Goal: Task Accomplishment & Management: Use online tool/utility

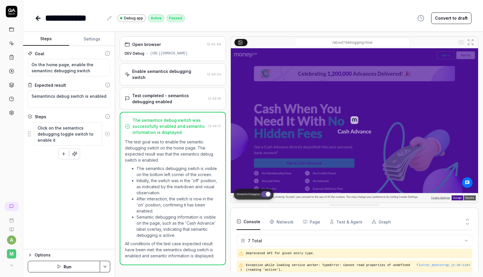
scroll to position [63, 0]
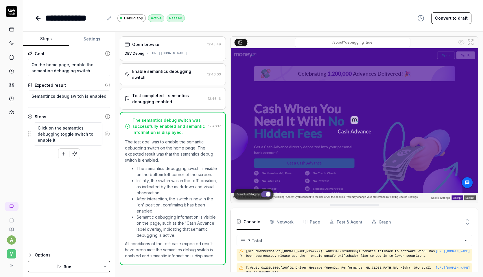
type textarea "*"
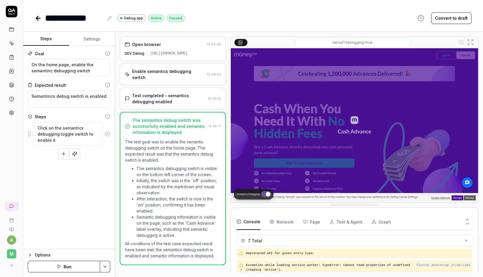
scroll to position [63, 0]
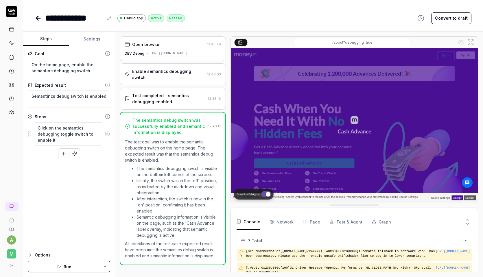
click at [35, 19] on icon at bounding box center [38, 18] width 7 height 7
type textarea "*"
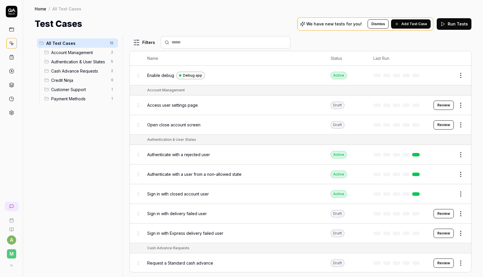
click at [452, 24] on button "Run Tests" at bounding box center [454, 24] width 35 height 12
click at [433, 41] on div "Filters" at bounding box center [301, 42] width 342 height 12
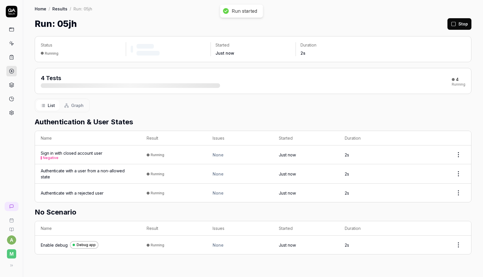
click at [405, 22] on div "Run: 05jh Stop" at bounding box center [253, 23] width 437 height 13
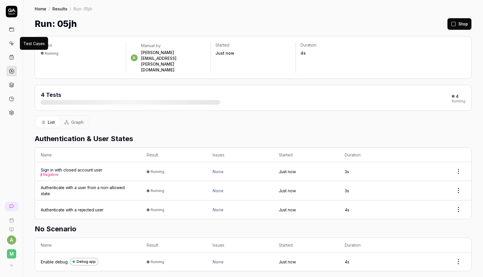
click at [12, 45] on icon at bounding box center [11, 43] width 5 height 5
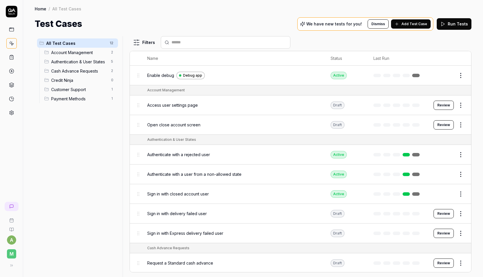
click at [412, 23] on span "Add Test Case" at bounding box center [414, 23] width 26 height 5
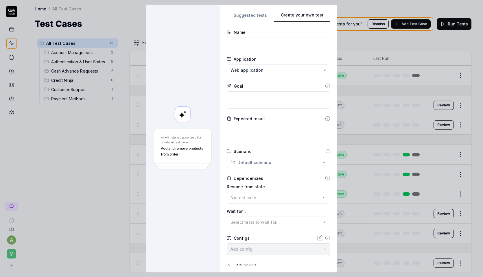
click at [304, 18] on button "Create your own test" at bounding box center [302, 17] width 56 height 10
click at [253, 50] on form "Name Application Web application Goal Expected result Scenario Default scenario…" at bounding box center [279, 158] width 104 height 258
click at [253, 45] on input at bounding box center [279, 44] width 104 height 12
click at [250, 19] on button "Suggested tests" at bounding box center [250, 17] width 47 height 10
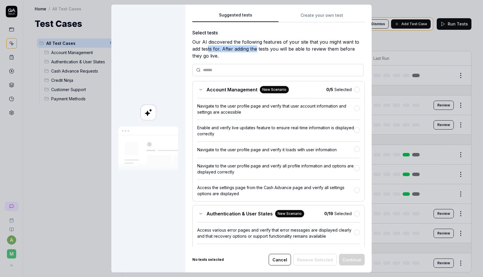
drag, startPoint x: 206, startPoint y: 49, endPoint x: 256, endPoint y: 49, distance: 50.3
click at [256, 49] on div "Our AI discovered the following features of your site that you might want to ad…" at bounding box center [278, 48] width 172 height 21
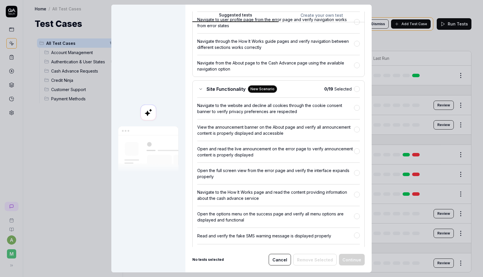
scroll to position [2383, 0]
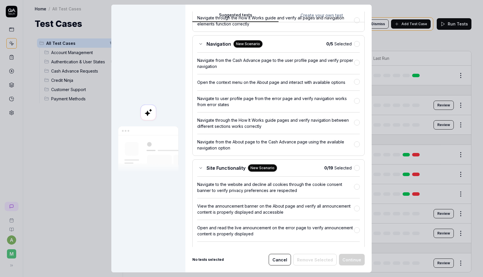
click at [200, 170] on icon at bounding box center [200, 168] width 5 height 5
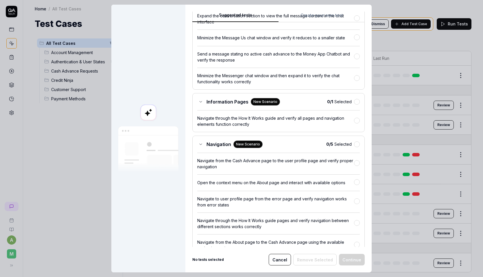
click at [198, 147] on icon at bounding box center [200, 144] width 5 height 5
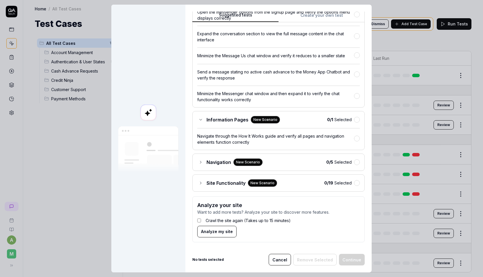
click at [198, 162] on icon at bounding box center [200, 162] width 5 height 5
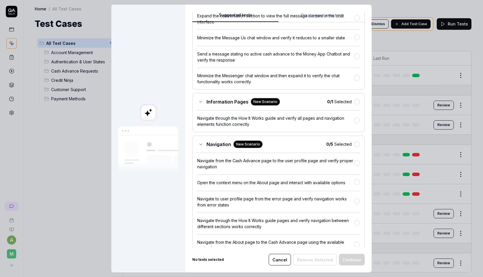
click at [198, 147] on icon at bounding box center [200, 144] width 5 height 5
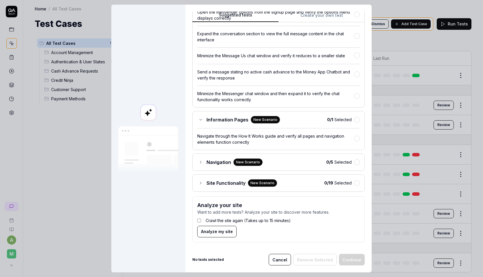
click at [198, 122] on div "Information Pages New Scenario" at bounding box center [238, 120] width 83 height 8
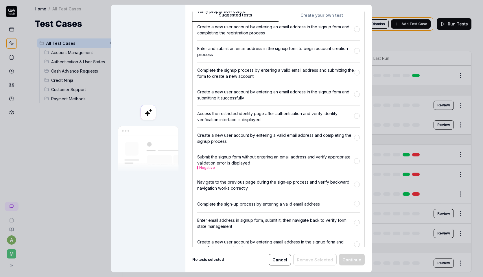
scroll to position [0, 0]
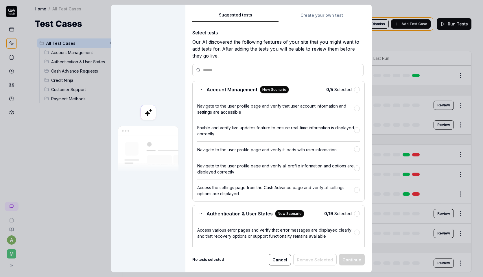
click at [200, 86] on div "Account Management New Scenario" at bounding box center [243, 90] width 92 height 8
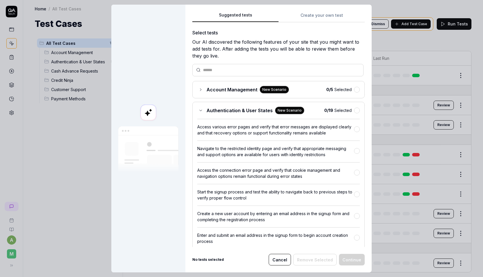
click at [197, 108] on div "Authentication & User States New Scenario" at bounding box center [250, 111] width 107 height 8
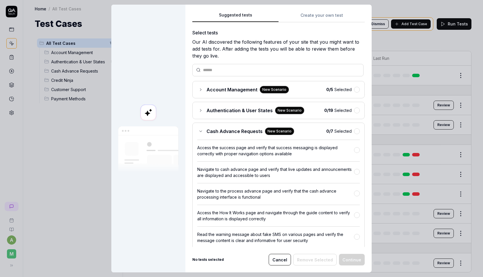
click at [198, 126] on div "Cash Advance Requests New Scenario 0 / 7 Selected Access the success page and v…" at bounding box center [278, 207] width 172 height 169
click at [198, 130] on icon at bounding box center [200, 131] width 5 height 5
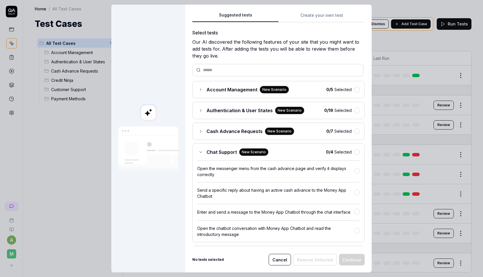
click at [198, 146] on div "Chat Support New Scenario 0 / 4 Selected Open the messenger menu from the cash …" at bounding box center [278, 192] width 172 height 99
click at [198, 153] on icon at bounding box center [200, 152] width 5 height 5
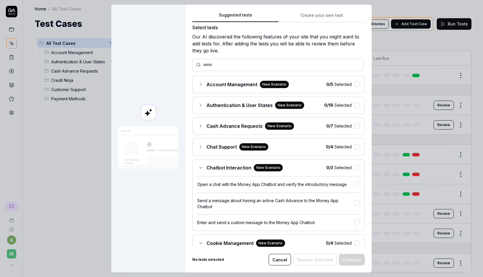
click at [197, 162] on div "Chatbot Interaction New Scenario 0 / 3 Selected Open a chat with the Money App …" at bounding box center [278, 195] width 172 height 72
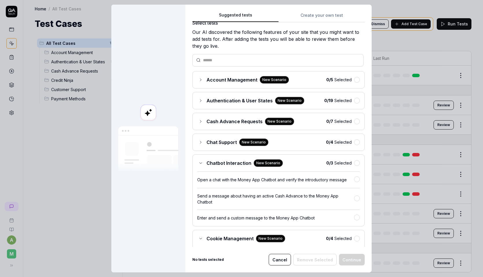
scroll to position [10, 0]
click at [198, 162] on icon at bounding box center [200, 162] width 5 height 5
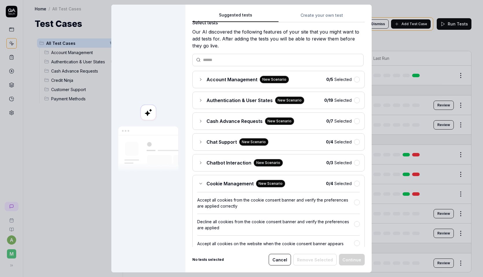
click at [200, 181] on icon at bounding box center [200, 183] width 5 height 5
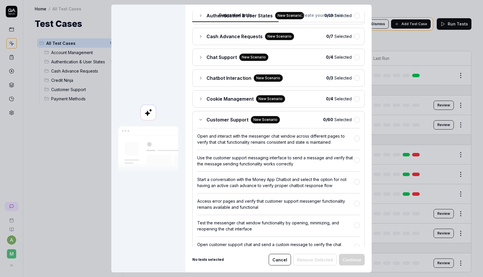
click at [198, 121] on div "Customer Support New Scenario" at bounding box center [238, 120] width 83 height 8
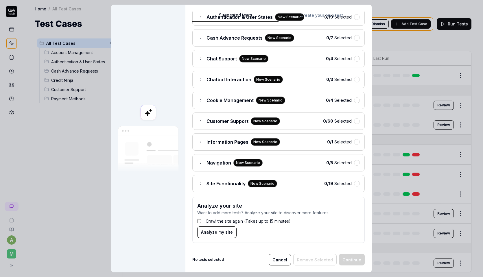
scroll to position [0, 0]
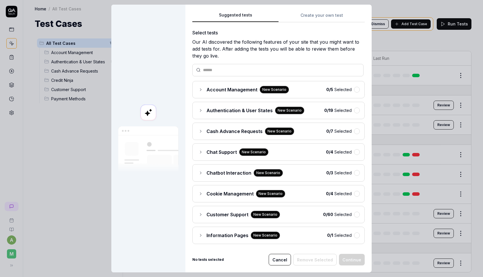
click at [305, 14] on button "Create your own test" at bounding box center [321, 17] width 86 height 10
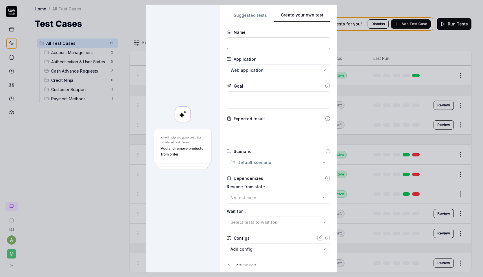
click at [246, 45] on input at bounding box center [279, 44] width 104 height 12
type input "Check credit ninja banner on auth"
click at [275, 68] on div "**********" at bounding box center [241, 138] width 483 height 277
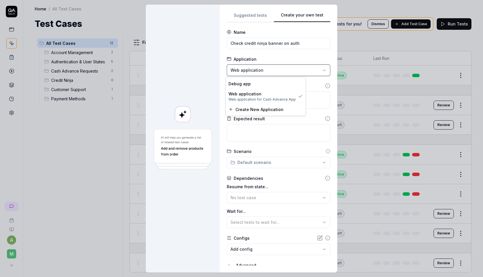
click at [277, 62] on div "**********" at bounding box center [241, 138] width 483 height 277
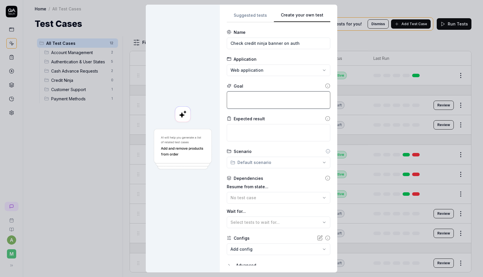
click at [264, 99] on textarea at bounding box center [279, 99] width 104 height 17
type textarea "*"
type textarea "A"
type textarea "*"
type textarea "Au"
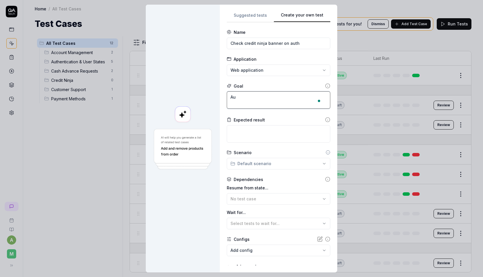
type textarea "*"
type textarea "Aut"
type textarea "*"
type textarea "Auth"
type textarea "*"
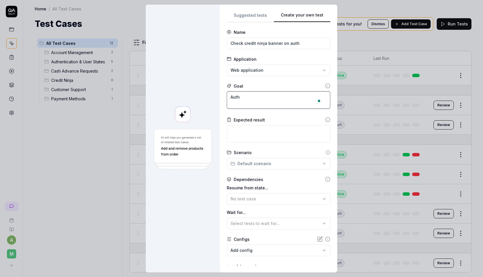
type textarea "Authe"
type textarea "*"
type textarea "Authen"
type textarea "*"
type textarea "Authent"
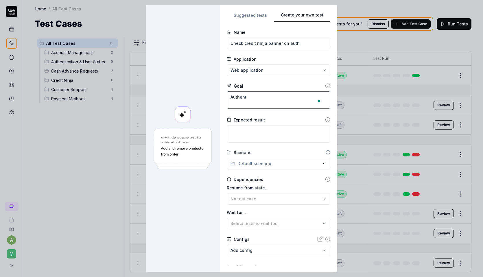
type textarea "*"
type textarea "Authenti"
type textarea "*"
type textarea "Authentic"
type textarea "*"
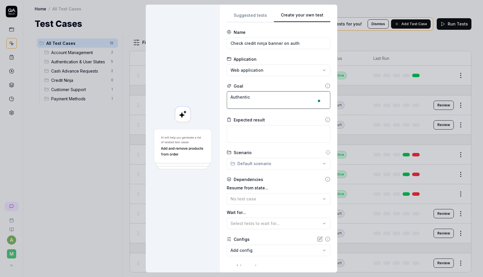
type textarea "Authentica"
type textarea "*"
type textarea "Authenticat"
type textarea "*"
type textarea "Authenticate"
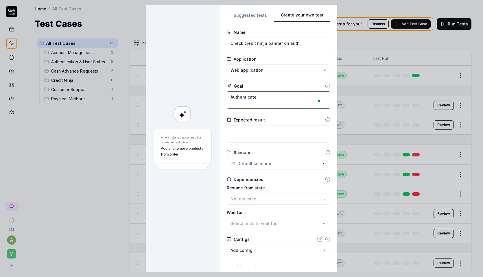
type textarea "*"
type textarea "Authenticate a"
type textarea "*"
type textarea "Authenticate an"
type textarea "*"
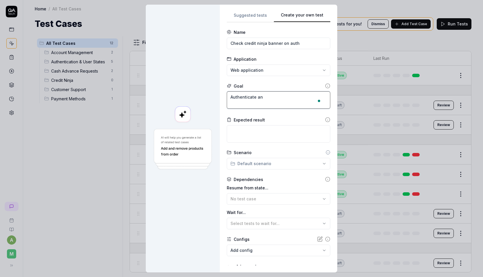
type textarea "Authenticate and"
type textarea "*"
type textarea "Authenticate and"
type textarea "*"
type textarea "Authenticate and b"
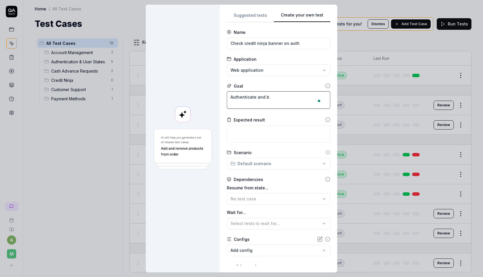
type textarea "*"
type textarea "Authenticate and be"
type textarea "*"
type textarea "Authenticate and b"
type textarea "*"
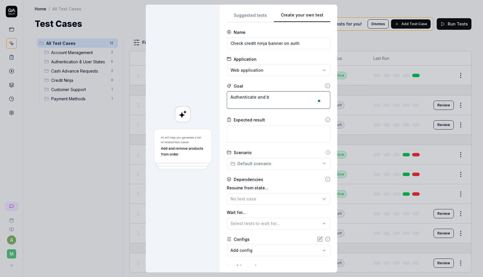
type textarea "Authenticate and"
type textarea "*"
type textarea "Authenticate and v"
type textarea "*"
type textarea "Authenticate and ver"
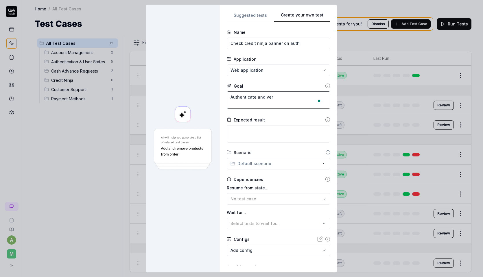
type textarea "*"
type textarea "Authenticate and veri"
type textarea "*"
type textarea "Authenticate and verif"
type textarea "*"
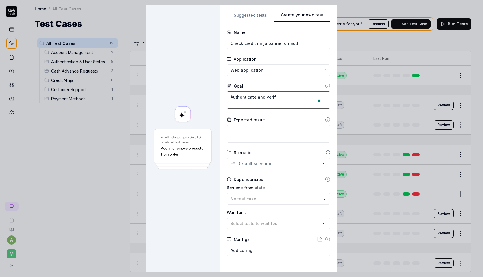
type textarea "Authenticate and verify"
type textarea "*"
type textarea "Authenticate and verify t"
type textarea "*"
type textarea "Authenticate and verify th"
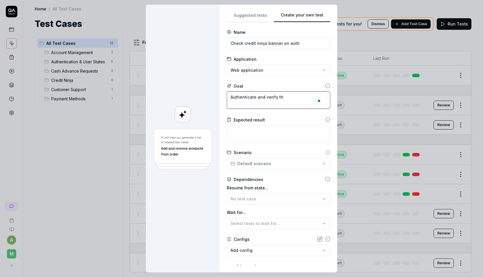
type textarea "*"
type textarea "Authenticate and verify tha"
type textarea "*"
type textarea "Authenticate and verify that"
type textarea "*"
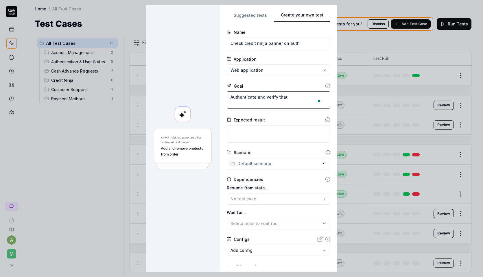
type textarea "Authenticate and verify that a"
type textarea "*"
type textarea "Authenticate and verify that a"
type textarea "*"
type textarea "Authenticate and verify that a C"
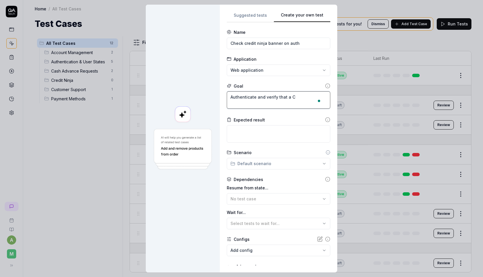
type textarea "*"
type textarea "Authenticate and verify that a Cr"
type textarea "*"
type textarea "Authenticate and verify that a Cre"
type textarea "*"
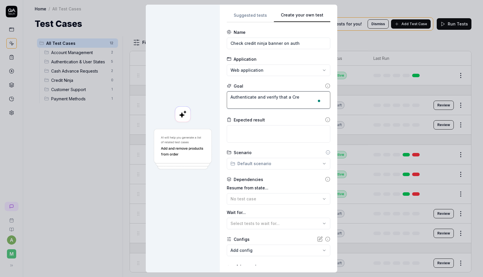
type textarea "Authenticate and verify that a Cred"
type textarea "*"
type textarea "Authenticate and verify that a Credi"
type textarea "*"
type textarea "Authenticate and verify that a Credit"
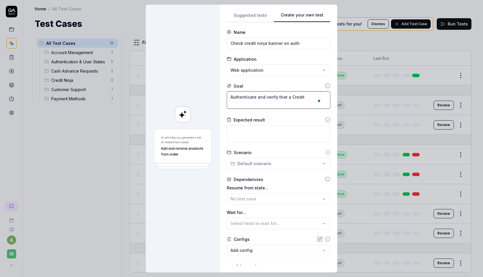
type textarea "*"
type textarea "Authenticate and verify that a Credit"
type textarea "*"
type textarea "Authenticate and verify that a Credit n"
type textarea "*"
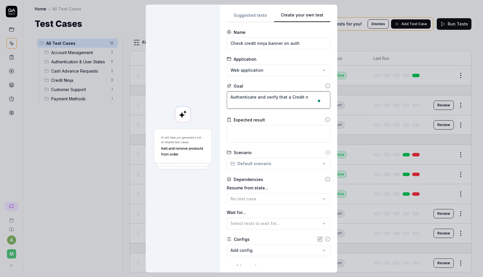
type textarea "Authenticate and verify that a Credit ni"
type textarea "*"
type textarea "Authenticate and verify that a Credit nin"
type textarea "*"
type textarea "Authenticate and verify that a Credit ninja"
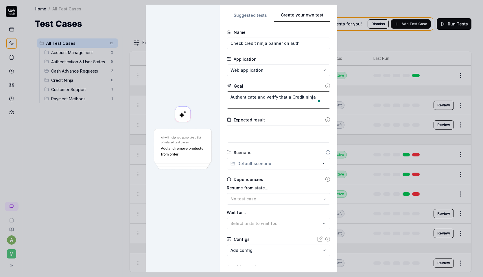
type textarea "*"
type textarea "Authenticate and verify that a Credit ninja b"
type textarea "*"
type textarea "Authenticate and verify that a Credit ninja ba"
type textarea "*"
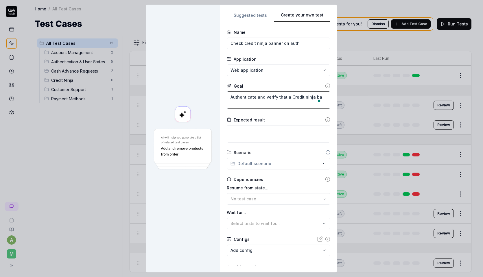
type textarea "Authenticate and verify that a Credit ninja ban"
type textarea "*"
type textarea "Authenticate and verify that a Credit ninja banne"
type textarea "*"
type textarea "Authenticate and verify that a Credit ninja banner"
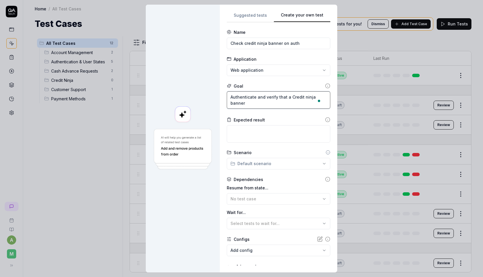
type textarea "*"
type textarea "Authenticate and verify that a Credit ninja banner i"
type textarea "*"
type textarea "Authenticate and verify that a Credit ninja banner is"
type textarea "*"
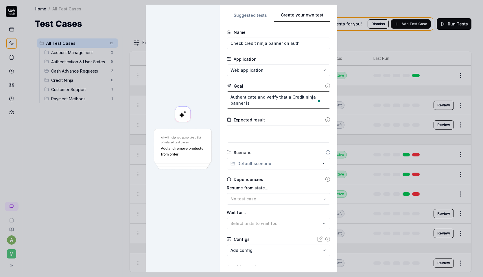
type textarea "Authenticate and verify that a Credit ninja banner is d"
type textarea "*"
type textarea "Authenticate and verify that a Credit ninja banner is di"
type textarea "*"
type textarea "Authenticate and verify that a Credit ninja banner is dis"
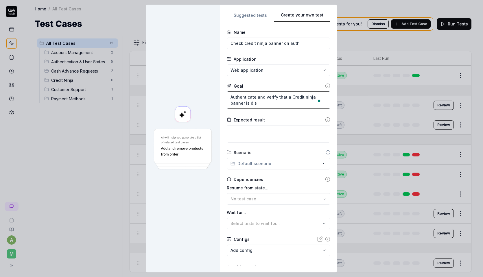
type textarea "*"
type textarea "Authenticate and verify that a Credit ninja banner is disp"
type textarea "*"
type textarea "Authenticate and verify that a Credit ninja banner is displ"
type textarea "*"
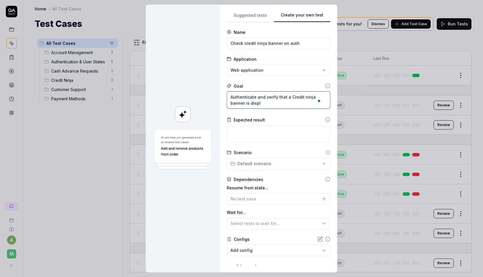
type textarea "Authenticate and verify that a Credit ninja banner is displa"
type textarea "*"
type textarea "Authenticate and verify that a Credit ninja banner is display"
type textarea "*"
type textarea "Authenticate and verify that a Credit ninja banner is displaye"
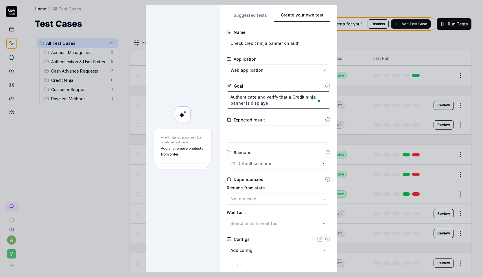
type textarea "*"
type textarea "Authenticate and verify that a Credit ninja banner is displayed"
type textarea "*"
type textarea "Authenticate and verify that a Credit ninja banner is displayed"
type textarea "*"
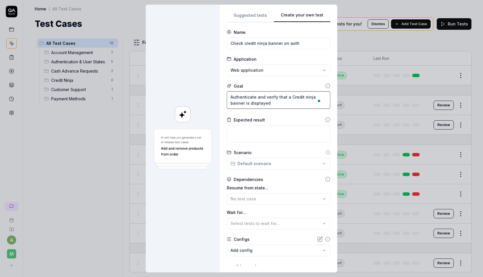
type textarea "Authenticate and verify that a Credit ninja banner is displayed o"
type textarea "*"
type textarea "Authenticate and verify that a Credit ninja banner is displayed on"
type textarea "*"
type textarea "Authenticate and verify that a Credit ninja banner is displayed on"
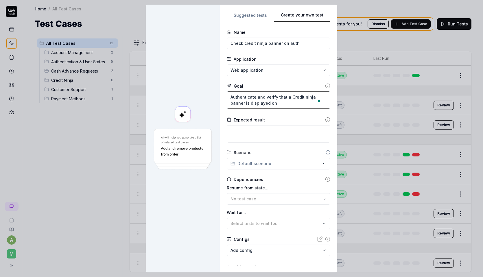
type textarea "*"
type textarea "Authenticate and verify that a Credit ninja banner is displayed on th"
type textarea "*"
type textarea "Authenticate and verify that a Credit ninja banner is displayed on the"
type textarea "*"
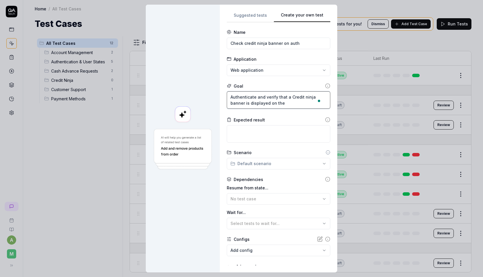
type textarea "Authenticate and verify that a Credit ninja banner is displayed on the"
type textarea "*"
type textarea "Authenticate and verify that a Credit ninja banner is displayed on the l"
type textarea "*"
type textarea "Authenticate and verify that a Credit ninja banner is displayed on the la"
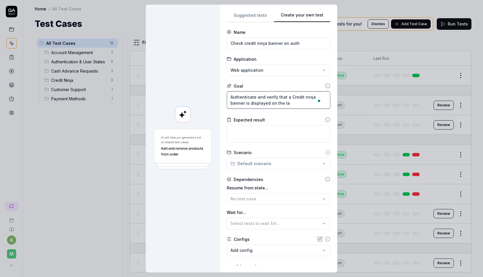
type textarea "*"
type textarea "Authenticate and verify that a Credit ninja banner is displayed on the lan"
type textarea "*"
type textarea "Authenticate and verify that a Credit ninja banner is displayed on the land"
type textarea "*"
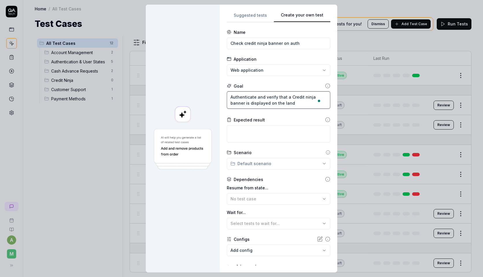
type textarea "Authenticate and verify that a Credit ninja banner is displayed on the landi"
type textarea "*"
type textarea "Authenticate and verify that a Credit ninja banner is displayed on the landin"
type textarea "*"
type textarea "Authenticate and verify that a Credit ninja banner is displayed on the landing"
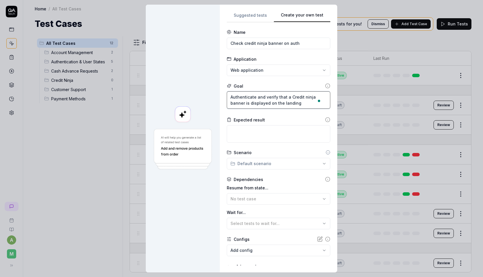
type textarea "*"
type textarea "Authenticate and verify that a Credit ninja banner is displayed on the landing p"
type textarea "*"
type textarea "Authenticate and verify that a Credit ninja banner is displayed on the landing …"
type textarea "*"
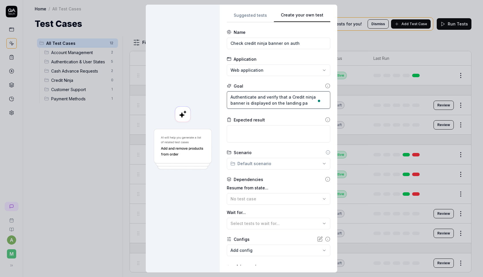
type textarea "Authenticate and verify that a Credit ninja banner is displayed on the landing …"
type textarea "*"
type textarea "Authenticate and verify that a Credit ninja banner is displayed on the landing …"
type textarea "*"
type textarea "Authenticate and verify that a Credit ninja banner is displayed on the landing …"
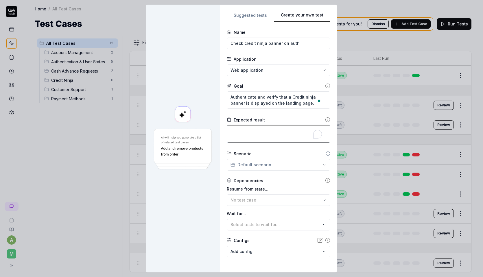
click at [266, 130] on textarea "To enrich screen reader interactions, please activate Accessibility in Grammarl…" at bounding box center [279, 133] width 104 height 17
type textarea "*"
type textarea "T"
type textarea "*"
type textarea "Th"
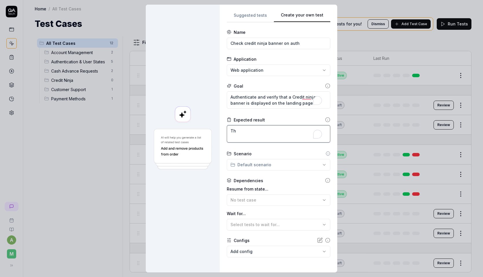
type textarea "*"
type textarea "The"
type textarea "*"
type textarea "The c"
type textarea "*"
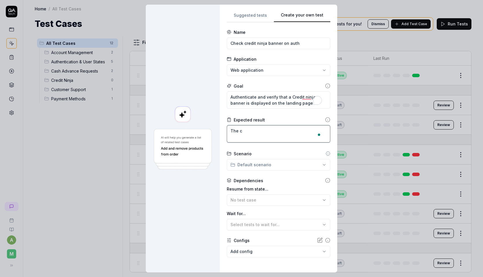
type textarea "The cf"
type textarea "*"
type textarea "The cfe"
type textarea "*"
type textarea "The cfed"
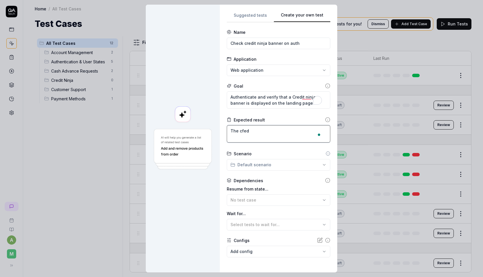
type textarea "*"
type textarea "The cfedi"
type textarea "*"
type textarea "The cfed"
type textarea "*"
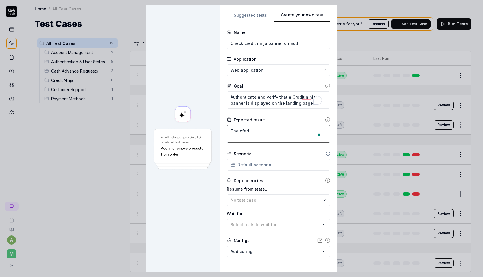
type textarea "The cfe"
type textarea "*"
type textarea "The cf"
type textarea "*"
type textarea "The c"
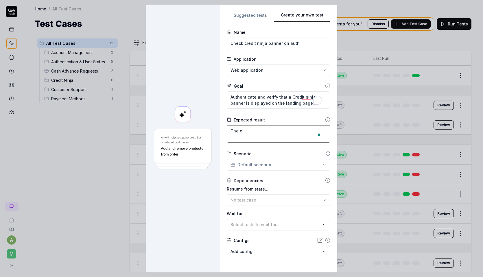
type textarea "*"
type textarea "The cr"
type textarea "*"
type textarea "The cre"
type textarea "*"
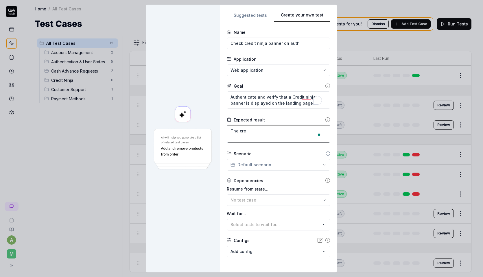
type textarea "The cred"
type textarea "*"
type textarea "The credi"
type textarea "*"
type textarea "The credit"
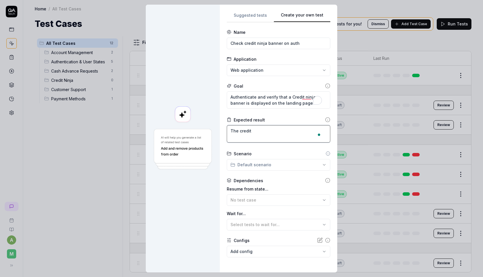
type textarea "*"
type textarea "The credit"
type textarea "*"
type textarea "The credit ni"
type textarea "*"
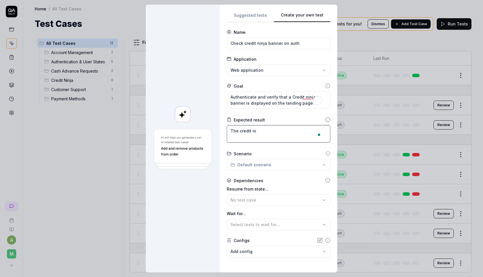
type textarea "The credit nin"
type textarea "*"
type textarea "The credit ninj"
type textarea "*"
type textarea "The credit ninja"
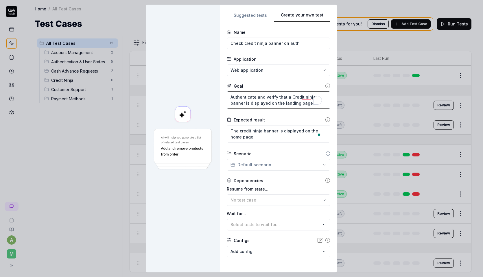
click at [285, 105] on textarea "Authenticate and verify that a Credit ninja banner is displayed on the landing …" at bounding box center [279, 99] width 104 height 17
click at [269, 138] on textarea "The credit ninja banner is displayed on the home page" at bounding box center [279, 133] width 104 height 17
click at [264, 160] on div "**********" at bounding box center [241, 138] width 483 height 277
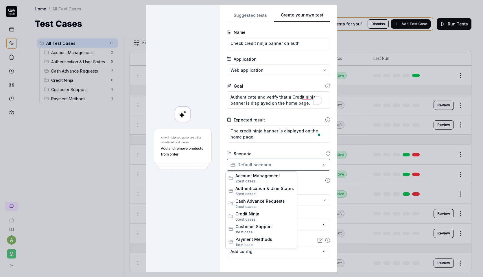
click at [264, 160] on div "**********" at bounding box center [241, 138] width 483 height 277
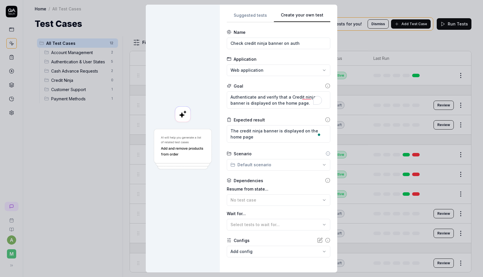
click at [267, 151] on div "Scenario" at bounding box center [279, 154] width 104 height 6
click at [265, 165] on div "**********" at bounding box center [241, 138] width 483 height 277
click at [280, 143] on div "**********" at bounding box center [241, 138] width 483 height 277
click at [271, 163] on div "**********" at bounding box center [241, 138] width 483 height 277
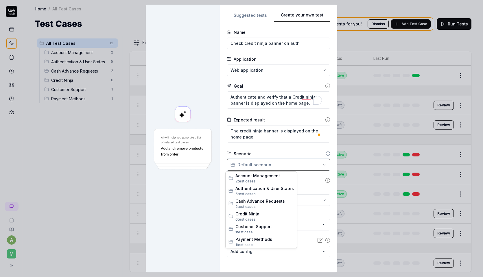
click at [274, 153] on div "**********" at bounding box center [241, 138] width 483 height 277
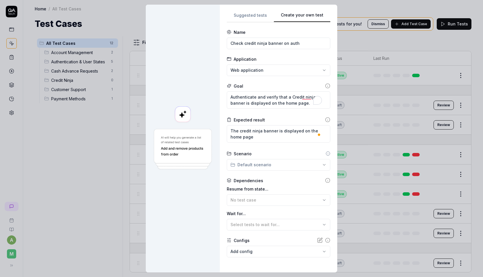
click at [326, 152] on icon at bounding box center [328, 153] width 5 height 5
click at [328, 154] on icon at bounding box center [328, 154] width 0 height 1
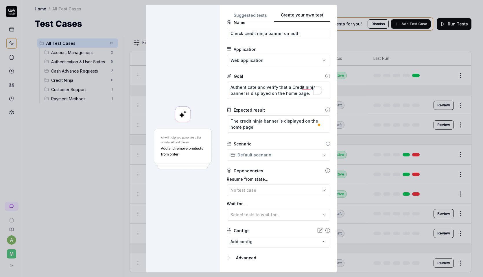
scroll to position [24, 0]
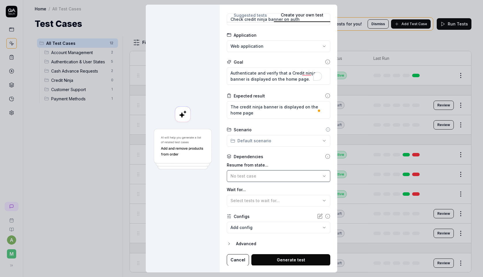
click at [258, 175] on div "No test case" at bounding box center [275, 176] width 90 height 6
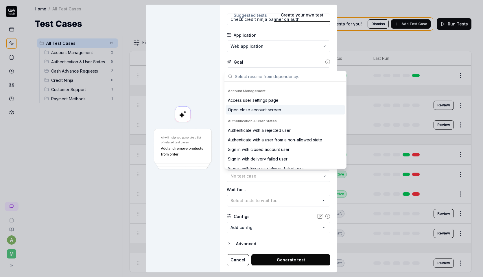
scroll to position [0, 0]
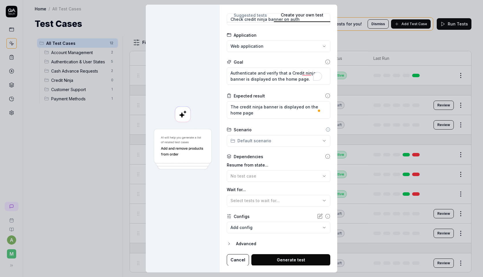
click at [214, 110] on div at bounding box center [183, 139] width 74 height 268
click at [242, 200] on span "Select tests to wait for..." at bounding box center [254, 200] width 49 height 5
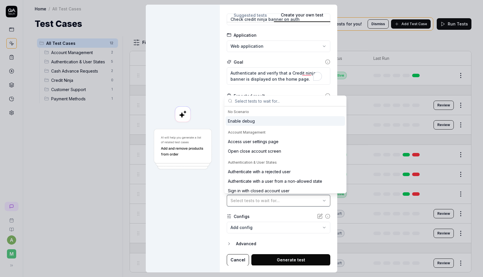
click at [242, 201] on span "Select tests to wait for..." at bounding box center [254, 200] width 49 height 5
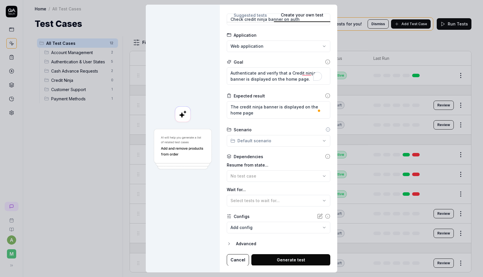
click at [253, 227] on body "a M Home / All Test Cases Home / All Test Cases Test Cases We have new tests fo…" at bounding box center [241, 138] width 483 height 277
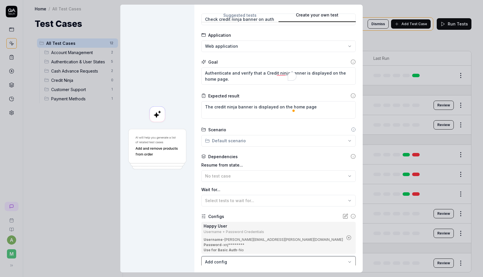
scroll to position [58, 0]
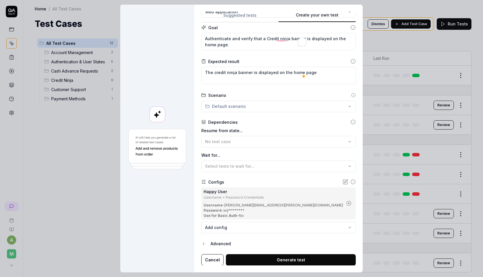
click at [273, 259] on button "Generate test" at bounding box center [291, 260] width 130 height 12
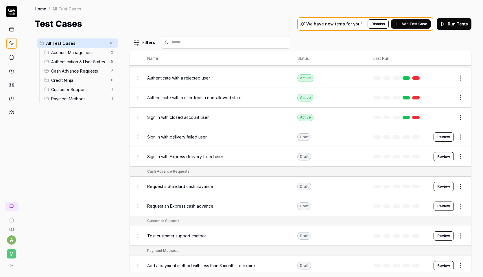
scroll to position [0, 0]
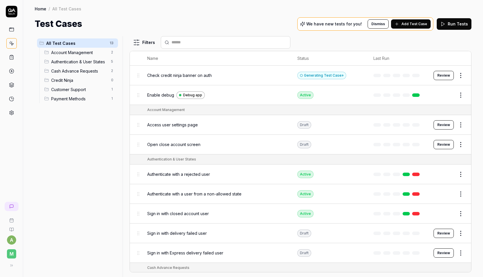
click at [433, 76] on button "Review" at bounding box center [443, 75] width 20 height 9
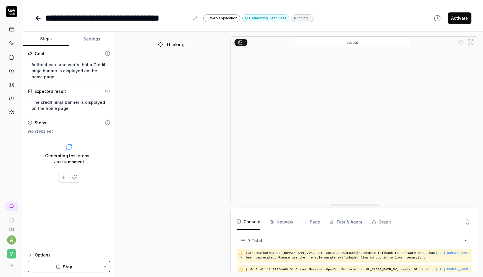
scroll to position [63, 0]
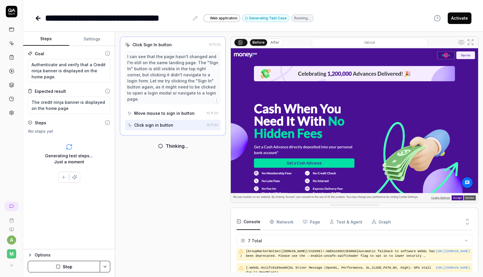
click at [273, 41] on button "After" at bounding box center [275, 42] width 14 height 6
click at [262, 40] on button "Before" at bounding box center [258, 42] width 17 height 6
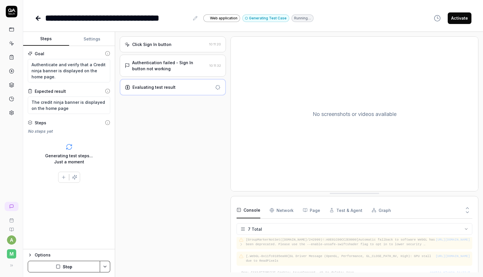
click at [176, 64] on div "Authentication failed - Sign In button not working" at bounding box center [169, 66] width 75 height 12
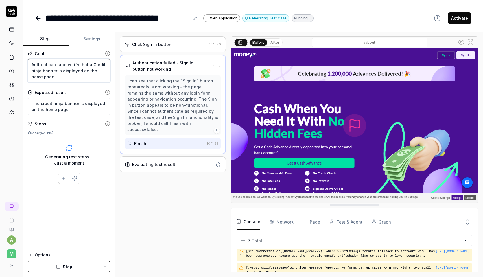
click at [56, 63] on textarea "Authenticate and verify that a Credit ninja banner is displayed on the home pag…" at bounding box center [69, 70] width 82 height 23
drag, startPoint x: 56, startPoint y: 64, endPoint x: 8, endPoint y: 63, distance: 48.0
click at [8, 63] on div "**********" at bounding box center [241, 138] width 483 height 277
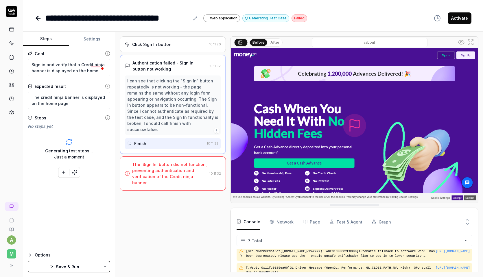
click at [393, 55] on img at bounding box center [354, 125] width 247 height 154
click at [277, 43] on button "After" at bounding box center [275, 42] width 14 height 6
click at [263, 41] on button "Before" at bounding box center [258, 42] width 17 height 6
click at [274, 42] on button "After" at bounding box center [275, 42] width 14 height 6
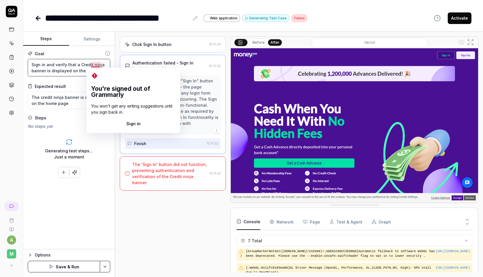
click at [94, 64] on textarea "Sign in and verify that a Credit ninja banner is displayed on the home page." at bounding box center [69, 67] width 82 height 17
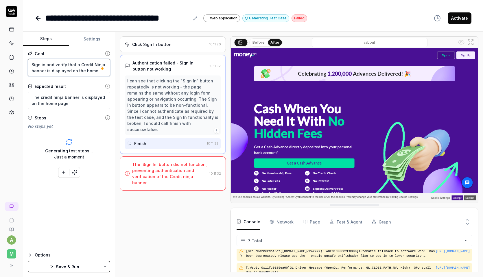
click at [64, 73] on textarea "Sign in and verify that a Credit Ninja banner is displayed on the home page." at bounding box center [69, 67] width 82 height 17
click at [69, 99] on textarea "The credit ninja banner is displayed on the home page" at bounding box center [69, 100] width 82 height 17
click at [78, 114] on div "Goal Sign in and verify that a Credit Ninja banner is displayed on the home pag…" at bounding box center [69, 147] width 92 height 203
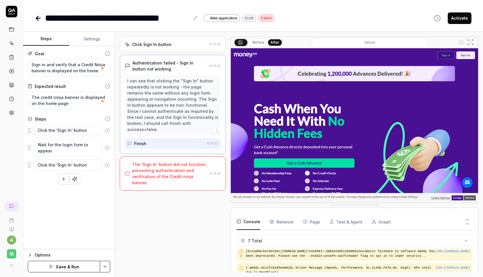
click at [79, 180] on button "button" at bounding box center [74, 179] width 10 height 10
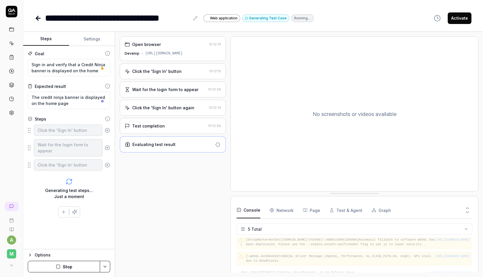
click at [181, 91] on div "Wait for the login form to appear" at bounding box center [165, 89] width 66 height 6
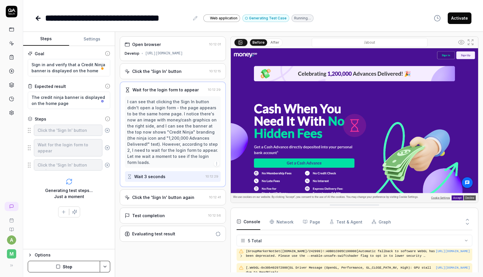
click at [183, 70] on div "Click the 'Sign In' button" at bounding box center [166, 71] width 82 height 6
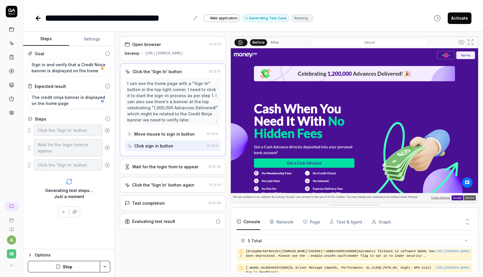
click at [183, 47] on div "Open browser" at bounding box center [166, 44] width 82 height 6
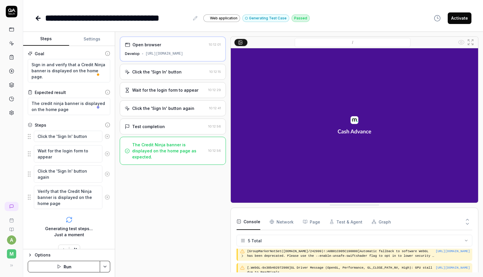
click at [162, 128] on div "Test completion" at bounding box center [148, 126] width 33 height 6
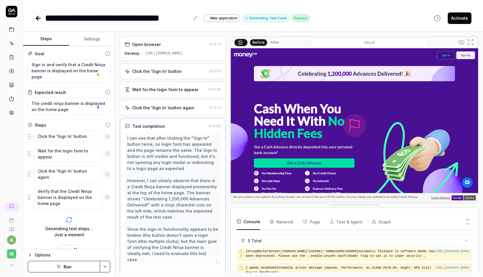
scroll to position [6, 0]
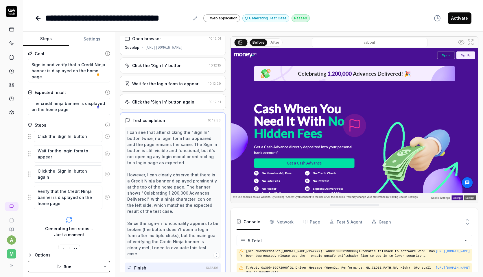
click at [170, 106] on div "Click the 'Sign In' button again 10:12:41" at bounding box center [173, 102] width 106 height 16
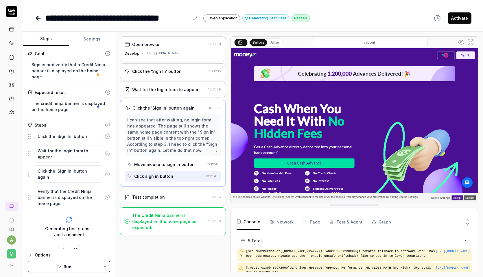
click at [277, 49] on img at bounding box center [354, 125] width 247 height 154
click at [276, 45] on button "After" at bounding box center [275, 42] width 14 height 6
click at [160, 149] on div "I can see that after waiting, no login form has appeared. The page still shows …" at bounding box center [172, 135] width 91 height 36
click at [156, 195] on div "Test completion" at bounding box center [148, 197] width 33 height 6
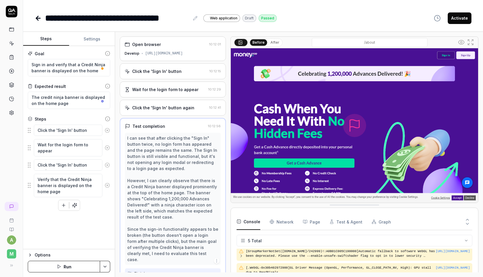
scroll to position [30, 0]
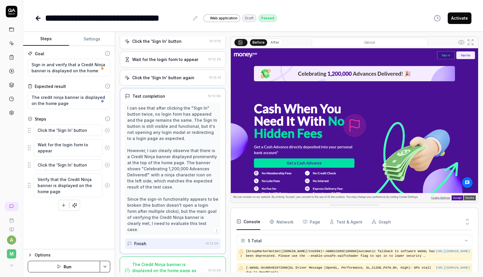
click at [97, 38] on button "Settings" at bounding box center [92, 39] width 46 height 14
click at [54, 34] on button "Steps" at bounding box center [46, 39] width 46 height 14
click at [14, 240] on html "**********" at bounding box center [241, 138] width 483 height 277
click at [12, 251] on html "**********" at bounding box center [241, 138] width 483 height 277
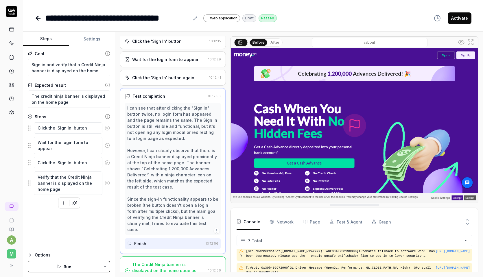
click at [15, 254] on span "M" at bounding box center [11, 253] width 9 height 9
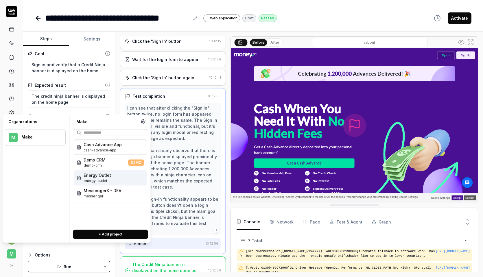
click at [112, 176] on div "Energy Outlet energy-outlet" at bounding box center [110, 177] width 73 height 15
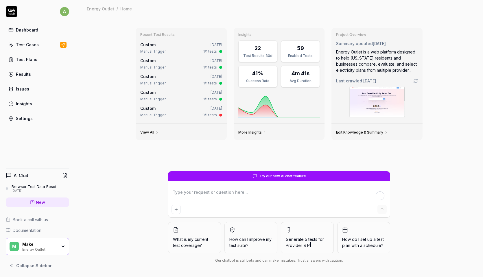
click at [32, 45] on div "Test Cases" at bounding box center [27, 45] width 23 height 6
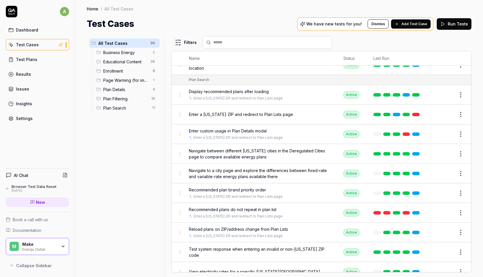
scroll to position [1624, 0]
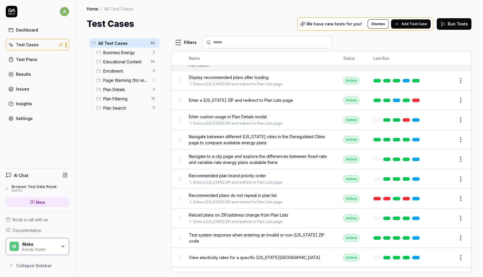
click at [132, 99] on span "Plan Filtering" at bounding box center [125, 99] width 45 height 6
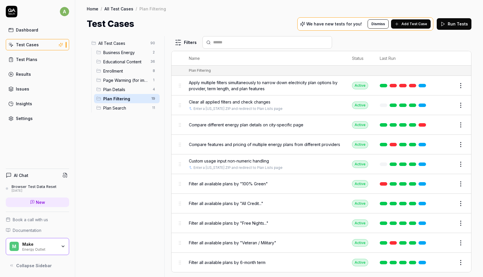
click at [125, 95] on div "Plan Filtering 19" at bounding box center [127, 98] width 66 height 9
click at [192, 70] on div "Plan Filtering" at bounding box center [200, 70] width 22 height 5
click at [459, 84] on html "a Dashboard Test Cases Test Plans Results Issues Insights Settings AI Chat Brow…" at bounding box center [241, 138] width 483 height 277
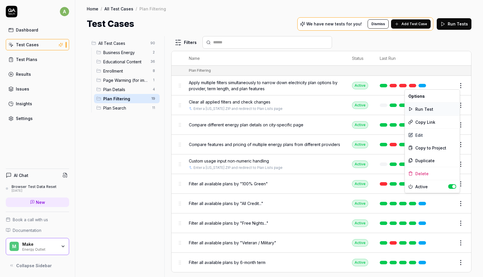
click at [433, 109] on div "Run Test" at bounding box center [432, 109] width 55 height 13
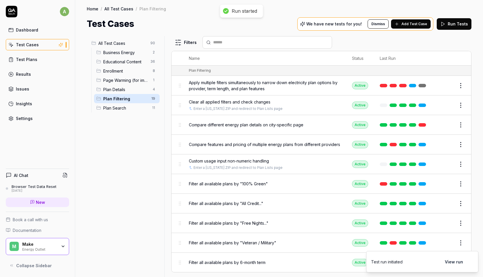
click at [288, 83] on span "Apply multiple filters simultaneously to narrow down electricity plan options b…" at bounding box center [265, 86] width 152 height 12
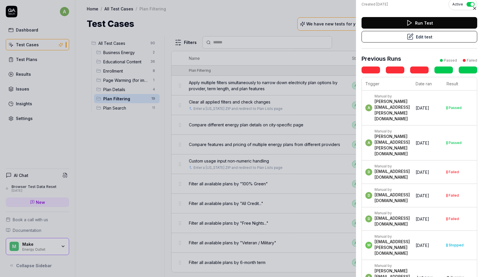
scroll to position [0, 16]
click at [476, 9] on icon at bounding box center [474, 8] width 5 height 5
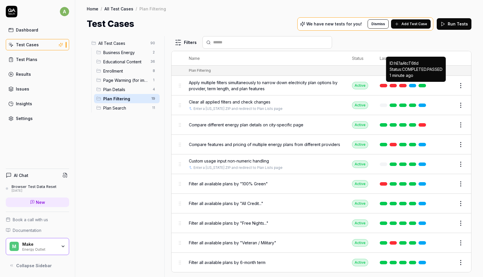
click at [418, 86] on link at bounding box center [422, 85] width 8 height 3
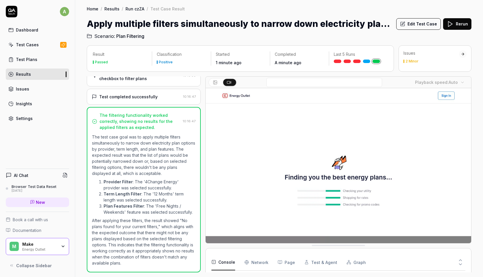
scroll to position [8, 0]
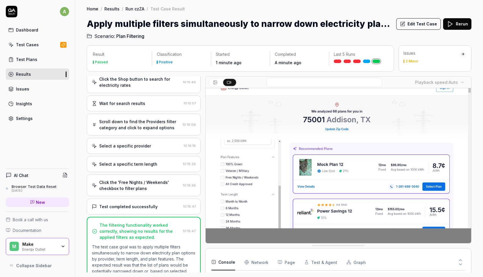
click at [126, 145] on div "Select a specific provider" at bounding box center [125, 146] width 52 height 6
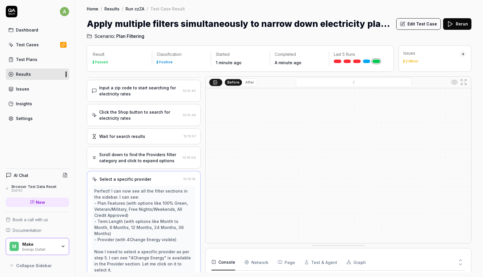
scroll to position [0, 0]
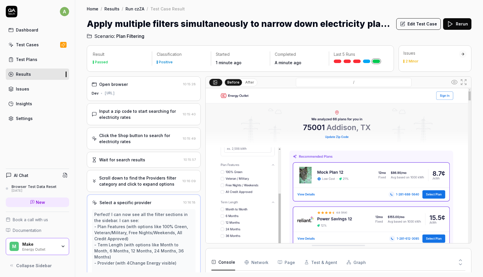
click at [115, 91] on div "https://energyoutlet-dev.energyplans.ai/" at bounding box center [109, 93] width 10 height 5
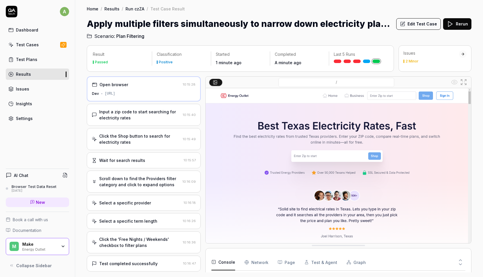
click at [52, 42] on link "Test Cases" at bounding box center [37, 44] width 63 height 11
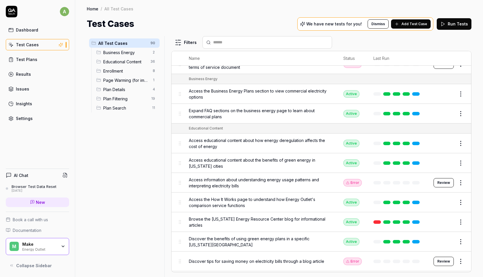
scroll to position [176, 0]
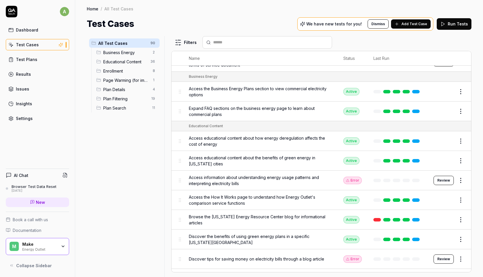
click at [62, 245] on icon "button" at bounding box center [63, 246] width 5 height 5
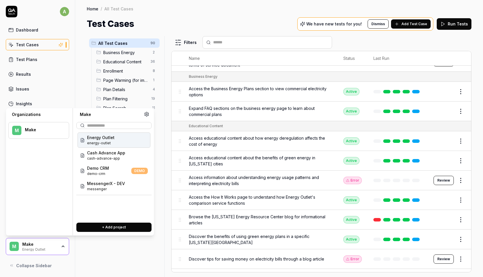
click at [112, 249] on div "All Test Cases 90 Business Energy 2 Educational Content 36 Enrollment 8 Page Wa…" at bounding box center [124, 153] width 75 height 234
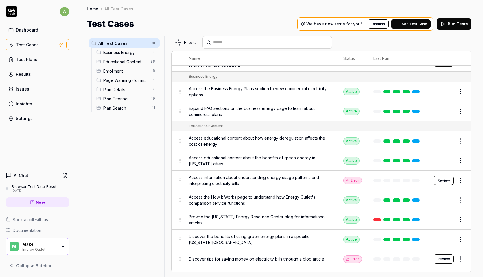
click at [65, 245] on icon "button" at bounding box center [63, 246] width 5 height 5
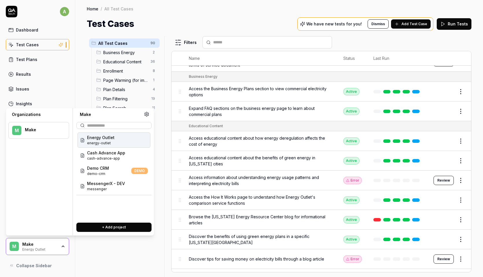
click at [147, 114] on icon at bounding box center [146, 114] width 5 height 5
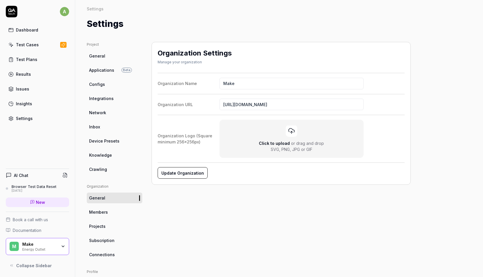
click at [109, 69] on span "Applications" at bounding box center [101, 70] width 25 height 6
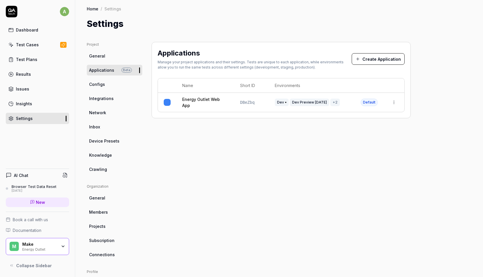
click at [207, 101] on link "Energy Outlet Web App" at bounding box center [205, 102] width 46 height 12
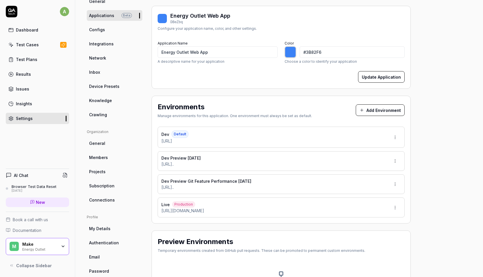
scroll to position [58, 0]
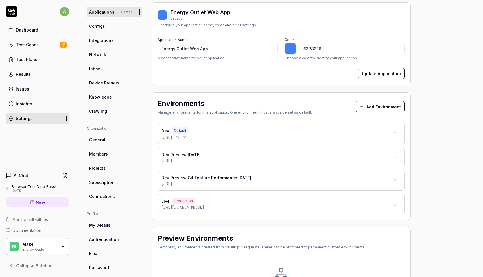
click at [172, 137] on span "https://energyoutlet-dev.energyplans.ai/" at bounding box center [166, 137] width 11 height 6
copy div "https://energyoutlet-dev.energyplans.ai/"
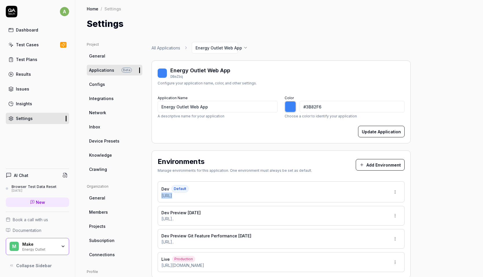
click at [106, 87] on link "Configs" at bounding box center [115, 84] width 56 height 11
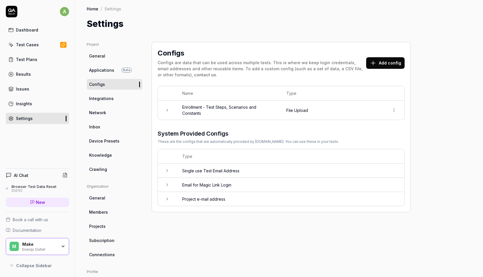
click at [165, 110] on icon at bounding box center [167, 110] width 5 height 5
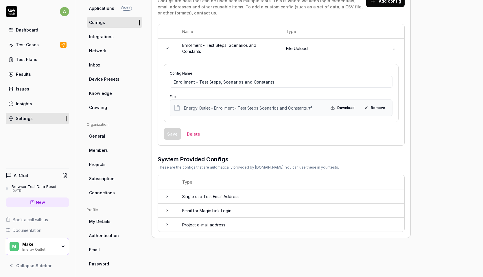
scroll to position [66, 0]
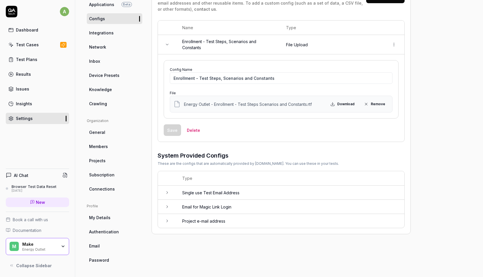
click at [115, 43] on link "Network" at bounding box center [115, 47] width 56 height 11
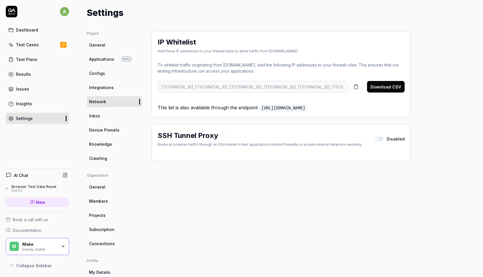
scroll to position [19, 0]
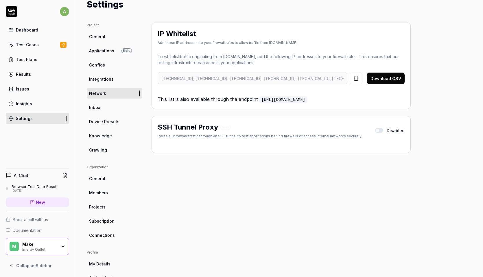
click at [120, 112] on link "Inbox" at bounding box center [115, 107] width 56 height 11
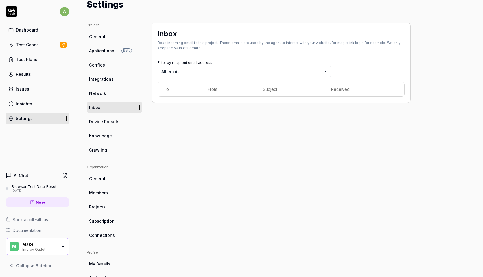
click at [197, 68] on body "a Dashboard Test Cases Test Plans Results Issues Insights Settings AI Chat Brow…" at bounding box center [241, 138] width 483 height 277
click at [189, 93] on th "To" at bounding box center [180, 89] width 44 height 14
click at [118, 122] on span "Device Presets" at bounding box center [104, 122] width 30 height 6
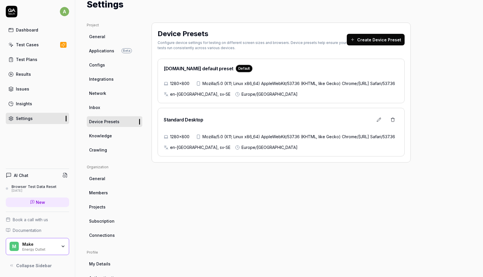
scroll to position [28, 0]
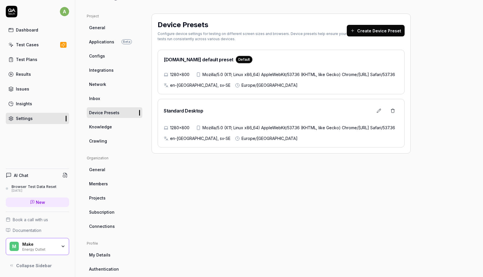
click at [105, 132] on ul "Project General Applications Beta Configs Integrations Network Inbox Device Pre…" at bounding box center [115, 80] width 56 height 133
click at [105, 130] on link "Knowledge" at bounding box center [115, 126] width 56 height 11
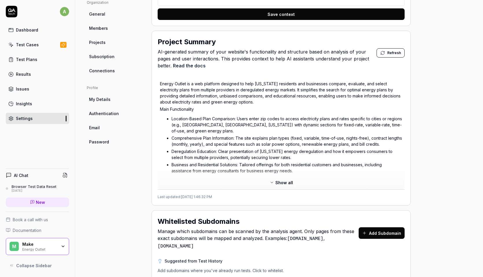
scroll to position [184, 0]
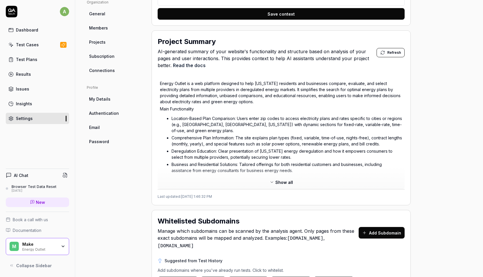
click at [280, 179] on span "Show all" at bounding box center [284, 182] width 18 height 6
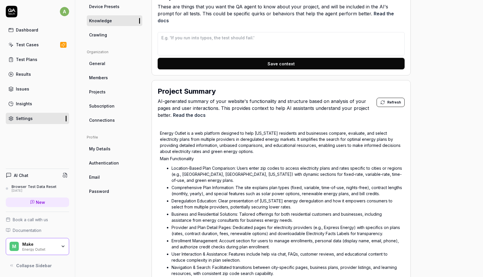
scroll to position [122, 0]
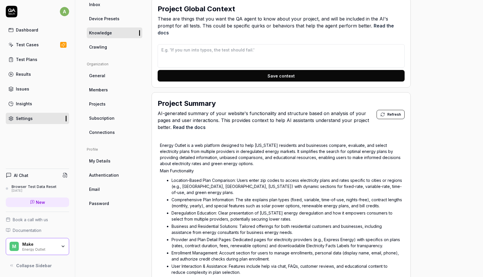
click at [105, 47] on span "Crawling" at bounding box center [98, 47] width 18 height 6
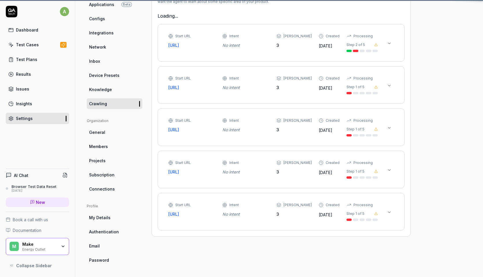
scroll to position [42, 0]
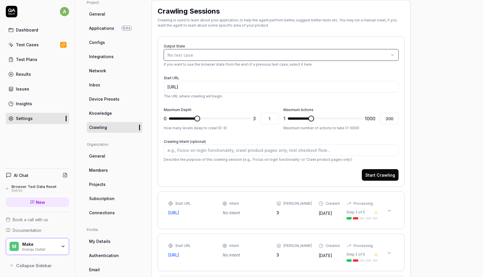
click at [212, 51] on button "No test case" at bounding box center [281, 55] width 235 height 12
click at [217, 40] on div "Output State No test case If you want to use the browser state from the end of …" at bounding box center [281, 111] width 247 height 151
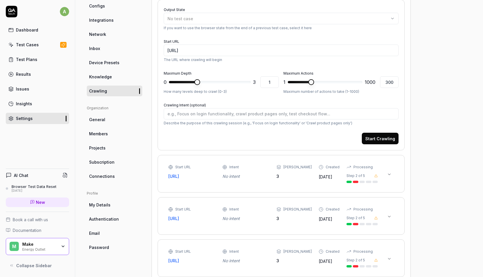
scroll to position [58, 0]
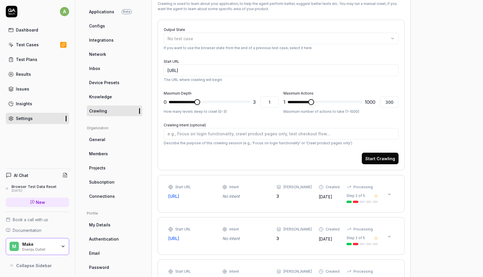
click at [110, 138] on link "General" at bounding box center [115, 139] width 56 height 11
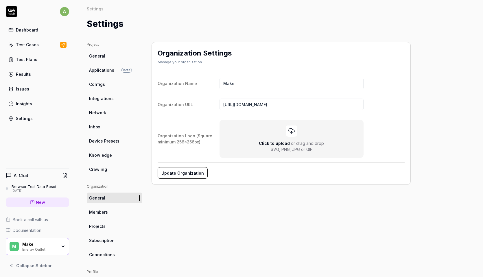
click at [101, 208] on link "Members" at bounding box center [115, 212] width 56 height 11
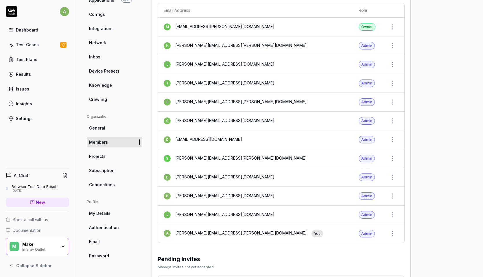
scroll to position [71, 0]
click at [94, 161] on link "Projects" at bounding box center [115, 155] width 56 height 11
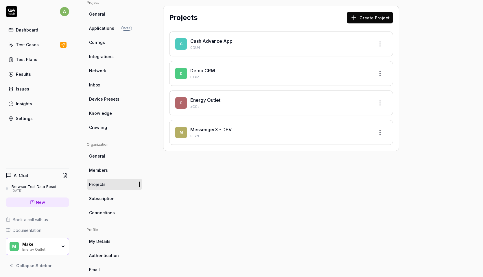
click at [112, 197] on span "Subscription" at bounding box center [101, 198] width 25 height 6
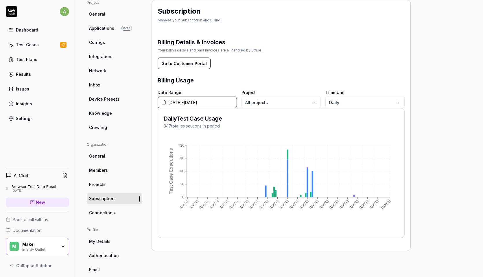
click at [111, 213] on span "Connections" at bounding box center [102, 213] width 26 height 6
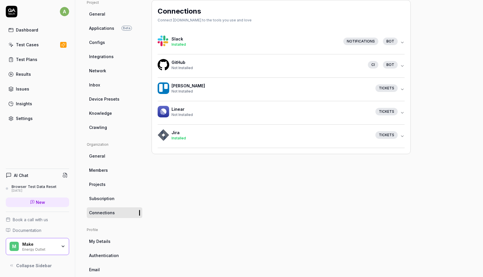
click at [412, 142] on div "Project General Applications Beta Configs Integrations Network Inbox Device Pre…" at bounding box center [279, 144] width 385 height 289
click at [391, 135] on div "Tickets" at bounding box center [386, 135] width 22 height 8
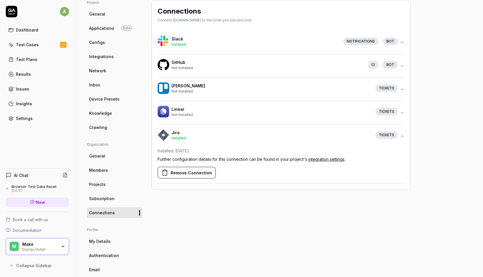
click at [266, 131] on h4 "Jira" at bounding box center [270, 133] width 199 height 6
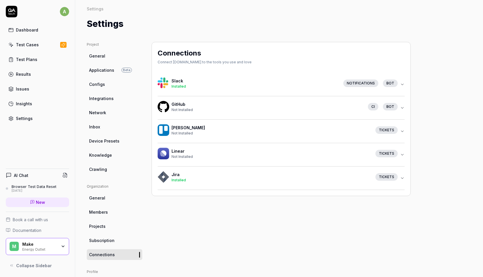
click at [240, 88] on div "Installed" at bounding box center [254, 86] width 167 height 5
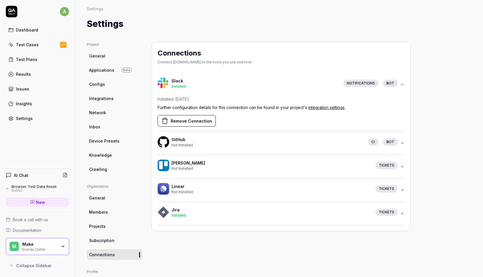
click at [240, 88] on div "Installed" at bounding box center [254, 86] width 167 height 5
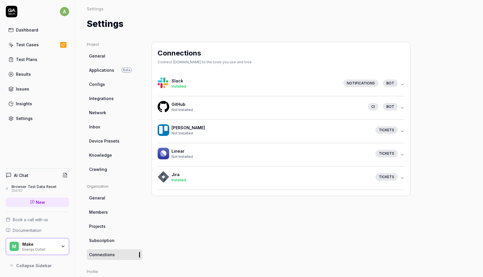
click at [234, 110] on div "Not Installed" at bounding box center [267, 109] width 192 height 5
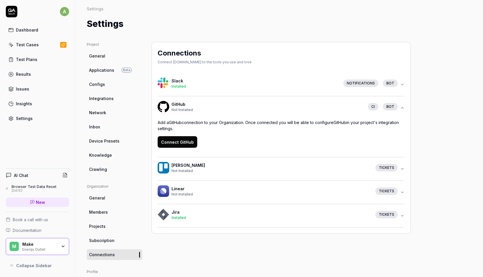
click at [239, 107] on div "Not Installed" at bounding box center [267, 109] width 192 height 5
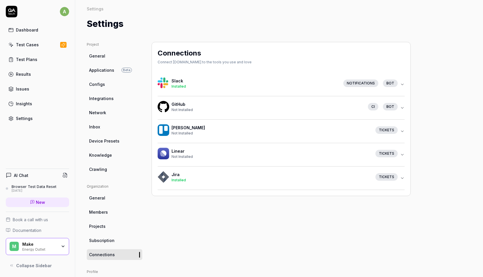
click at [36, 27] on link "Dashboard" at bounding box center [37, 29] width 63 height 11
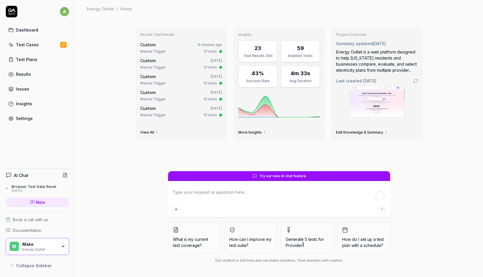
click at [29, 55] on link "Test Plans" at bounding box center [37, 59] width 63 height 11
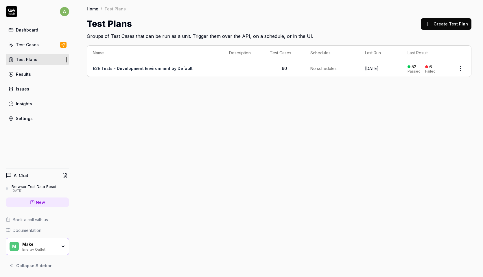
click at [170, 68] on link "E2E Tests - Development Environment by Default" at bounding box center [143, 68] width 100 height 5
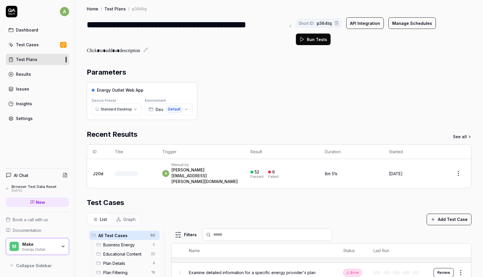
click at [315, 40] on button "Run Tests" at bounding box center [313, 40] width 35 height 12
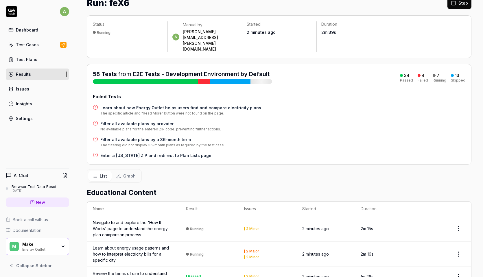
scroll to position [25, 0]
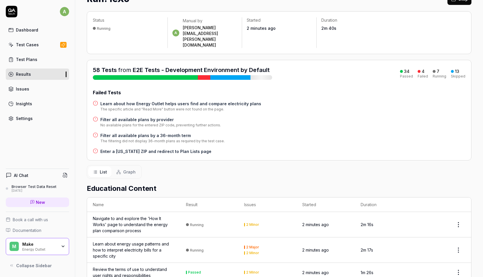
click at [126, 169] on span "Graph" at bounding box center [129, 172] width 12 height 6
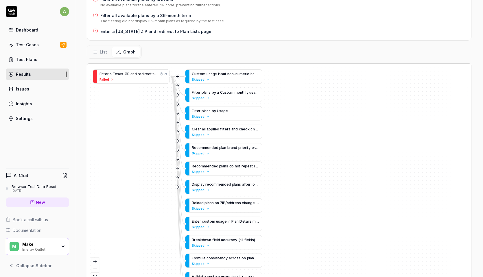
scroll to position [147, 0]
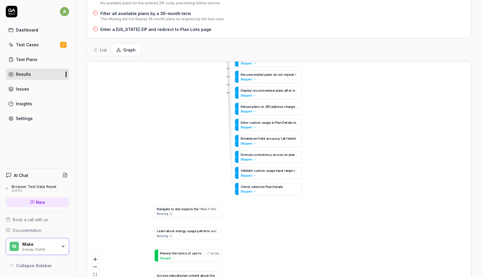
drag, startPoint x: 158, startPoint y: 184, endPoint x: 189, endPoint y: 95, distance: 93.8
click at [189, 95] on div "N a v i g a t e t o a n d e x p l o r e t h e ' H o w I t W o r k s ' p a g e t…" at bounding box center [279, 172] width 384 height 221
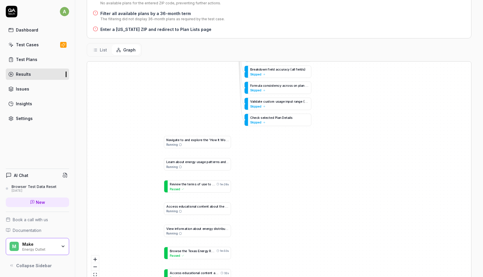
drag, startPoint x: 174, startPoint y: 158, endPoint x: 182, endPoint y: 75, distance: 84.0
click at [182, 75] on div "N a v i g a t e t o a n d e x p l o r e t h e ' H o w I t W o r k s ' p a g e t…" at bounding box center [279, 172] width 384 height 221
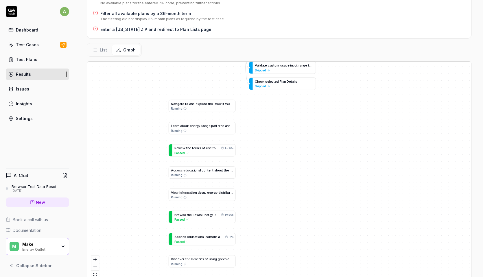
drag, startPoint x: 153, startPoint y: 180, endPoint x: 181, endPoint y: 63, distance: 120.6
click at [180, 64] on div "N a v i g a t e t o a n d e x p l o r e t h e ' H o w I t W o r k s ' p a g e t…" at bounding box center [279, 172] width 384 height 221
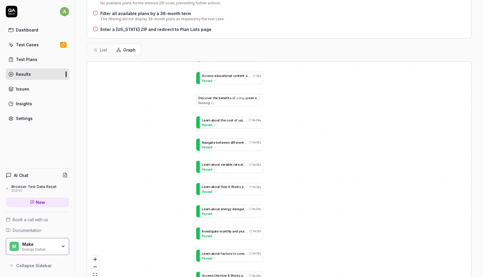
drag, startPoint x: 163, startPoint y: 188, endPoint x: 164, endPoint y: 94, distance: 94.0
click at [164, 94] on div "N a v i g a t e t o a n d e x p l o r e t h e ' H o w I t W o r k s ' p a g e t…" at bounding box center [279, 172] width 384 height 221
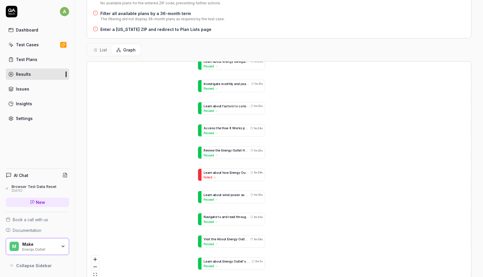
drag, startPoint x: 163, startPoint y: 173, endPoint x: 163, endPoint y: 71, distance: 101.5
click at [163, 72] on div "N a v i g a t e t o a n d e x p l o r e t h e ' H o w I t W o r k s ' p a g e t…" at bounding box center [279, 172] width 384 height 221
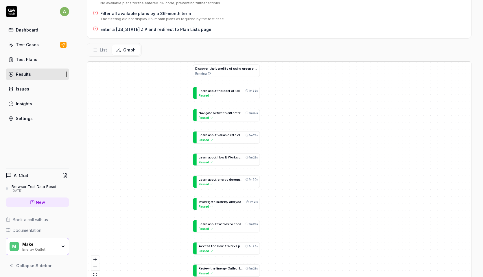
drag, startPoint x: 162, startPoint y: 176, endPoint x: 162, endPoint y: 222, distance: 46.6
click at [162, 221] on div "N a v i g a t e t o a n d e x p l o r e t h e ' H o w I t W o r k s ' p a g e t…" at bounding box center [279, 172] width 384 height 221
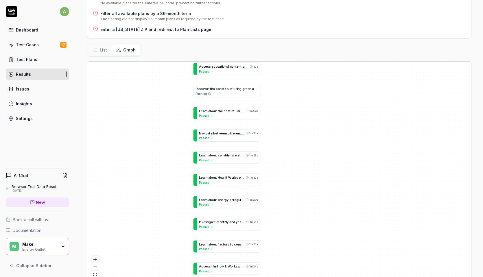
drag, startPoint x: 172, startPoint y: 124, endPoint x: 168, endPoint y: 242, distance: 118.1
click at [168, 241] on div "N a v i g a t e t o a n d e x p l o r e t h e ' H o w I t W o r k s ' p a g e t…" at bounding box center [279, 172] width 384 height 221
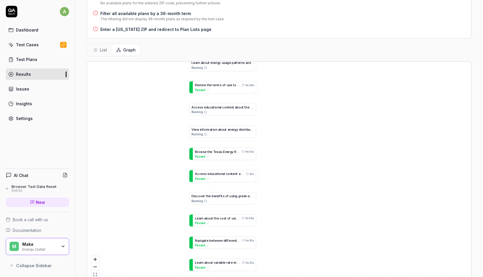
drag, startPoint x: 175, startPoint y: 106, endPoint x: 175, endPoint y: 264, distance: 157.3
click at [175, 263] on div "N a v i g a t e t o a n d e x p l o r e t h e ' H o w I t W o r k s ' p a g e t…" at bounding box center [279, 172] width 384 height 221
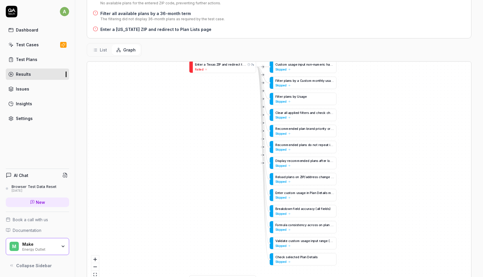
drag, startPoint x: 183, startPoint y: 111, endPoint x: 183, endPoint y: 212, distance: 100.6
click at [183, 212] on div "N a v i g a t e t o a n d e x p l o r e t h e ' H o w I t W o r k s ' p a g e t…" at bounding box center [279, 172] width 384 height 221
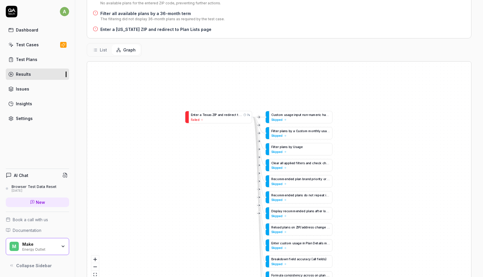
drag, startPoint x: 198, startPoint y: 135, endPoint x: 194, endPoint y: 167, distance: 32.1
click at [194, 167] on div "N a v i g a t e t o a n d e x p l o r e t h e ' H o w I t W o r k s ' p a g e t…" at bounding box center [279, 172] width 384 height 221
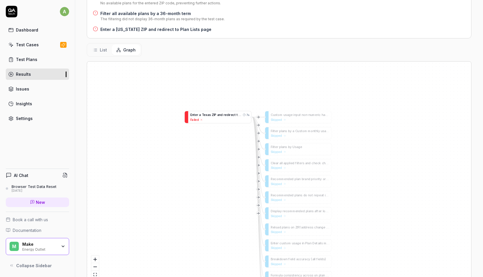
click at [202, 113] on span "T" at bounding box center [203, 115] width 2 height 4
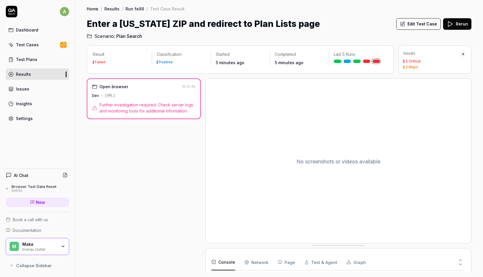
scroll to position [4, 0]
click at [166, 106] on span "Further investigation required. Check server logs and monitoring tools for addi…" at bounding box center [147, 108] width 96 height 12
click at [115, 94] on div "[URL]" at bounding box center [110, 95] width 10 height 5
click at [250, 262] on Requests "Network" at bounding box center [256, 262] width 24 height 16
click at [230, 261] on button "Console" at bounding box center [223, 262] width 24 height 16
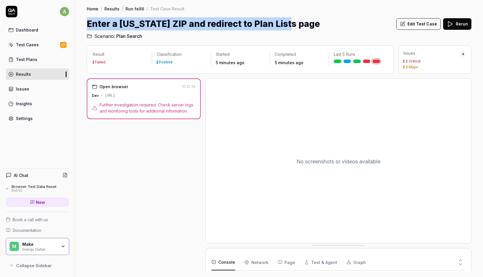
drag, startPoint x: 87, startPoint y: 21, endPoint x: 287, endPoint y: 26, distance: 200.5
click at [287, 26] on h1 "Enter a [US_STATE] ZIP and redirect to Plan Lists page" at bounding box center [203, 23] width 233 height 13
drag, startPoint x: 292, startPoint y: 24, endPoint x: 88, endPoint y: 22, distance: 203.9
click at [88, 22] on div "Enter a Texas ZIP and redirect to Plan Lists page Edit Test Case Rerun" at bounding box center [279, 23] width 385 height 13
copy h1 "Enter a [US_STATE] ZIP and redirect to Plan Lists page"
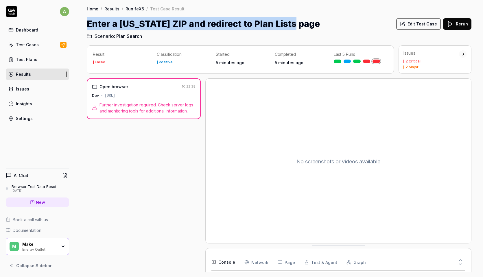
click at [38, 57] on link "Test Plans" at bounding box center [37, 59] width 63 height 11
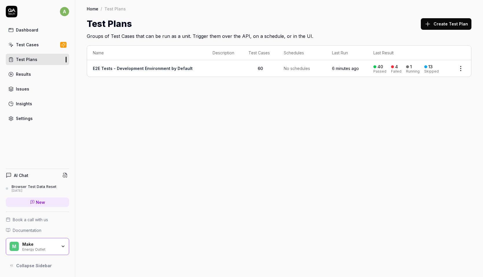
click at [133, 131] on div "Home / Test Plans Home / Test Plans Test Plans Create Test Plan Groups of Test …" at bounding box center [279, 138] width 408 height 277
click at [138, 66] on link "E2E Tests - Development Environment by Default" at bounding box center [143, 68] width 100 height 5
click at [35, 58] on div "Test Plans" at bounding box center [26, 59] width 21 height 6
click at [30, 44] on div "Test Cases" at bounding box center [27, 45] width 23 height 6
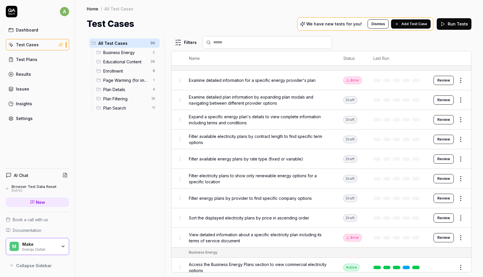
click at [232, 47] on div at bounding box center [267, 42] width 130 height 12
click at [232, 43] on input "text" at bounding box center [270, 42] width 115 height 6
paste input "**********"
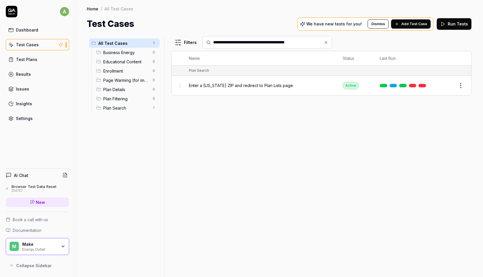
type input "**********"
click at [236, 85] on span "Enter a [US_STATE] ZIP and redirect to Plan Lists page" at bounding box center [241, 85] width 104 height 6
click at [449, 84] on button "Edit" at bounding box center [447, 85] width 14 height 9
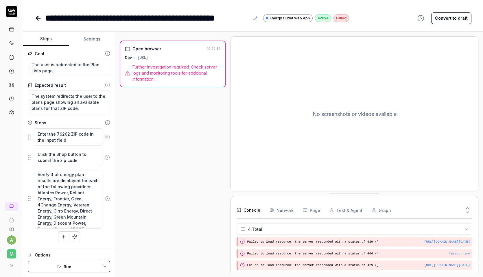
scroll to position [4, 0]
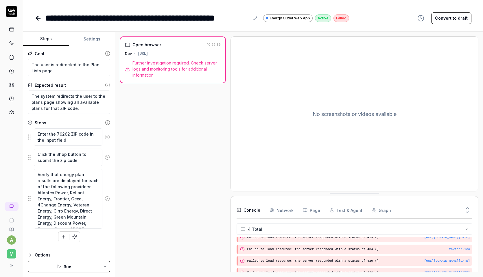
drag, startPoint x: 179, startPoint y: 53, endPoint x: 238, endPoint y: 53, distance: 59.0
click at [239, 54] on div "Open browser 10:22:39 Dev https://energyoutlet-dev.energyplans.ai/ Further inve…" at bounding box center [299, 154] width 359 height 236
click at [148, 53] on div "[URL]" at bounding box center [143, 53] width 10 height 5
click at [61, 263] on button "Run" at bounding box center [64, 267] width 72 height 12
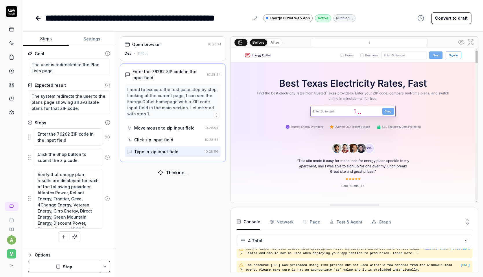
scroll to position [19, 0]
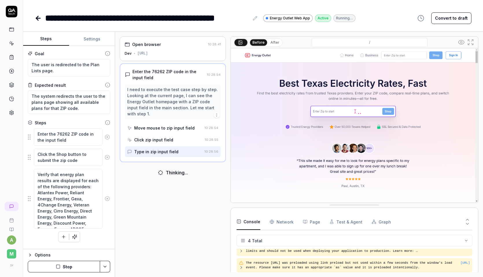
click at [272, 43] on button "After" at bounding box center [275, 42] width 14 height 6
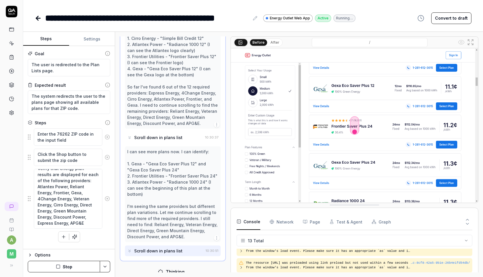
scroll to position [0, 0]
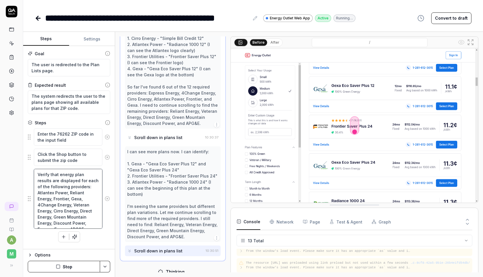
click at [67, 194] on textarea "Verify that energy plan results are displayed for each of the following provide…" at bounding box center [68, 199] width 69 height 60
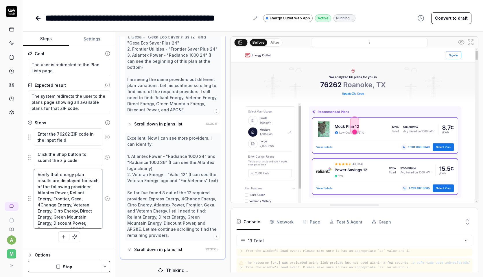
drag, startPoint x: 55, startPoint y: 222, endPoint x: 38, endPoint y: 187, distance: 39.2
click at [38, 187] on textarea "Verify that energy plan results are displayed for each of the following provide…" at bounding box center [68, 199] width 69 height 60
type textarea "*"
type textarea "Verify that energy plan results are displayed for a"
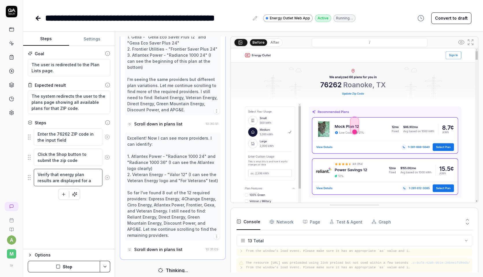
type textarea "*"
type textarea "Verify that energy plan results are displayed for a"
type textarea "*"
type textarea "Verify that energy plan results are displayed for a va"
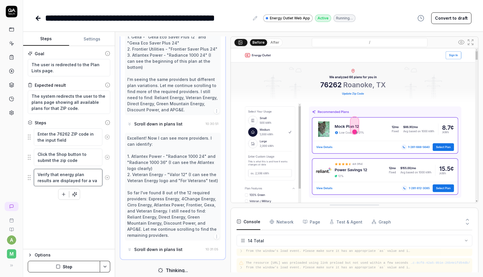
type textarea "*"
type textarea "Verify that energy plan results are displayed for a var"
type textarea "*"
type textarea "Verify that energy plan results are displayed for a vari"
type textarea "*"
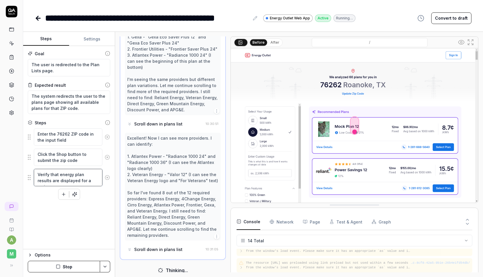
type textarea "Verify that energy plan results are displayed for a varie"
type textarea "*"
type textarea "Verify that energy plan results are displayed for a variet"
type textarea "*"
type textarea "Verify that energy plan results are displayed for a variety"
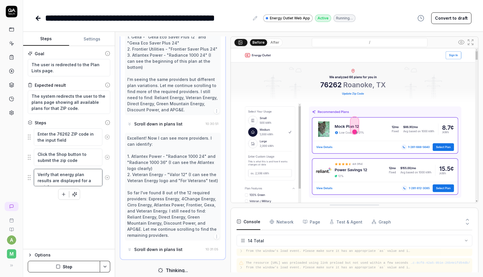
type textarea "*"
type textarea "Verify that energy plan results are displayed for a variety"
type textarea "*"
type textarea "Verify that energy plan results are displayed for a variety o"
type textarea "*"
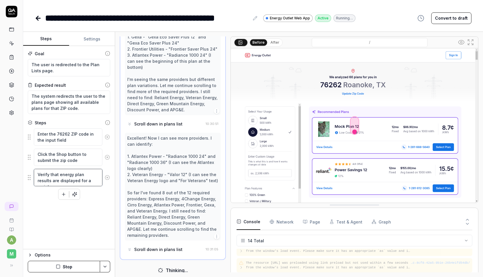
type textarea "Verify that energy plan results are displayed for a variety of"
type textarea "*"
type textarea "Verify that energy plan results are displayed for a variety of"
type textarea "*"
type textarea "Verify that energy plan results are displayed for a variety of p"
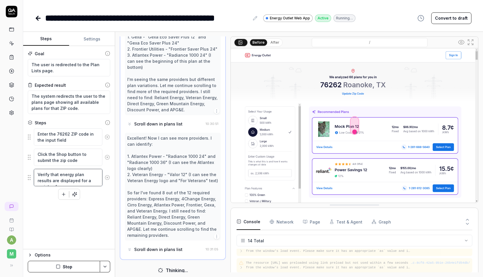
type textarea "*"
type textarea "Verify that energy plan results are displayed for a variety of pr"
type textarea "*"
type textarea "Verify that energy plan results are displayed for a variety of pro"
type textarea "*"
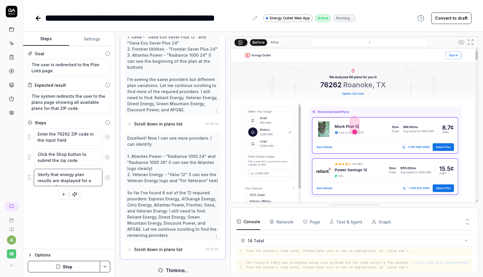
type textarea "Verify that energy plan results are displayed for a variety of prov"
type textarea "*"
type textarea "Verify that energy plan results are displayed for a variety of provi"
type textarea "*"
type textarea "Verify that energy plan results are displayed for a variety of provid"
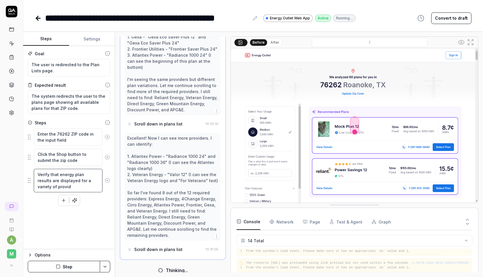
type textarea "*"
type textarea "Verify that energy plan results are displayed for a variety of provide"
type textarea "*"
type textarea "Verify that energy plan results are displayed for a variety of provider"
type textarea "*"
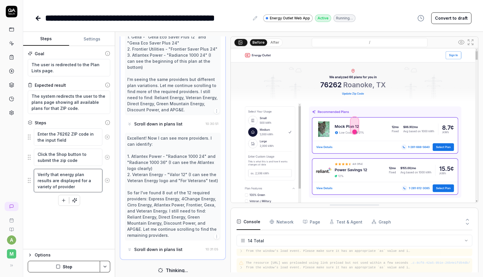
type textarea "Verify that energy plan results are displayed for a variety of providers"
drag, startPoint x: 63, startPoint y: 187, endPoint x: 72, endPoint y: 180, distance: 11.0
click at [72, 180] on textarea "Verify that energy plan results are displayed for a variety of providers" at bounding box center [68, 180] width 69 height 23
type textarea "*"
type textarea "Verify that energy plan results are displayed for d"
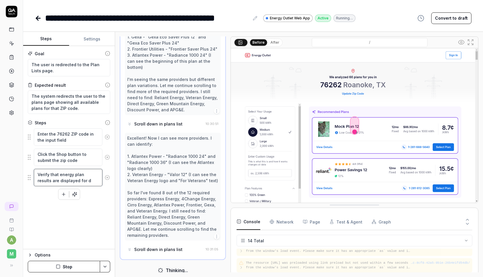
type textarea "*"
type textarea "Verify that energy plan results are displayed for di"
type textarea "*"
type textarea "Verify that energy plan results are displayed for dif"
type textarea "*"
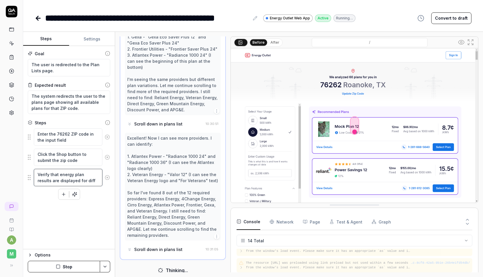
type textarea "Verify that energy plan results are displayed for diffe"
type textarea "*"
type textarea "Verify that energy plan results are displayed for differ"
type textarea "*"
type textarea "Verify that energy plan results are displayed for differe"
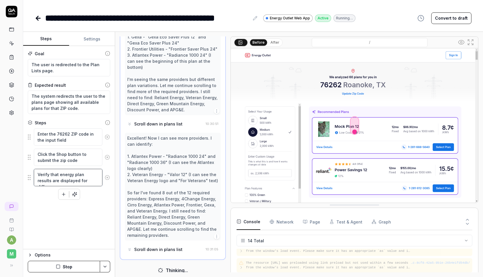
type textarea "*"
type textarea "Verify that energy plan results are displayed for differen"
type textarea "*"
type textarea "Verify that energy plan results are displayed for different"
type textarea "*"
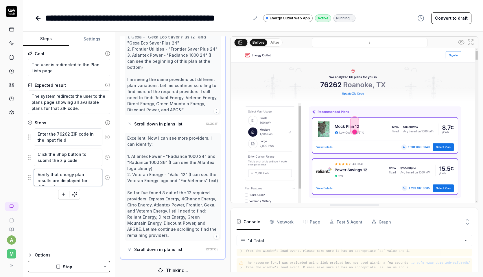
type textarea "Verify that energy plan results are displayed for different"
type textarea "*"
type textarea "Verify that energy plan results are displayed for different p"
type textarea "*"
type textarea "Verify that energy plan results are displayed for different pr"
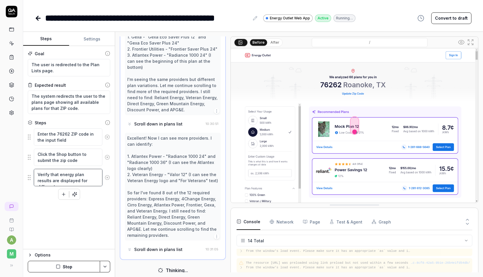
type textarea "*"
type textarea "Verify that energy plan results are displayed for different pro"
type textarea "*"
type textarea "Verify that energy plan results are displayed for different prov"
type textarea "*"
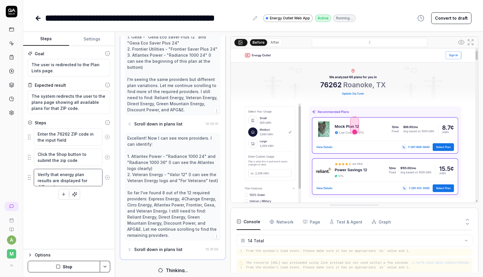
type textarea "Verify that energy plan results are displayed for different provi"
type textarea "*"
type textarea "Verify that energy plan results are displayed for different provid"
type textarea "*"
type textarea "Verify that energy plan results are displayed for different provide"
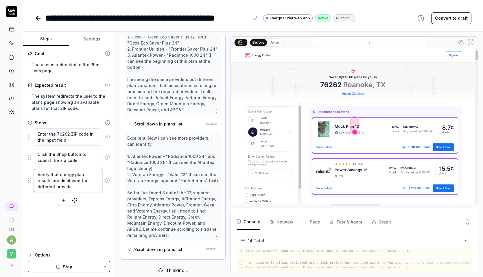
type textarea "*"
type textarea "Verify that energy plan results are displayed for different provider"
type textarea "*"
type textarea "Verify that energy plan results are displayed for different providers"
type textarea "*"
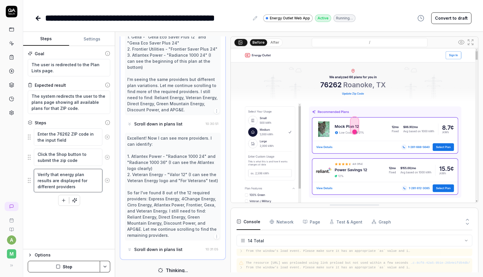
type textarea "Verify that energy plan results are displayed for different providers."
type textarea "*"
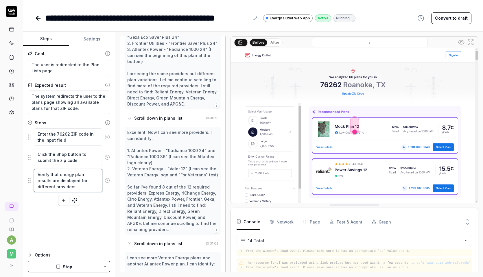
type textarea "Verify that energy plan results are displayed for different providers"
click at [97, 216] on div "Goal The user is redirected to the Plan Lists page. Expected result The system …" at bounding box center [69, 147] width 92 height 203
click at [66, 263] on button "Stop" at bounding box center [64, 267] width 72 height 12
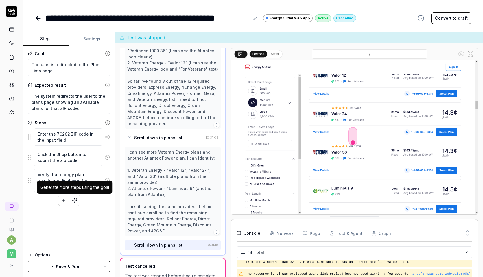
scroll to position [200, 0]
click at [70, 268] on button "Save & Run" at bounding box center [64, 267] width 72 height 12
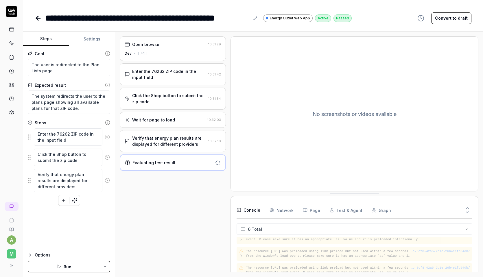
click at [158, 142] on div "Verify that energy plan results are displayed for different providers" at bounding box center [169, 141] width 74 height 12
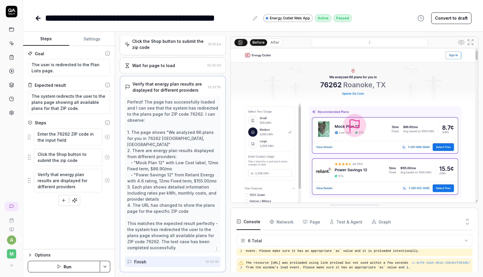
scroll to position [73, 0]
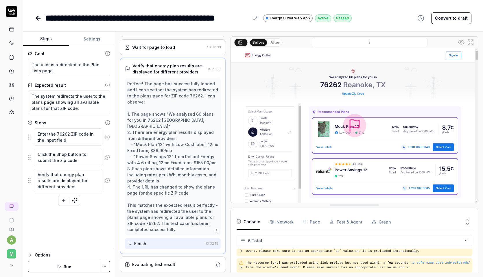
click at [166, 260] on div "Evaluating test result" at bounding box center [173, 265] width 106 height 16
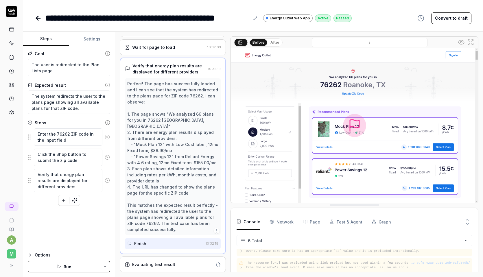
scroll to position [0, 0]
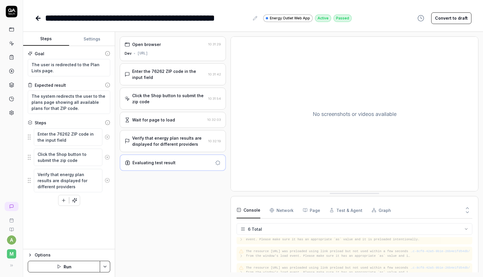
click at [171, 50] on div "Open browser 10:31:29 Dev https://energyoutlet-dev.energyplans.ai/" at bounding box center [173, 48] width 106 height 25
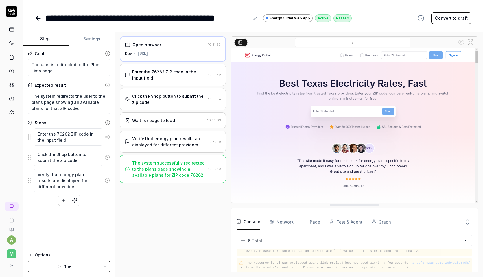
click at [39, 253] on div "Options" at bounding box center [72, 255] width 75 height 7
click at [106, 265] on html "**********" at bounding box center [241, 138] width 483 height 277
click at [123, 212] on html "**********" at bounding box center [241, 138] width 483 height 277
click at [97, 34] on button "Settings" at bounding box center [92, 39] width 46 height 14
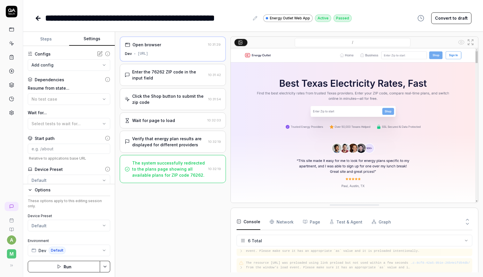
scroll to position [65, 0]
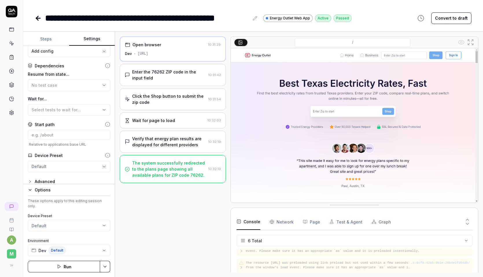
click at [37, 176] on div "**********" at bounding box center [69, 115] width 92 height 138
click at [36, 181] on div "Advanced" at bounding box center [45, 181] width 20 height 7
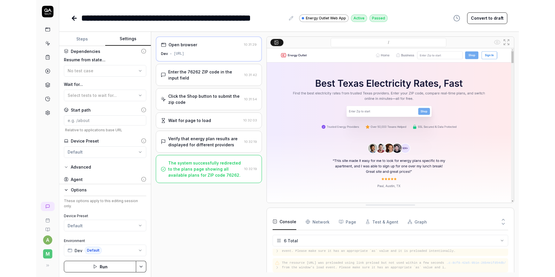
scroll to position [111, 0]
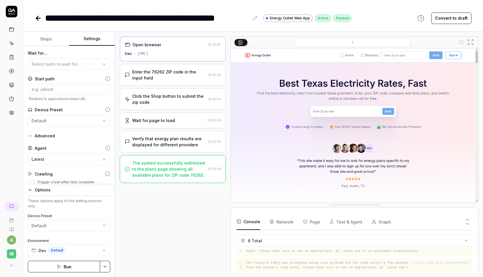
click at [96, 161] on body "**********" at bounding box center [241, 138] width 483 height 277
click at [90, 147] on html "**********" at bounding box center [241, 138] width 483 height 277
click at [105, 150] on icon at bounding box center [107, 147] width 5 height 5
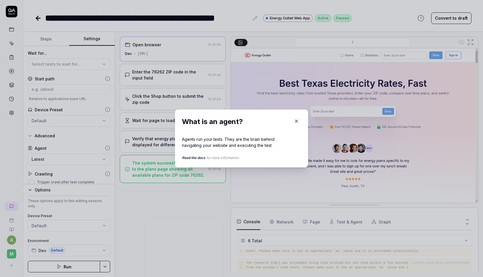
click at [262, 137] on div "Agents run your tests. They are the brain behind navigating your website and ex…" at bounding box center [236, 142] width 108 height 12
click at [294, 121] on icon "button" at bounding box center [296, 121] width 5 height 5
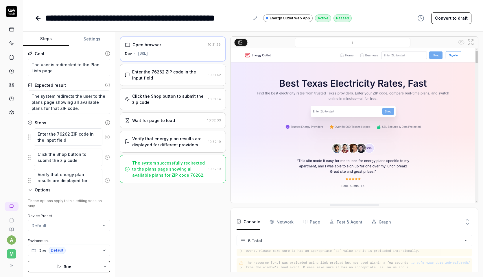
click at [39, 37] on button "Steps" at bounding box center [46, 39] width 46 height 14
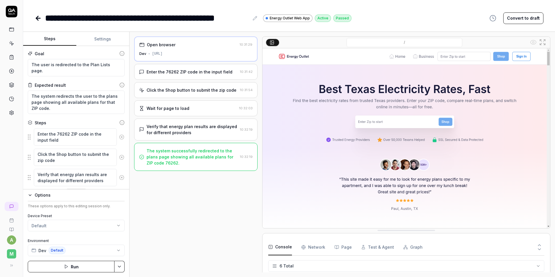
scroll to position [52, 0]
click at [15, 28] on link at bounding box center [11, 29] width 10 height 10
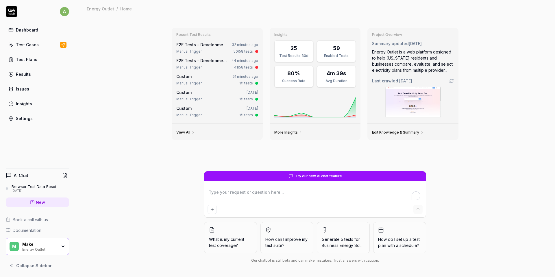
click at [144, 49] on div "Recent Test Results E2E Tests - Development Environment by Default 32 minutes a…" at bounding box center [315, 147] width 480 height 260
click at [119, 72] on div "Recent Test Results E2E Tests - Development Environment by Default 33 minutes a…" at bounding box center [315, 147] width 480 height 260
click at [107, 45] on div "Recent Test Results E2E Tests - Development Environment by Default 33 minutes a…" at bounding box center [315, 147] width 480 height 260
click at [104, 44] on div "Recent Test Results E2E Tests - Development Environment by Default 33 minutes a…" at bounding box center [315, 147] width 480 height 260
type textarea "*"
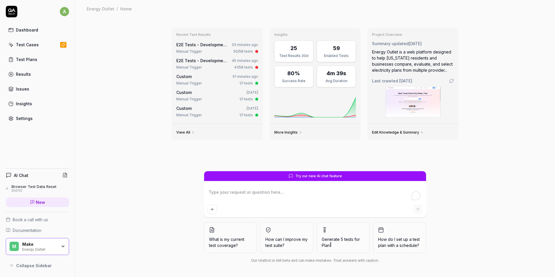
click at [34, 46] on div "Test Cases" at bounding box center [27, 45] width 23 height 6
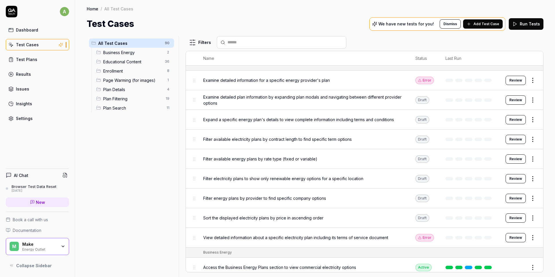
click at [125, 98] on span "Plan Filtering" at bounding box center [132, 99] width 59 height 6
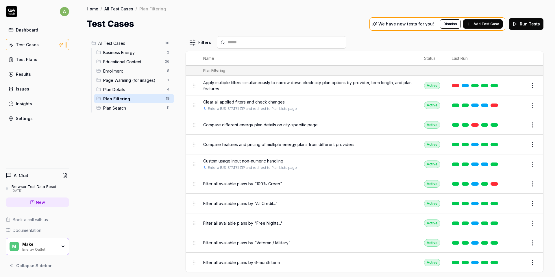
click at [123, 55] on span "Business Energy" at bounding box center [133, 52] width 60 height 6
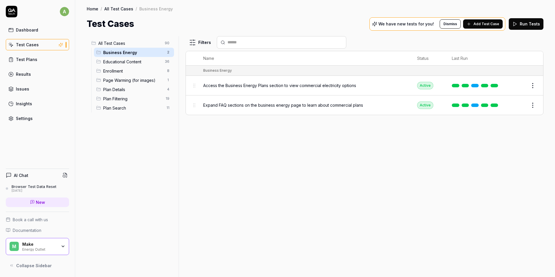
click at [251, 45] on input "text" at bounding box center [285, 42] width 115 height 6
click at [108, 45] on span "All Test Cases" at bounding box center [129, 43] width 63 height 6
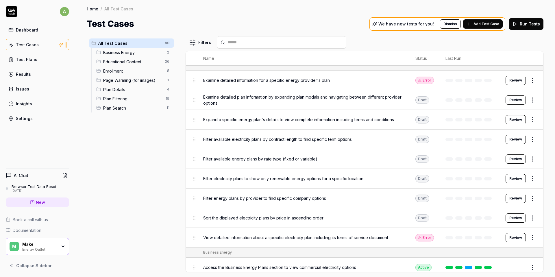
click at [256, 45] on input "text" at bounding box center [285, 42] width 115 height 6
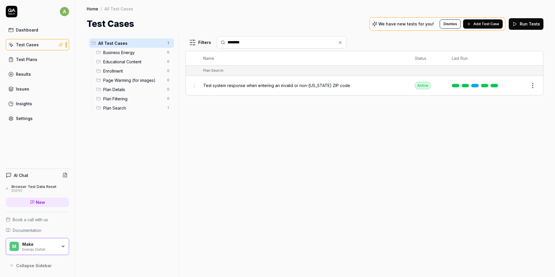
type input "********"
click at [483, 85] on button "Edit" at bounding box center [519, 85] width 14 height 9
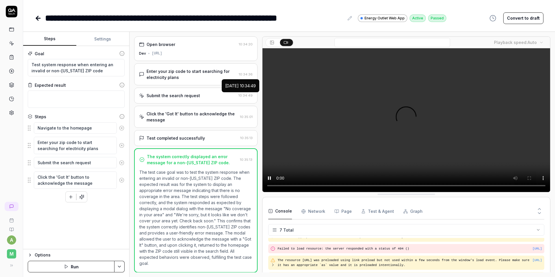
scroll to position [64, 0]
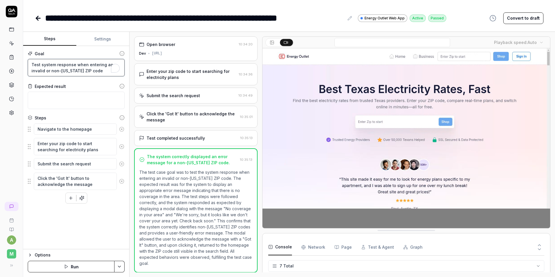
drag, startPoint x: 92, startPoint y: 70, endPoint x: 45, endPoint y: 58, distance: 49.0
click at [18, 63] on div "**********" at bounding box center [277, 138] width 555 height 277
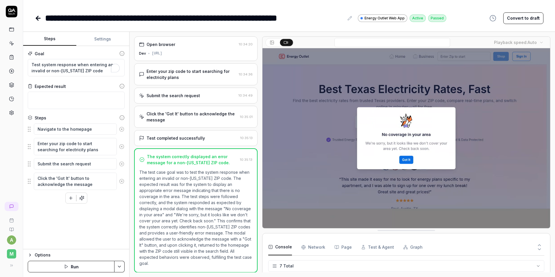
click at [74, 52] on div "Goal" at bounding box center [76, 54] width 97 height 6
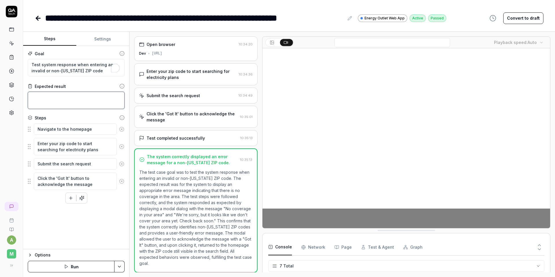
click at [74, 97] on textarea at bounding box center [76, 100] width 97 height 17
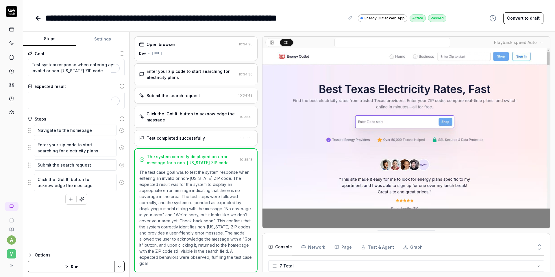
click at [76, 55] on div "Goal" at bounding box center [76, 54] width 97 height 6
click at [90, 68] on textarea "Test system response when entering an invalid or non-[US_STATE] ZIP code" at bounding box center [76, 67] width 97 height 17
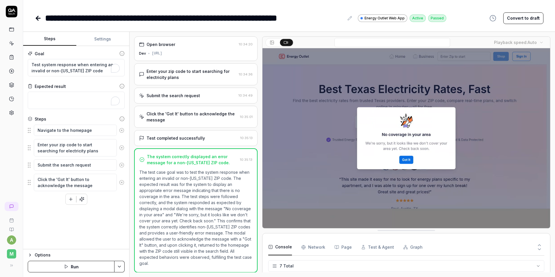
click at [86, 264] on button "Run" at bounding box center [71, 267] width 87 height 12
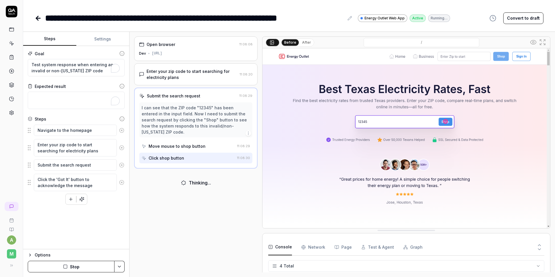
scroll to position [31, 0]
drag, startPoint x: 146, startPoint y: 108, endPoint x: 208, endPoint y: 104, distance: 62.3
click at [208, 104] on div "I can see that the ZIP code "12345" has been entered in the input field. Now I …" at bounding box center [195, 119] width 113 height 35
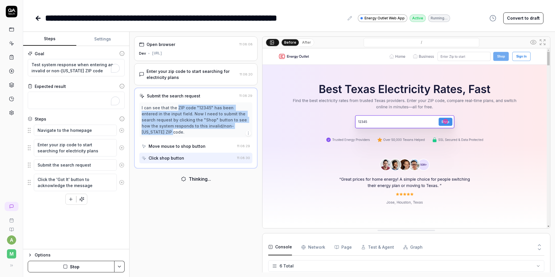
drag, startPoint x: 228, startPoint y: 126, endPoint x: 176, endPoint y: 110, distance: 55.3
click at [176, 110] on div "I can see that the ZIP code "12345" has been entered in the input field. Now I …" at bounding box center [196, 120] width 108 height 30
click at [194, 114] on div "I can see that the ZIP code "12345" has been entered in the input field. Now I …" at bounding box center [196, 120] width 108 height 30
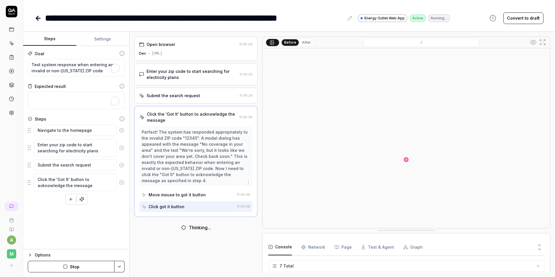
scroll to position [64, 0]
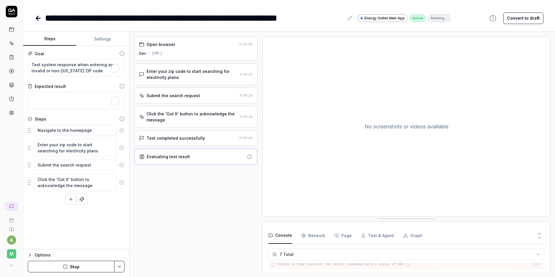
click at [172, 156] on div "Evaluating test result" at bounding box center [168, 157] width 43 height 6
drag, startPoint x: 150, startPoint y: 157, endPoint x: 186, endPoint y: 154, distance: 36.3
click at [186, 154] on div "Evaluating test result" at bounding box center [168, 157] width 43 height 6
click at [189, 155] on div "Evaluating test result" at bounding box center [191, 157] width 105 height 6
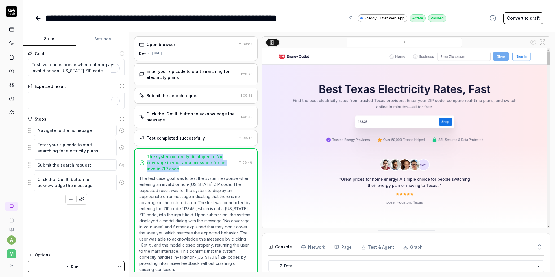
drag, startPoint x: 149, startPoint y: 156, endPoint x: 233, endPoint y: 163, distance: 84.4
click at [233, 163] on div "The system correctly displayed a 'No coverage in your area' message for an inva…" at bounding box center [192, 163] width 90 height 18
click at [106, 204] on div "Navigate to the homepage Enter your zip code to start searching for electricity…" at bounding box center [76, 164] width 97 height 80
click at [46, 204] on div "Navigate to the homepage Enter your zip code to start searching for electricity…" at bounding box center [76, 164] width 97 height 80
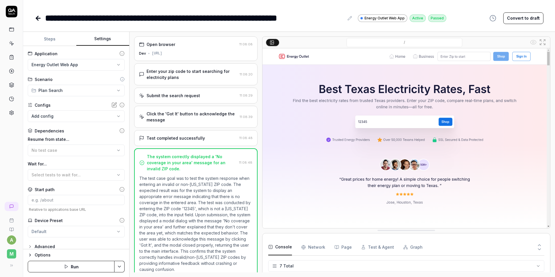
click at [98, 44] on button "Settings" at bounding box center [102, 39] width 53 height 14
type textarea "*"
click at [62, 35] on button "Steps" at bounding box center [49, 39] width 53 height 14
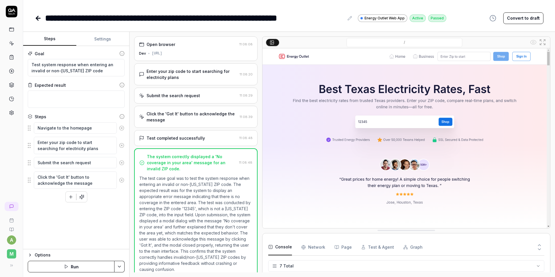
click at [37, 18] on icon at bounding box center [38, 18] width 4 height 0
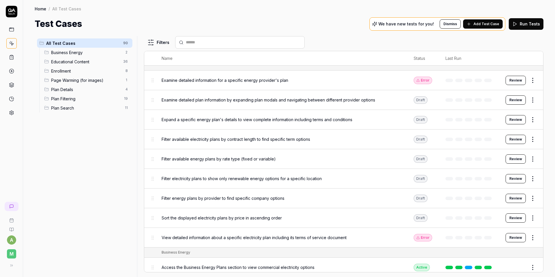
click at [125, 27] on div "Test Cases We have new tests for you! Dismiss Add Test Case Run Tests" at bounding box center [289, 23] width 509 height 13
click at [16, 56] on link at bounding box center [11, 57] width 10 height 10
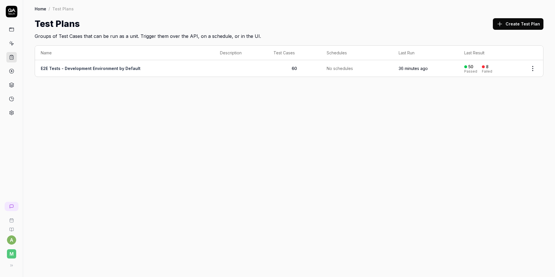
click at [110, 69] on link "E2E Tests - Development Environment by Default" at bounding box center [91, 68] width 100 height 5
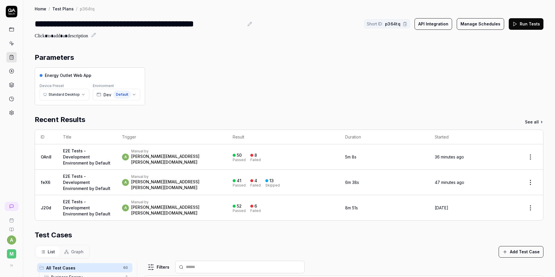
click at [483, 24] on icon at bounding box center [514, 23] width 5 height 5
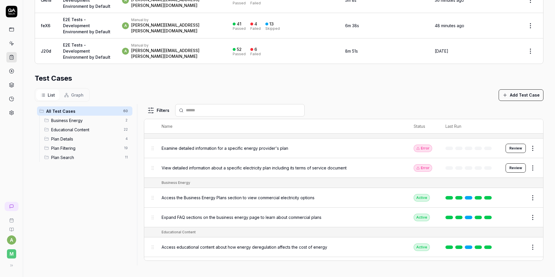
scroll to position [175, 0]
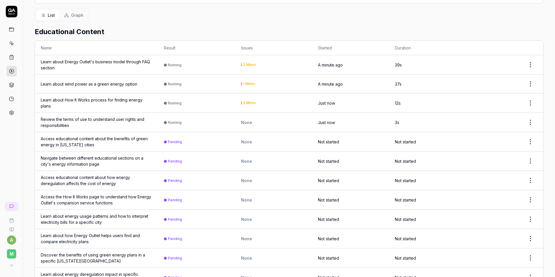
scroll to position [53, 0]
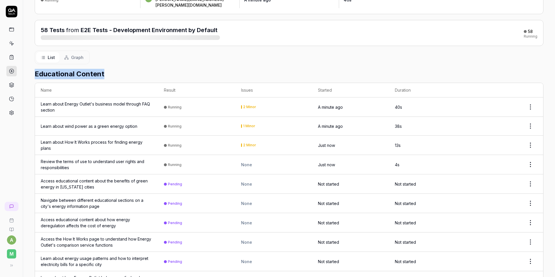
drag, startPoint x: 35, startPoint y: 65, endPoint x: 112, endPoint y: 67, distance: 77.2
click at [112, 69] on h2 "Educational Content" at bounding box center [289, 74] width 509 height 10
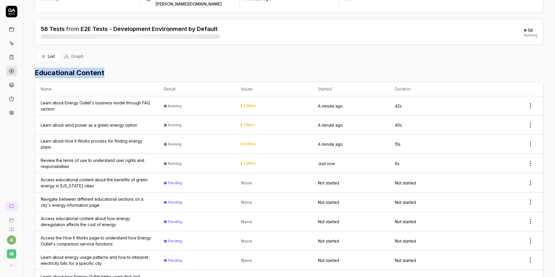
click at [52, 68] on h2 "Educational Content" at bounding box center [289, 73] width 509 height 10
drag, startPoint x: 108, startPoint y: 68, endPoint x: 75, endPoint y: 68, distance: 33.5
click at [68, 68] on h2 "Educational Content" at bounding box center [289, 73] width 509 height 10
click at [110, 68] on h2 "Educational Content" at bounding box center [289, 73] width 509 height 10
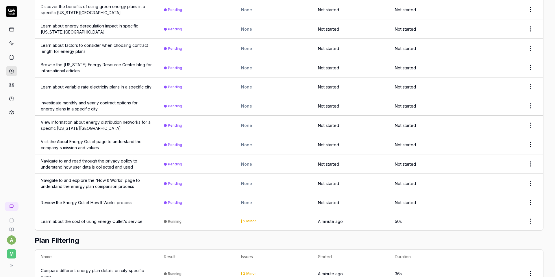
scroll to position [0, 0]
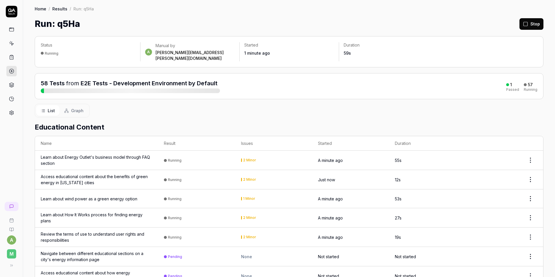
click at [13, 70] on icon at bounding box center [11, 71] width 5 height 5
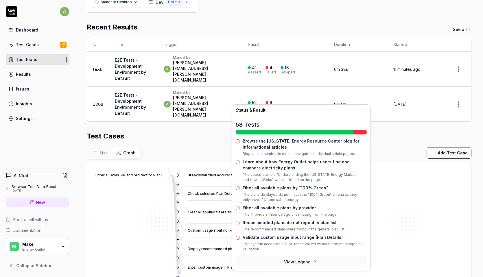
scroll to position [11, 0]
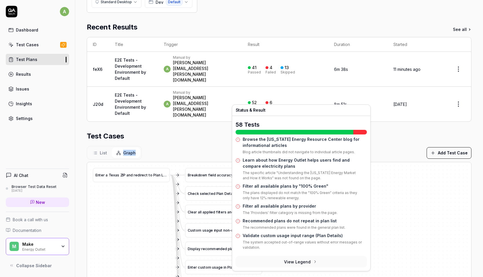
click at [195, 146] on div "List Graph Add Test Case" at bounding box center [279, 153] width 385 height 14
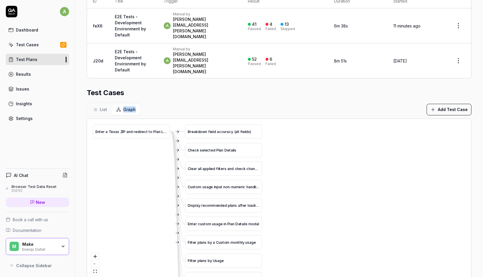
scroll to position [158, 0]
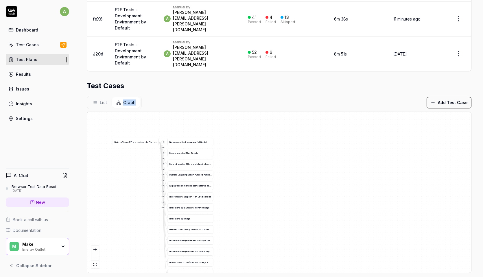
drag, startPoint x: 136, startPoint y: 187, endPoint x: 150, endPoint y: 137, distance: 52.3
click at [150, 137] on div "A c c e s s e d u c a t i o n a l c o n t e n t a b o u t h o w e n e r g y d e…" at bounding box center [279, 192] width 384 height 161
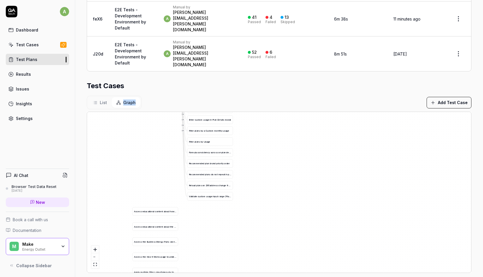
drag, startPoint x: 144, startPoint y: 201, endPoint x: 168, endPoint y: 156, distance: 50.7
click at [167, 156] on div "A c c e s s e d u c a t i o n a l c o n t e n t a b o u t h o w e n e r g y d e…" at bounding box center [279, 192] width 384 height 161
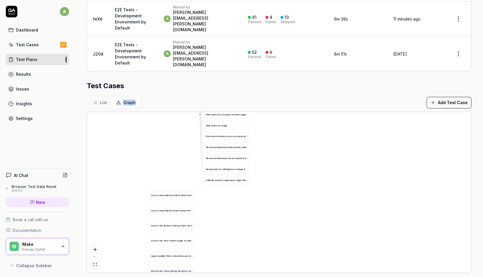
drag, startPoint x: 153, startPoint y: 180, endPoint x: 169, endPoint y: 125, distance: 57.6
click at [169, 126] on div "A c c e s s e d u c a t i o n a l c o n t e n t a b o u t h o w e n e r g y d e…" at bounding box center [279, 192] width 384 height 161
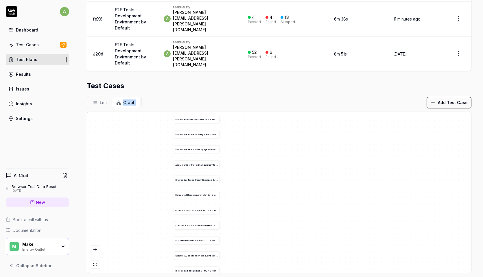
drag, startPoint x: 141, startPoint y: 206, endPoint x: 153, endPoint y: 160, distance: 47.8
click at [152, 163] on div "A c c e s s e d u c a t i o n a l c o n t e n t a b o u t h o w e n e r g y d e…" at bounding box center [279, 192] width 384 height 161
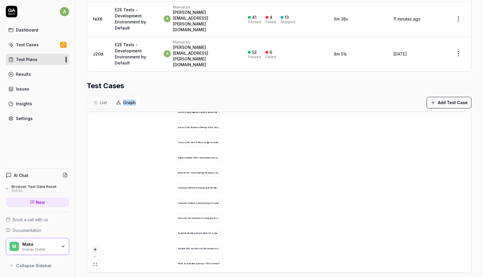
drag, startPoint x: 141, startPoint y: 226, endPoint x: 142, endPoint y: 159, distance: 66.2
click at [142, 161] on div "A c c e s s e d u c a t i o n a l c o n t e n t a b o u t h o w e n e r g y d e…" at bounding box center [279, 192] width 384 height 161
drag, startPoint x: 143, startPoint y: 207, endPoint x: 153, endPoint y: 123, distance: 84.3
click at [153, 123] on div "A c c e s s e d u c a t i o n a l c o n t e n t a b o u t h o w e n e r g y d e…" at bounding box center [279, 192] width 384 height 161
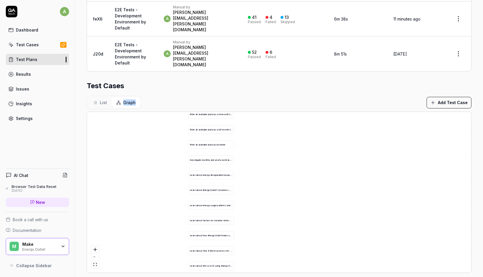
drag, startPoint x: 150, startPoint y: 213, endPoint x: 150, endPoint y: 134, distance: 79.2
click at [150, 127] on div "A c c e s s e d u c a t i o n a l c o n t e n t a b o u t h o w e n e r g y d e…" at bounding box center [279, 192] width 384 height 161
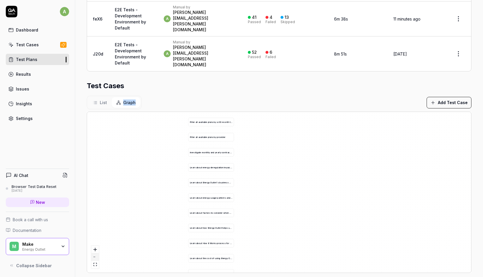
click at [93, 253] on button "zoom out" at bounding box center [95, 257] width 8 height 8
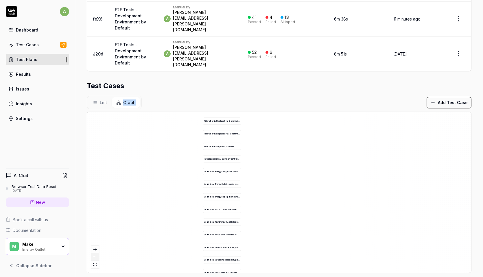
click at [93, 253] on button "zoom out" at bounding box center [95, 257] width 8 height 8
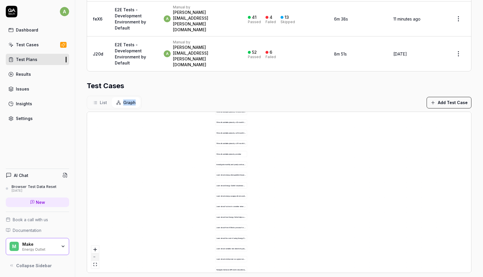
click at [93, 253] on button "zoom out" at bounding box center [95, 257] width 8 height 8
drag, startPoint x: 178, startPoint y: 237, endPoint x: 180, endPoint y: 145, distance: 92.9
click at [180, 145] on div "A c c e s s e d u c a t i o n a l c o n t e n t a b o u t h o w e n e r g y d e…" at bounding box center [279, 192] width 384 height 161
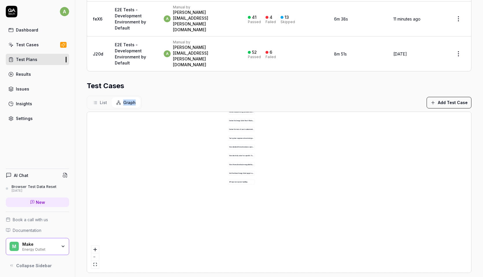
drag, startPoint x: 178, startPoint y: 187, endPoint x: 179, endPoint y: 97, distance: 90.2
click at [179, 97] on section "Test Cases List Graph Add Test Case A c c e s s e d u c a t i o n a l c o n t e…" at bounding box center [279, 177] width 385 height 192
drag, startPoint x: 195, startPoint y: 133, endPoint x: 188, endPoint y: 219, distance: 86.2
click at [188, 219] on div "A c c e s s e d u c a t i o n a l c o n t e n t a b o u t h o w e n e r g y d e…" at bounding box center [279, 192] width 384 height 161
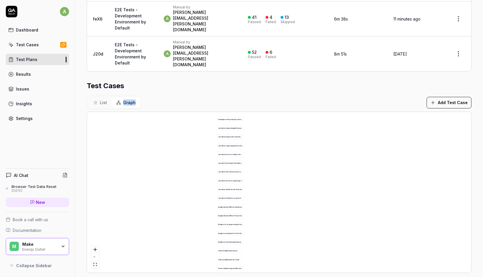
drag, startPoint x: 198, startPoint y: 136, endPoint x: 192, endPoint y: 242, distance: 106.3
click at [192, 242] on div "A c c e s s e d u c a t i o n a l c o n t e n t a b o u t h o w e n e r g y d e…" at bounding box center [279, 192] width 384 height 161
drag, startPoint x: 203, startPoint y: 143, endPoint x: 203, endPoint y: 235, distance: 91.1
click at [203, 235] on div "A c c e s s e d u c a t i o n a l c o n t e n t a b o u t h o w e n e r g y d e…" at bounding box center [279, 192] width 384 height 161
drag, startPoint x: 209, startPoint y: 140, endPoint x: 209, endPoint y: 210, distance: 70.3
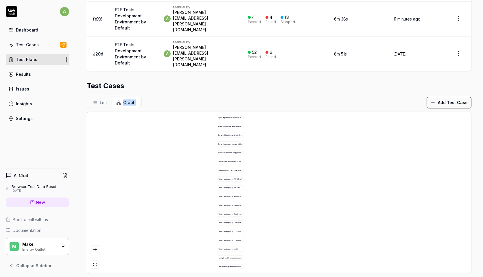
click at [209, 210] on div "A c c e s s e d u c a t i o n a l c o n t e n t a b o u t h o w e n e r g y d e…" at bounding box center [279, 192] width 384 height 161
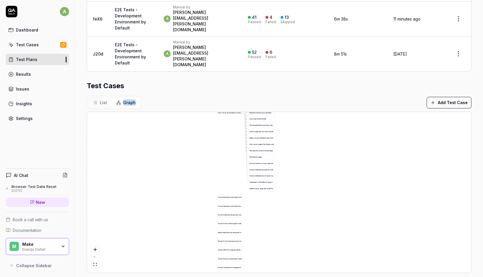
drag, startPoint x: 211, startPoint y: 135, endPoint x: 211, endPoint y: 213, distance: 77.8
click at [211, 213] on div "A c c e s s e d u c a t i o n a l c o n t e n t a b o u t h o w e n e r g y d e…" at bounding box center [279, 192] width 384 height 161
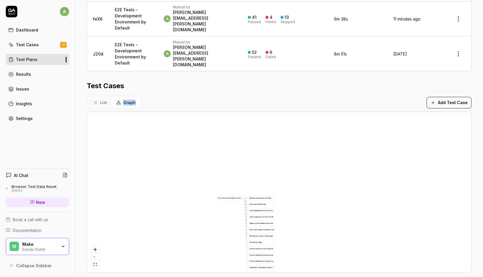
drag, startPoint x: 209, startPoint y: 134, endPoint x: 209, endPoint y: 202, distance: 67.7
click at [209, 202] on div "A c c e s s e d u c a t i o n a l c o n t e n t a b o u t h o w e n e r g y d e…" at bounding box center [279, 192] width 384 height 161
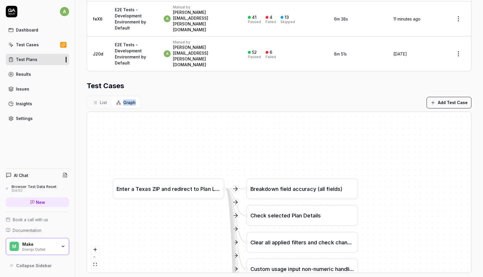
drag, startPoint x: 205, startPoint y: 213, endPoint x: 197, endPoint y: 226, distance: 15.8
click at [197, 226] on div "A c c e s s e d u c a t i o n a l c o n t e n t a b o u t h o w e n e r g y d e…" at bounding box center [279, 192] width 384 height 161
click at [105, 99] on span "List" at bounding box center [103, 102] width 7 height 6
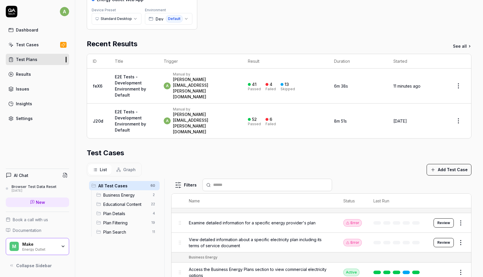
scroll to position [0, 0]
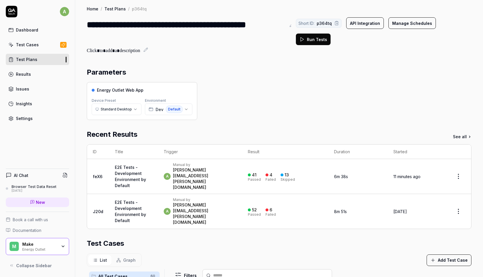
click at [312, 43] on button "Run Tests" at bounding box center [313, 40] width 35 height 12
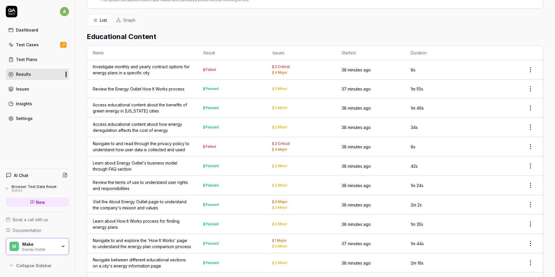
scroll to position [219, 0]
click at [142, 140] on div "Navigate to and read through the privacy policy to understand how user data is …" at bounding box center [142, 146] width 99 height 12
click at [29, 118] on div "Settings" at bounding box center [24, 118] width 17 height 6
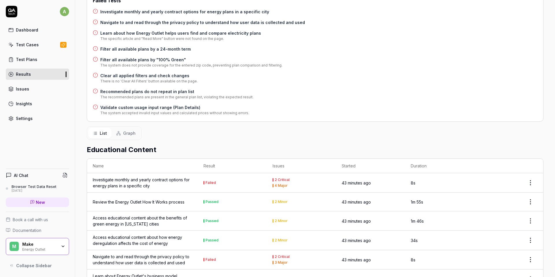
scroll to position [0, 0]
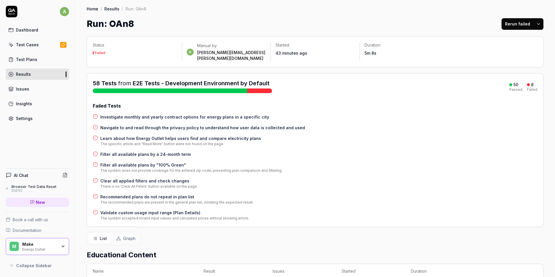
click at [353, 59] on div "Status Failed a Manual by agustin.poncedeleon@letsmake.com Started 43 minutes a…" at bounding box center [315, 51] width 457 height 31
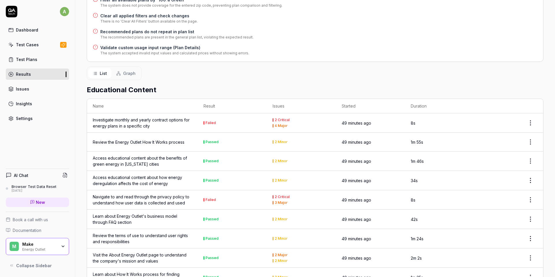
click at [159, 155] on div "Access educational content about the benefits of green energy in [US_STATE] cit…" at bounding box center [142, 161] width 99 height 12
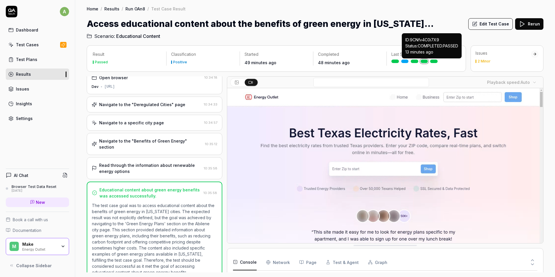
click at [434, 62] on link at bounding box center [434, 61] width 8 height 3
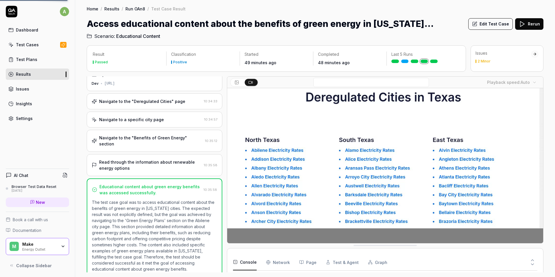
scroll to position [118, 0]
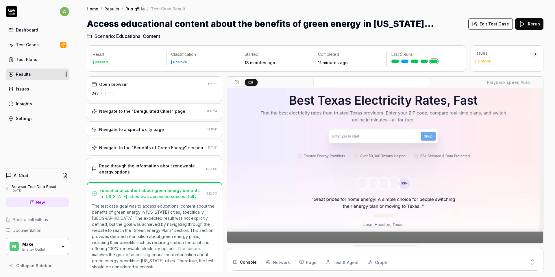
scroll to position [40, 0]
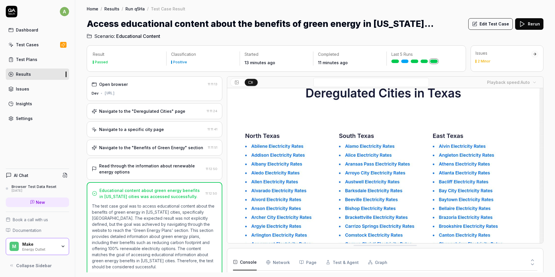
click at [483, 259] on icon at bounding box center [532, 260] width 5 height 5
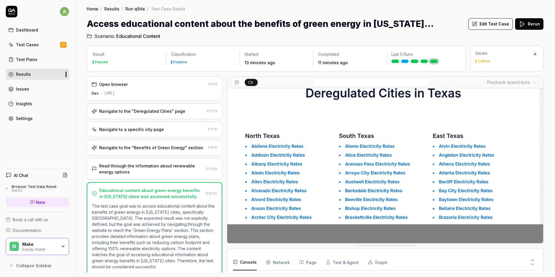
scroll to position [92, 0]
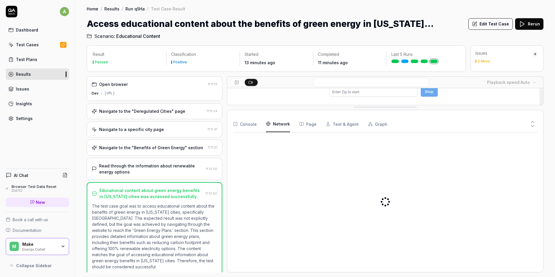
click at [270, 125] on Requests "Network" at bounding box center [278, 124] width 24 height 16
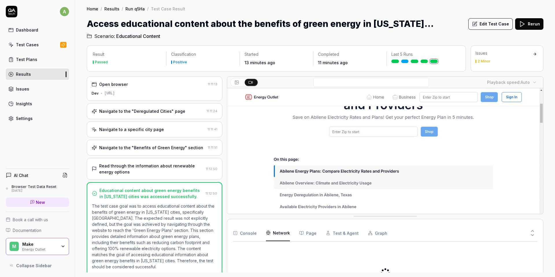
drag, startPoint x: 520, startPoint y: 106, endPoint x: 510, endPoint y: 222, distance: 116.7
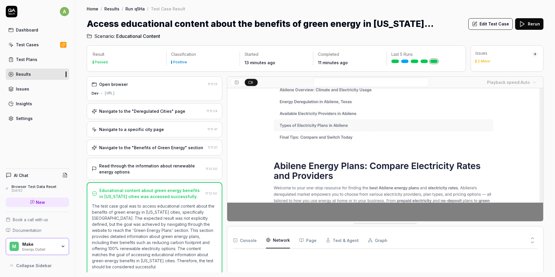
scroll to position [62, 0]
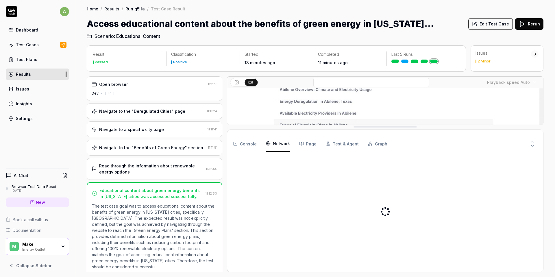
drag, startPoint x: 410, startPoint y: 220, endPoint x: 404, endPoint y: 112, distance: 108.0
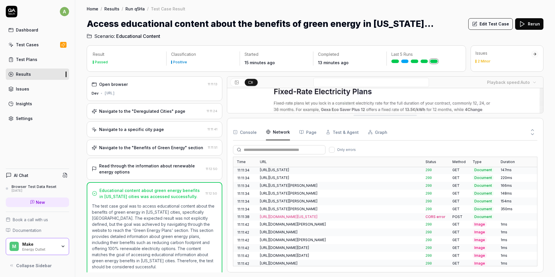
scroll to position [660, 0]
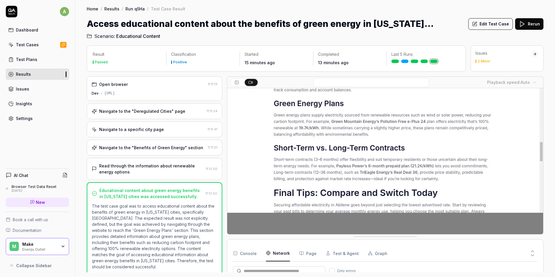
drag, startPoint x: 333, startPoint y: 114, endPoint x: 311, endPoint y: 237, distance: 124.8
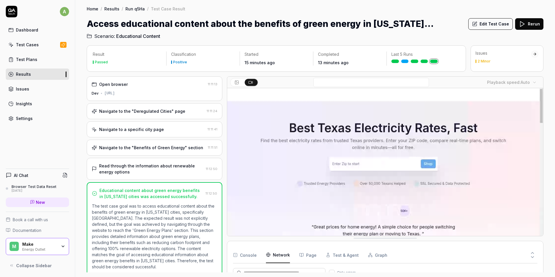
scroll to position [0, 0]
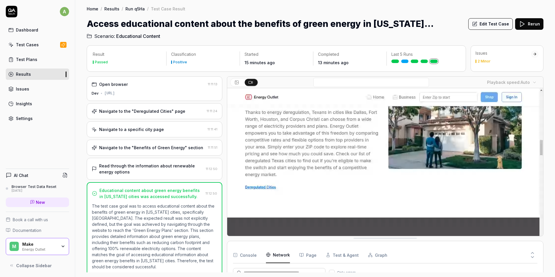
click at [32, 91] on link "Issues" at bounding box center [37, 88] width 63 height 11
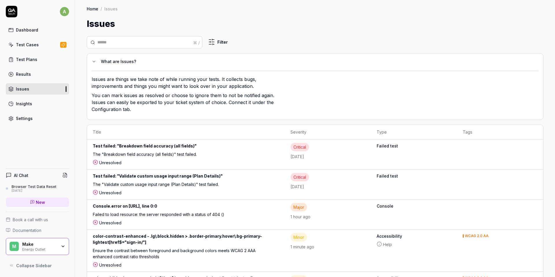
click at [35, 100] on link "Insights" at bounding box center [37, 103] width 63 height 11
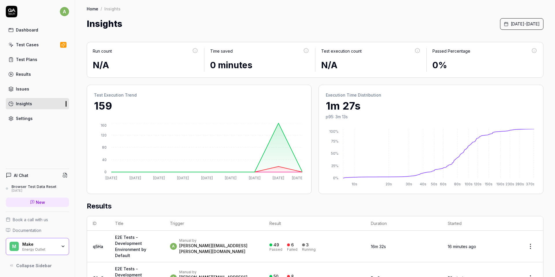
click at [30, 90] on link "Issues" at bounding box center [37, 88] width 63 height 11
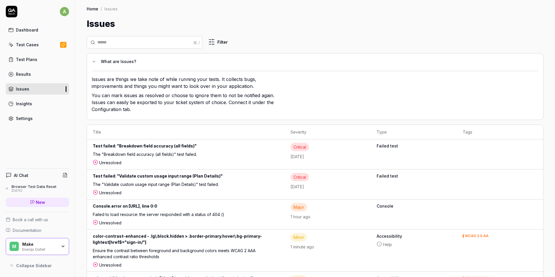
click at [40, 99] on link "Insights" at bounding box center [37, 103] width 63 height 11
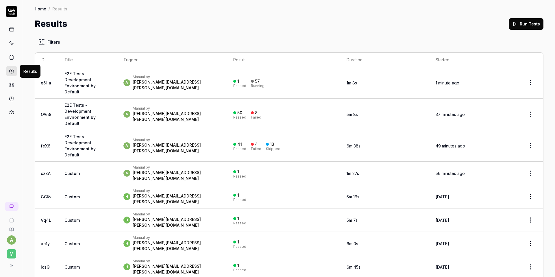
click at [14, 71] on link at bounding box center [11, 71] width 10 height 10
click at [12, 59] on icon at bounding box center [11, 57] width 5 height 5
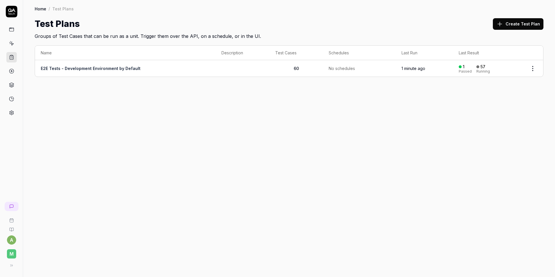
click at [94, 69] on link "E2E Tests - Development Environment by Default" at bounding box center [91, 68] width 100 height 5
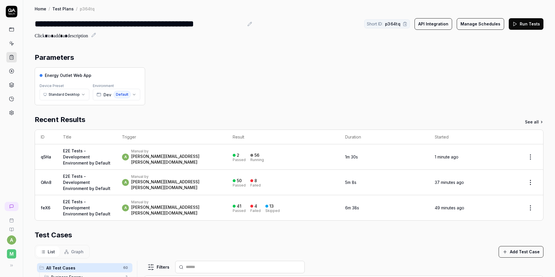
click at [221, 191] on div "a Manual by [PERSON_NAME][EMAIL_ADDRESS][PERSON_NAME][DOMAIN_NAME]" at bounding box center [171, 182] width 99 height 16
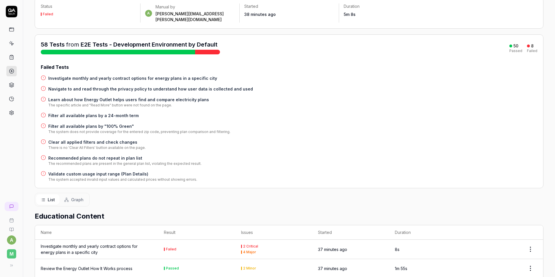
scroll to position [46, 0]
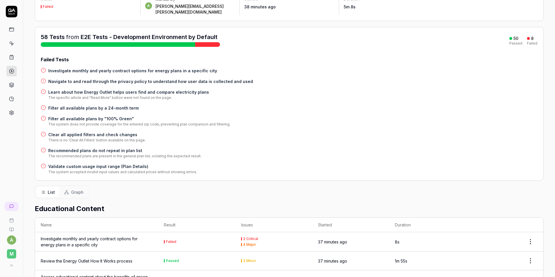
click at [80, 105] on h4 "Filter all available plans by a 24-month term" at bounding box center [93, 108] width 91 height 6
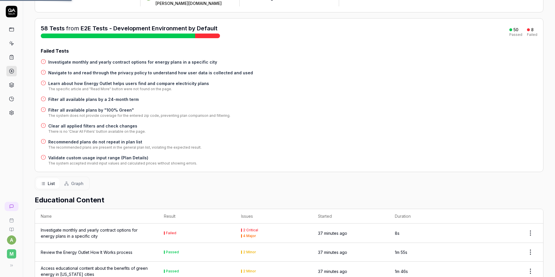
scroll to position [0, 0]
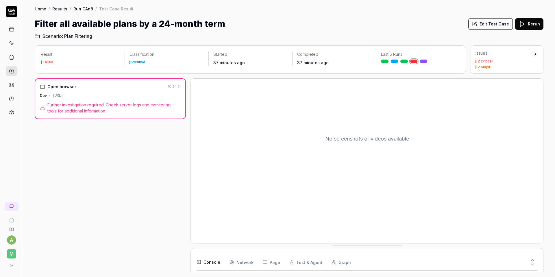
scroll to position [53, 0]
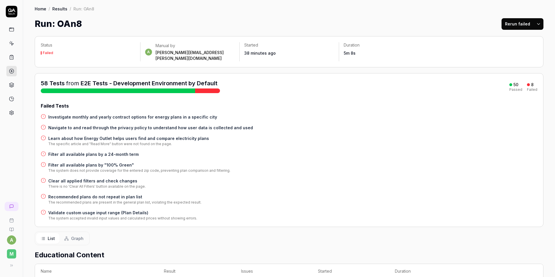
scroll to position [225, 0]
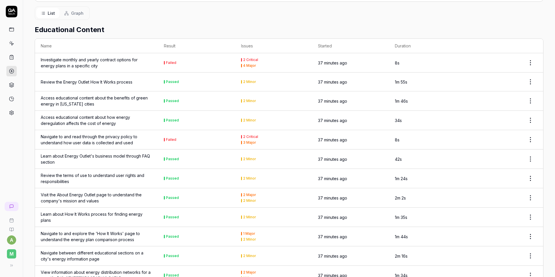
click at [102, 134] on div "Navigate to and read through the privacy policy to understand how user data is …" at bounding box center [97, 140] width 112 height 12
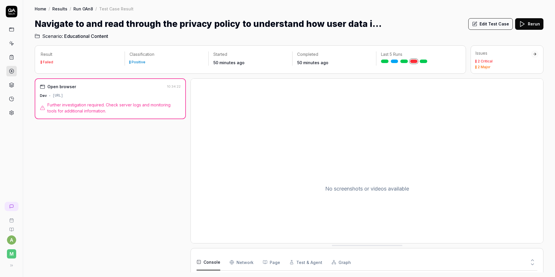
click at [11, 45] on icon at bounding box center [11, 43] width 5 height 5
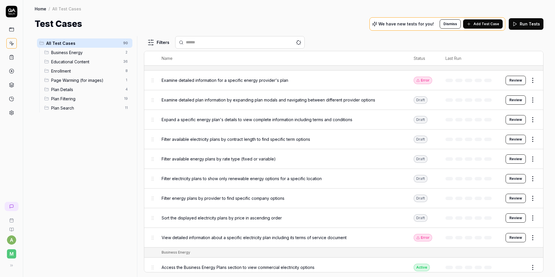
click at [190, 45] on input "text" at bounding box center [243, 42] width 115 height 6
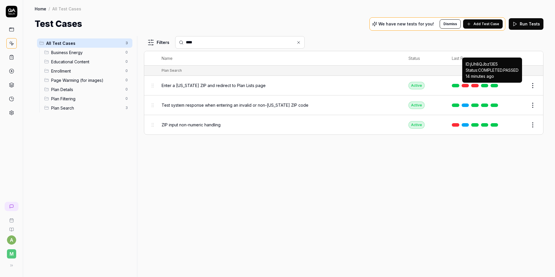
type input "***"
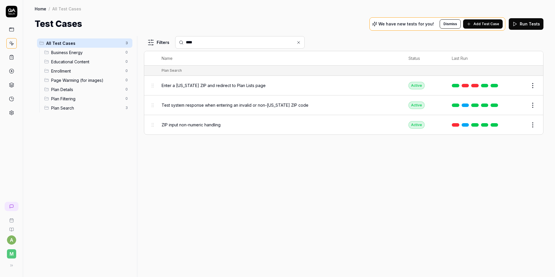
click at [496, 86] on link at bounding box center [495, 85] width 8 height 3
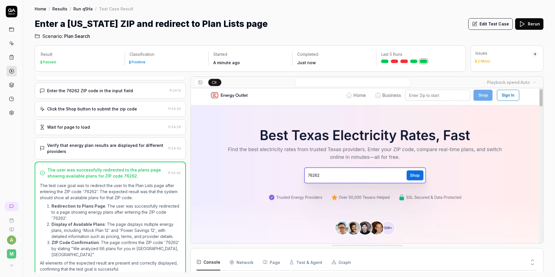
scroll to position [8, 0]
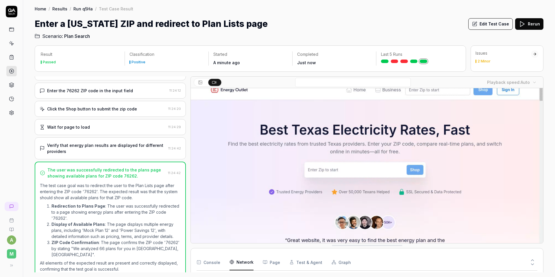
click at [246, 259] on Requests "Network" at bounding box center [242, 262] width 24 height 16
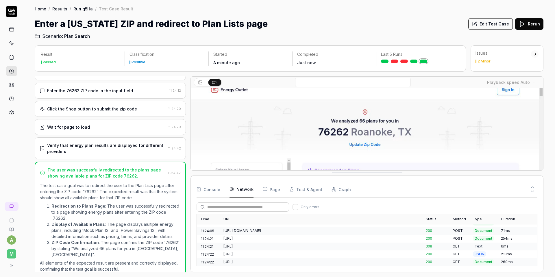
drag, startPoint x: 256, startPoint y: 248, endPoint x: 264, endPoint y: 174, distance: 74.1
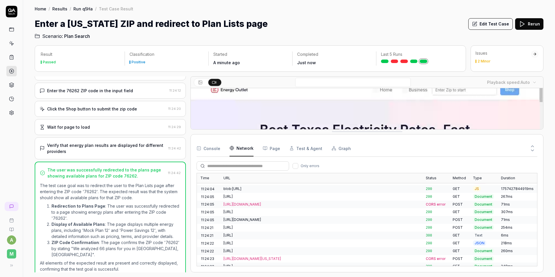
scroll to position [233, 0]
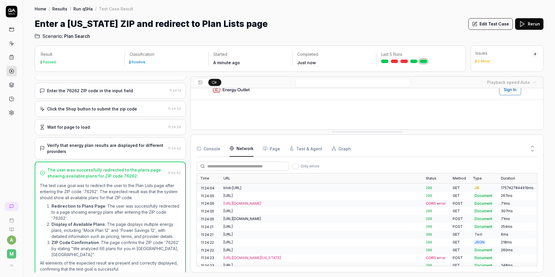
drag, startPoint x: 339, startPoint y: 174, endPoint x: 331, endPoint y: 134, distance: 41.3
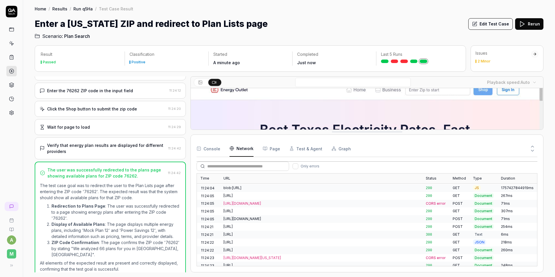
click at [312, 232] on div "https://energyoutlet-dev.energyplans.ai/api/electricity/info?zip=76262" at bounding box center [321, 234] width 195 height 5
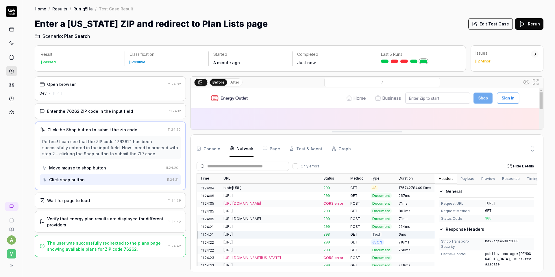
click at [493, 180] on button "Preview" at bounding box center [488, 179] width 21 height 10
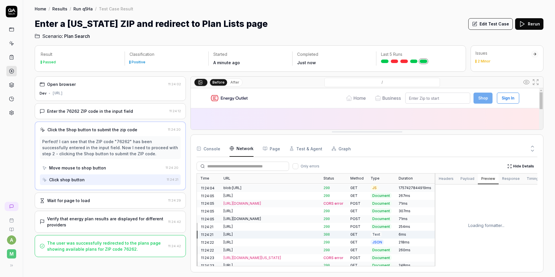
click at [510, 179] on button "Response" at bounding box center [511, 179] width 25 height 10
click at [291, 240] on div "https://energyoutlet-dev.energyplans.ai/api/electricity/info/?zip=76262" at bounding box center [270, 242] width 93 height 5
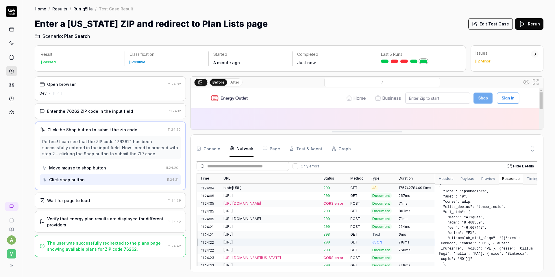
scroll to position [39, 0]
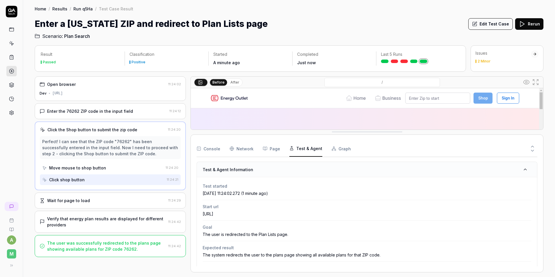
click at [304, 150] on button "Test & Agent" at bounding box center [305, 149] width 33 height 16
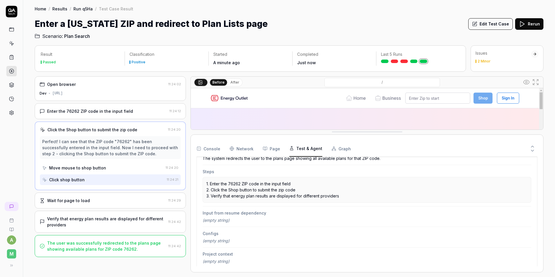
scroll to position [101, 0]
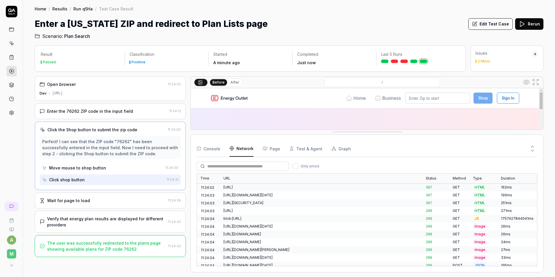
click at [250, 145] on Requests "Network" at bounding box center [242, 149] width 24 height 16
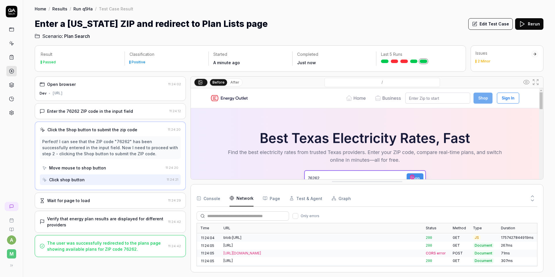
scroll to position [285, 0]
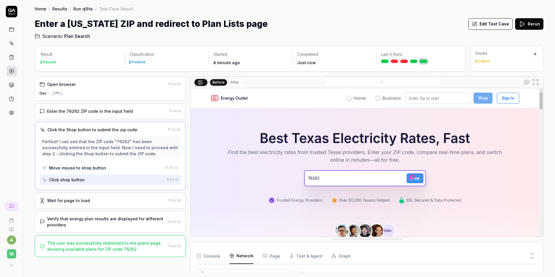
drag, startPoint x: 347, startPoint y: 131, endPoint x: 337, endPoint y: 238, distance: 107.7
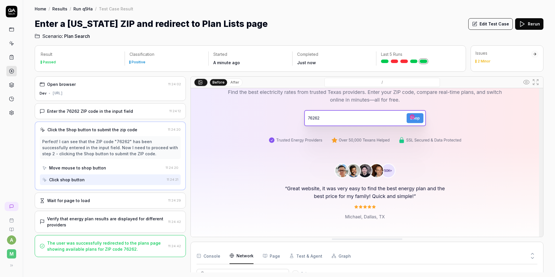
scroll to position [23, 0]
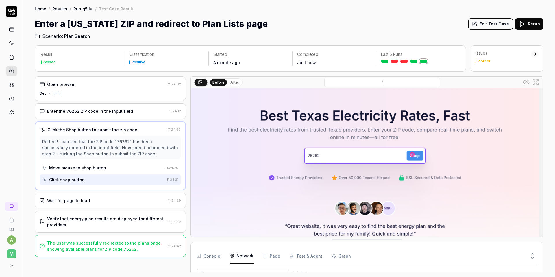
click at [99, 113] on div "Enter the 76262 ZIP code in the input field" at bounding box center [90, 111] width 86 height 6
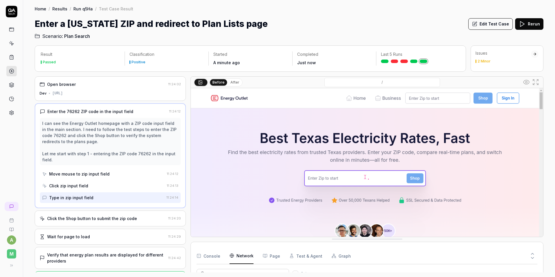
click at [231, 82] on button "After" at bounding box center [235, 82] width 14 height 6
click at [75, 177] on div "Move mouse to zip input field" at bounding box center [103, 174] width 122 height 11
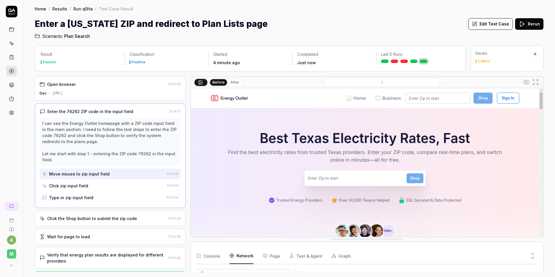
click at [77, 183] on div "Click zip input field" at bounding box center [68, 186] width 39 height 6
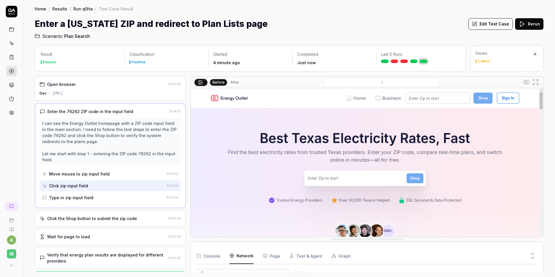
click at [78, 192] on div "Type in zip input field" at bounding box center [103, 197] width 122 height 11
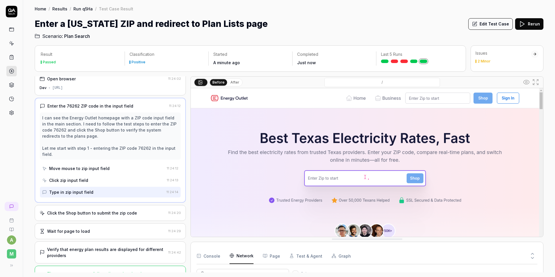
scroll to position [21, 0]
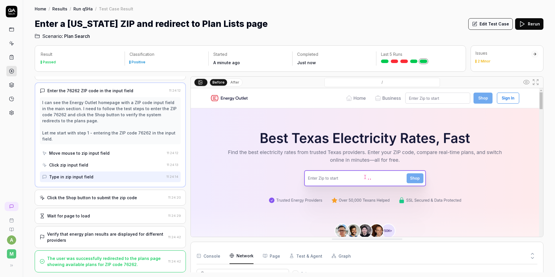
click at [84, 196] on div "Click the Shop button to submit the zip code" at bounding box center [92, 198] width 90 height 6
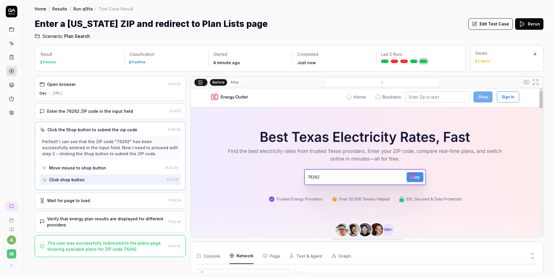
scroll to position [0, 0]
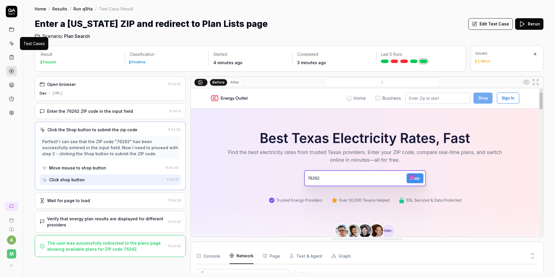
click at [14, 45] on icon at bounding box center [11, 43] width 5 height 5
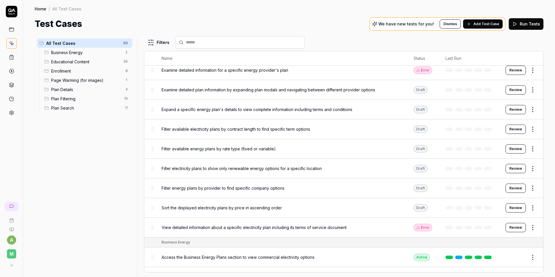
scroll to position [10, 0]
click at [511, 150] on button "Review" at bounding box center [516, 148] width 20 height 9
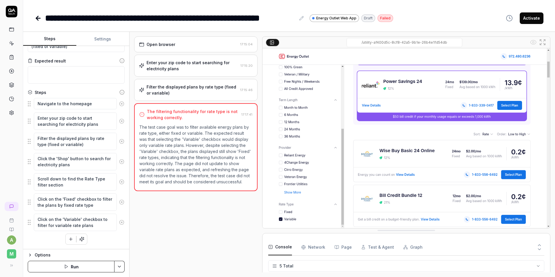
scroll to position [16, 0]
click at [60, 238] on div "Navigate to the homepage Enter your zip code to start searching for electricity…" at bounding box center [76, 171] width 97 height 147
click at [66, 238] on button "button" at bounding box center [71, 239] width 10 height 10
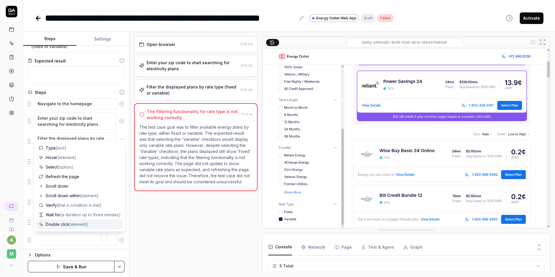
scroll to position [10, 0]
click at [69, 206] on span "[that a condition is met]" at bounding box center [79, 204] width 45 height 5
type textarea "*"
type textarea "Verify"
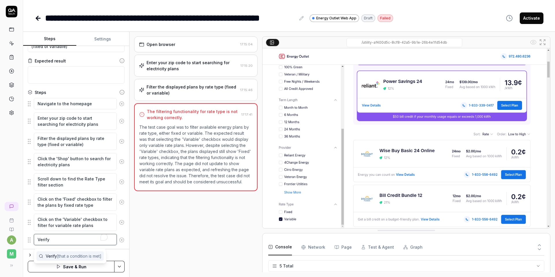
type textarea "*"
type textarea "Verify t"
type textarea "*"
type textarea "Verify th"
type textarea "*"
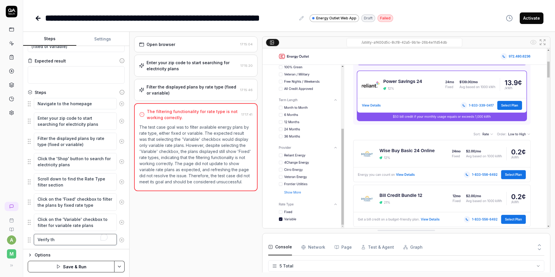
type textarea "Verify tha"
type textarea "*"
type textarea "Verify that"
type textarea "*"
type textarea "Verify that"
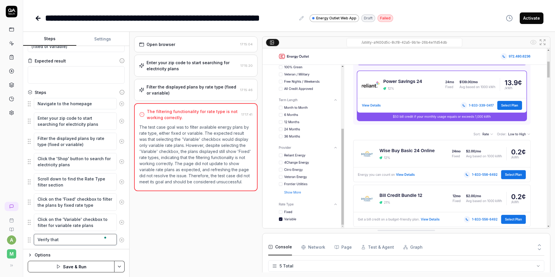
type textarea "*"
type textarea "Verify that ""
type textarea "*"
type textarea "Verify that "x"
type textarea "*"
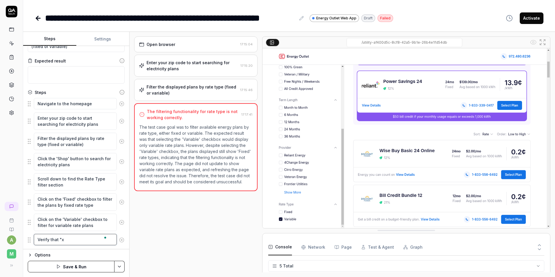
type textarea "Verify that "xx"
type textarea "*"
type textarea "Verify that "xxx"
type textarea "*"
type textarea "Verify that "xxxx"
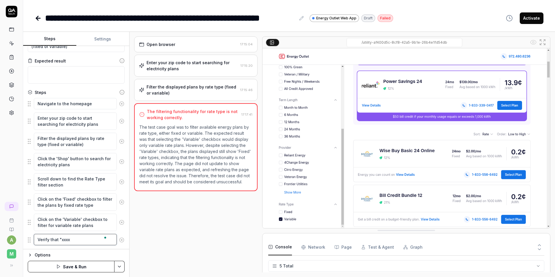
type textarea "*"
type textarea "Verify that "xxxx""
drag, startPoint x: 243, startPoint y: 182, endPoint x: 239, endPoint y: 180, distance: 5.1
click at [239, 180] on p "The test case goal was to filter available energy plans by rate type, either fi…" at bounding box center [195, 154] width 113 height 61
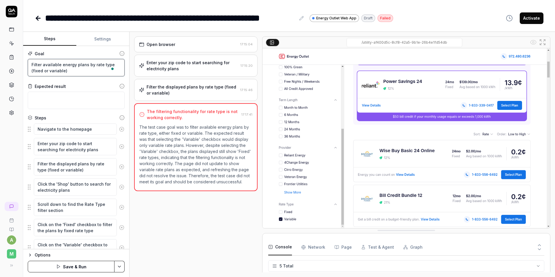
drag, startPoint x: 74, startPoint y: 73, endPoint x: 27, endPoint y: 61, distance: 48.3
click at [27, 61] on div "Goal Filter available energy plans by rate type (fixed or variable) Expected re…" at bounding box center [76, 147] width 106 height 203
click at [91, 71] on textarea "Filter available energy plans by rate type (fixed or variable)" at bounding box center [76, 67] width 97 height 17
click at [454, 155] on img at bounding box center [407, 138] width 288 height 180
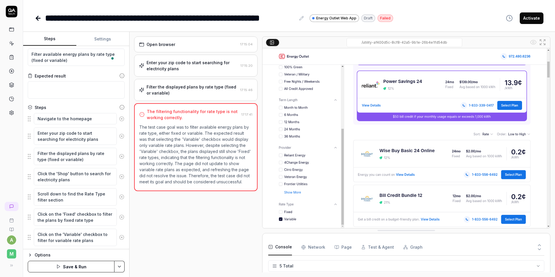
scroll to position [41, 0]
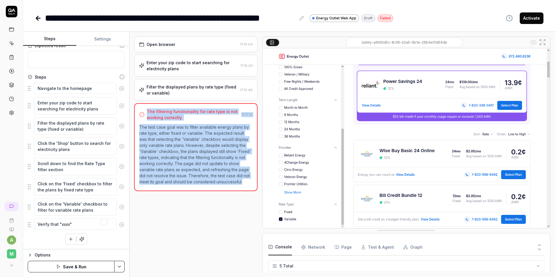
drag, startPoint x: 244, startPoint y: 182, endPoint x: 140, endPoint y: 118, distance: 121.6
click at [141, 118] on div "The filtering functionality for rate type is not working correctly. 17:17:41 Th…" at bounding box center [195, 147] width 123 height 88
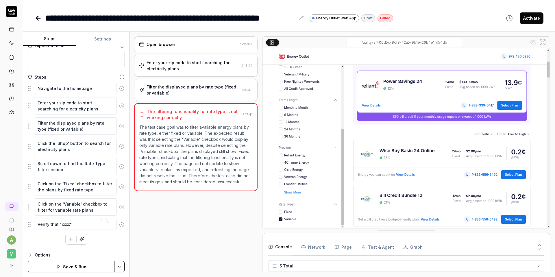
click at [143, 110] on div "The filtering functionality for rate type is not working correctly." at bounding box center [189, 114] width 100 height 12
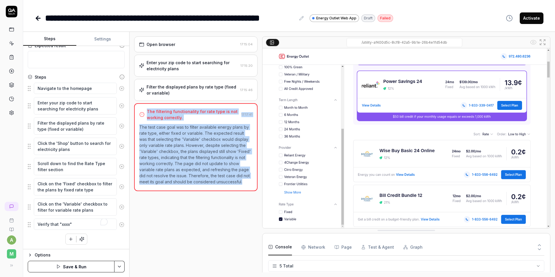
drag, startPoint x: 147, startPoint y: 110, endPoint x: 248, endPoint y: 179, distance: 122.2
click at [248, 179] on div "The filtering functionality for rate type is not working correctly. 17:17:41 Th…" at bounding box center [195, 147] width 123 height 88
click at [227, 161] on p "The test case goal was to filter available energy plans by rate type, either fi…" at bounding box center [195, 154] width 113 height 61
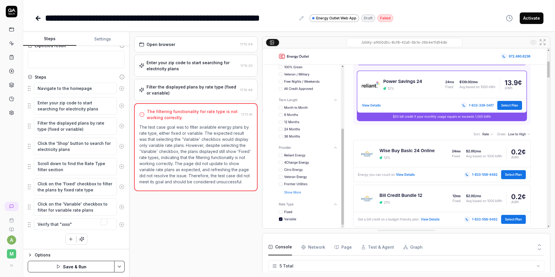
click at [7, 29] on link at bounding box center [11, 29] width 10 height 10
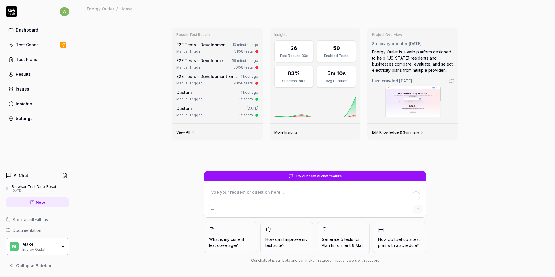
click at [62, 249] on div "M Make Energy Outlet" at bounding box center [37, 246] width 63 height 17
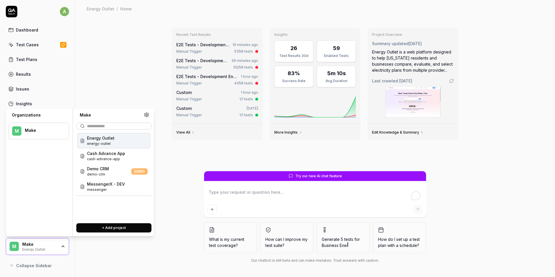
click at [126, 94] on div "Recent Test Results E2E Tests - Development Environment by Default 19 minutes a…" at bounding box center [315, 147] width 480 height 260
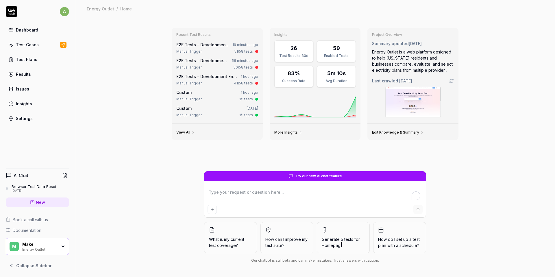
type textarea "*"
click at [103, 63] on div "Recent Test Results E2E Tests - Development Environment by Default 19 minutes a…" at bounding box center [315, 147] width 480 height 260
click at [31, 56] on link "Test Plans" at bounding box center [37, 59] width 63 height 11
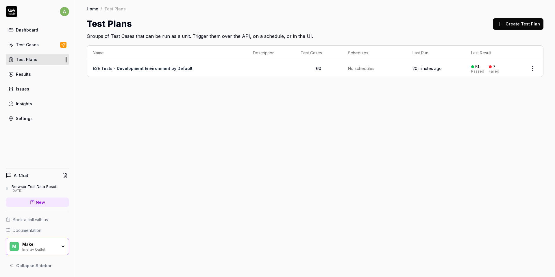
click at [58, 116] on link "Settings" at bounding box center [37, 118] width 63 height 11
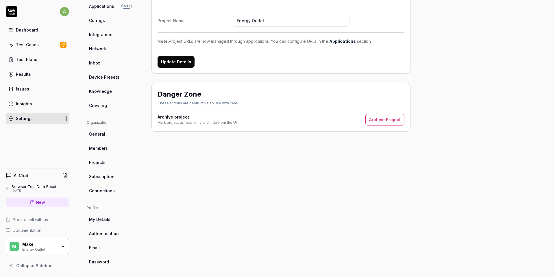
scroll to position [66, 0]
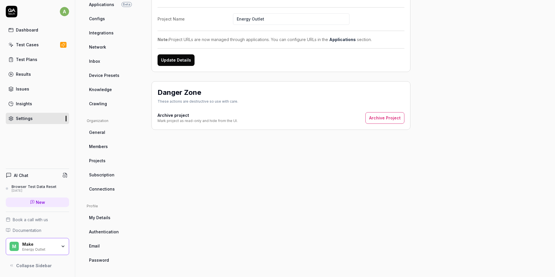
click at [108, 188] on span "Connections" at bounding box center [102, 189] width 26 height 6
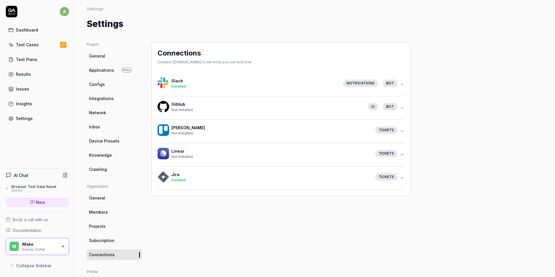
click at [111, 98] on span "Integrations" at bounding box center [101, 98] width 25 height 6
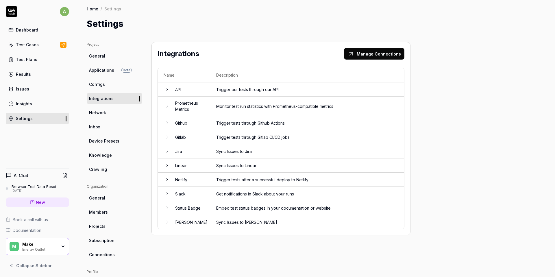
click at [35, 44] on div "Test Cases" at bounding box center [27, 45] width 23 height 6
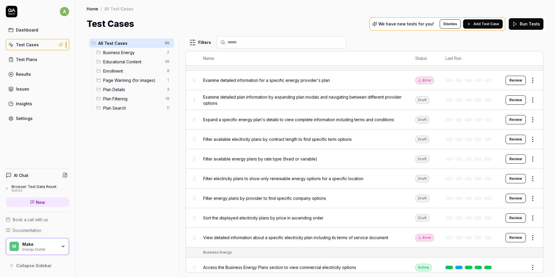
click at [130, 64] on span "Educational Content" at bounding box center [132, 62] width 58 height 6
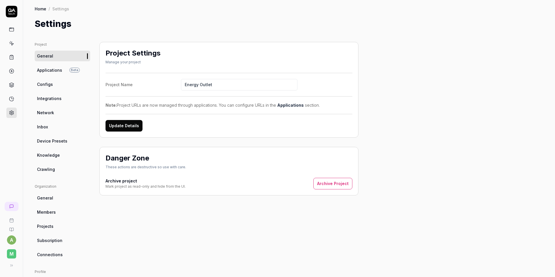
click at [44, 86] on span "Configs" at bounding box center [45, 84] width 16 height 6
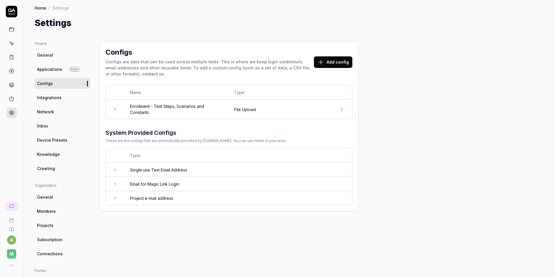
scroll to position [2, 0]
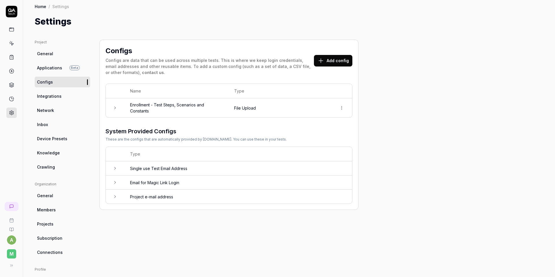
click at [60, 122] on link "Inbox" at bounding box center [63, 124] width 56 height 11
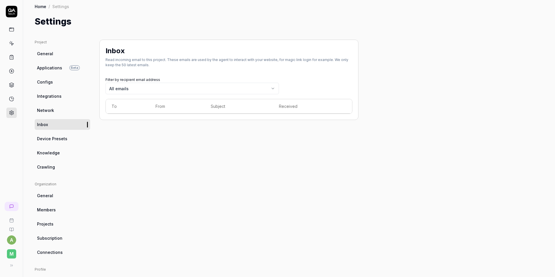
click at [69, 82] on link "Configs" at bounding box center [63, 82] width 56 height 11
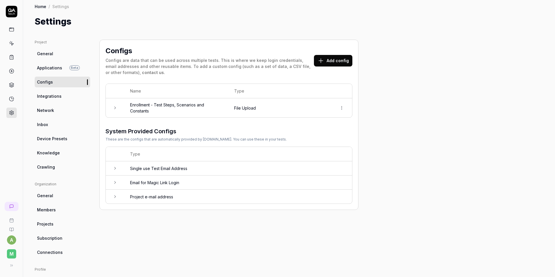
click at [174, 135] on h3 "System Provided Configs" at bounding box center [196, 131] width 181 height 9
click at [116, 107] on icon at bounding box center [115, 108] width 5 height 5
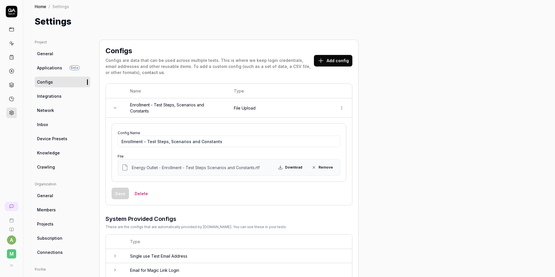
click at [384, 108] on div "Project General Applications Beta Configs Integrations Network Inbox Device Pre…" at bounding box center [289, 184] width 509 height 289
click at [344, 19] on div "Settings" at bounding box center [289, 21] width 509 height 13
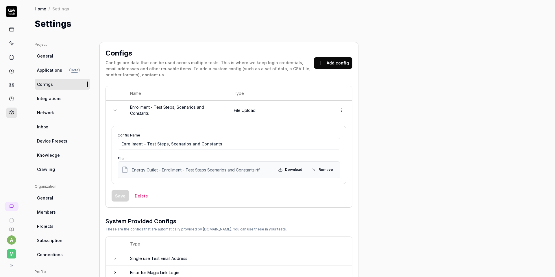
click at [60, 156] on link "Knowledge" at bounding box center [63, 155] width 56 height 11
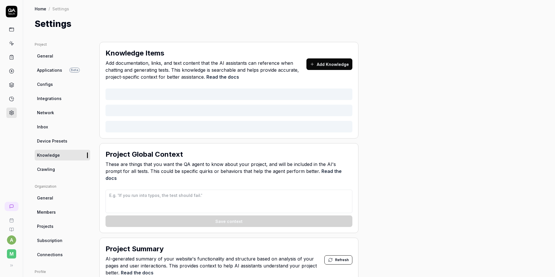
type textarea "*"
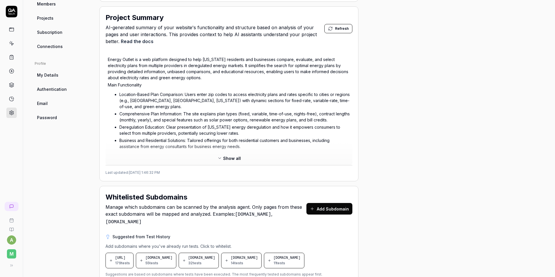
scroll to position [165, 0]
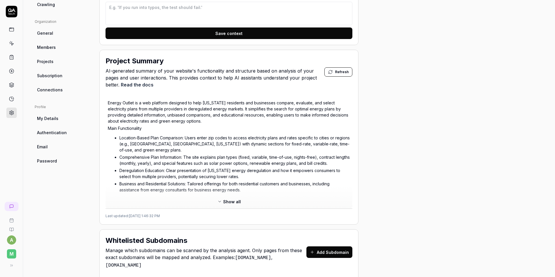
click at [239, 199] on span "Show all" at bounding box center [232, 202] width 18 height 6
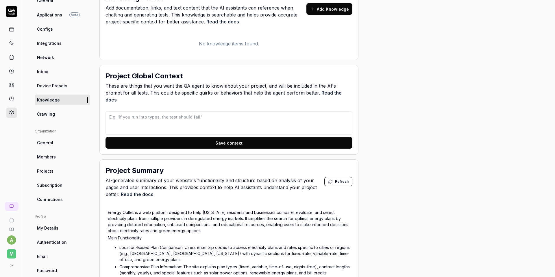
scroll to position [51, 0]
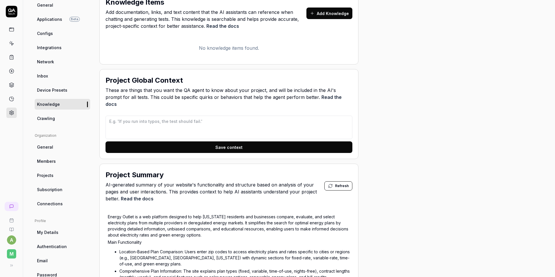
click at [14, 43] on link at bounding box center [11, 43] width 10 height 10
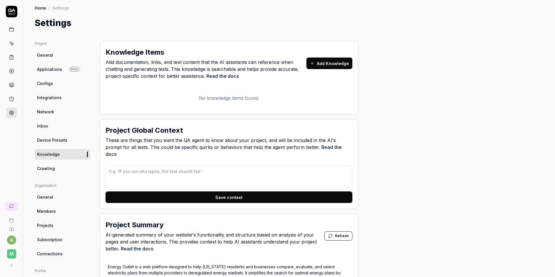
scroll to position [0, 0]
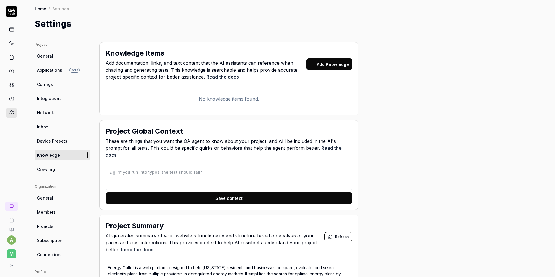
type textarea "*"
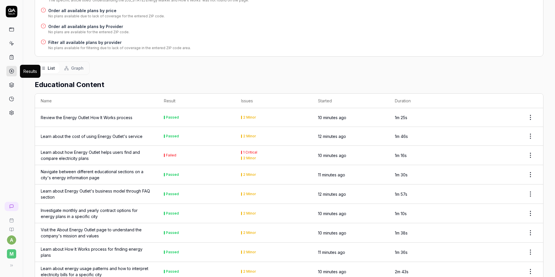
scroll to position [175, 0]
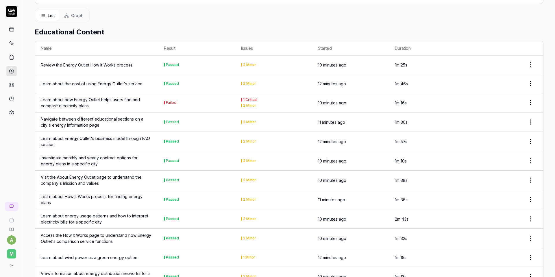
click at [11, 111] on icon at bounding box center [11, 112] width 5 height 5
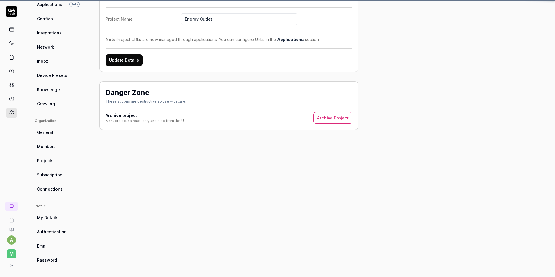
scroll to position [42, 0]
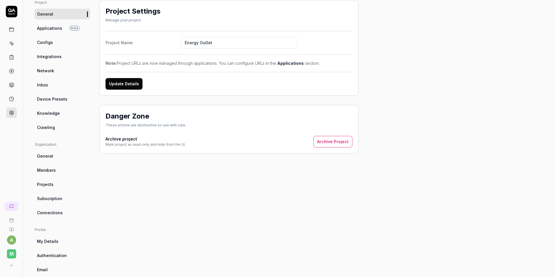
click at [64, 99] on span "Device Presets" at bounding box center [52, 99] width 30 height 6
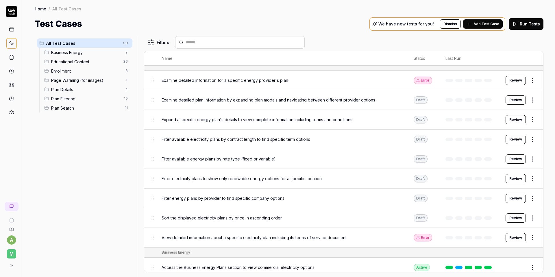
click at [362, 34] on div "All Test Cases 90 Business Energy 2 Educational Content 36 Enrollment 8 Page Wa…" at bounding box center [289, 153] width 532 height 247
click at [476, 23] on span "Add Test Case" at bounding box center [487, 23] width 26 height 5
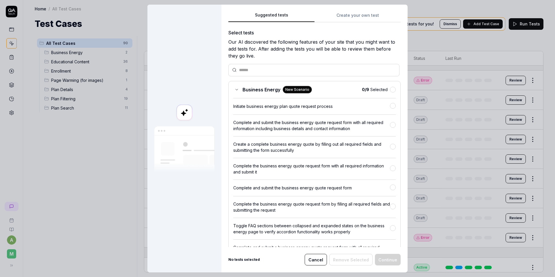
click at [254, 55] on div "Our AI discovered the following features of your site that you might want to ad…" at bounding box center [314, 48] width 172 height 21
click at [319, 43] on div "Our AI discovered the following features of your site that you might want to ad…" at bounding box center [314, 48] width 172 height 21
click at [335, 16] on button "Create your own test" at bounding box center [358, 17] width 86 height 10
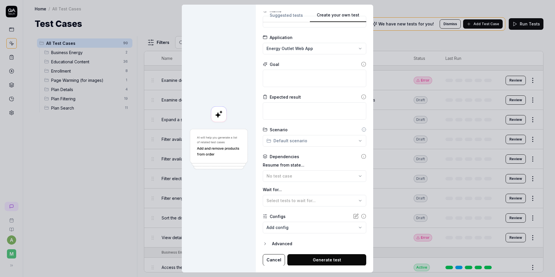
scroll to position [22, 0]
click at [289, 141] on div "**********" at bounding box center [277, 138] width 555 height 277
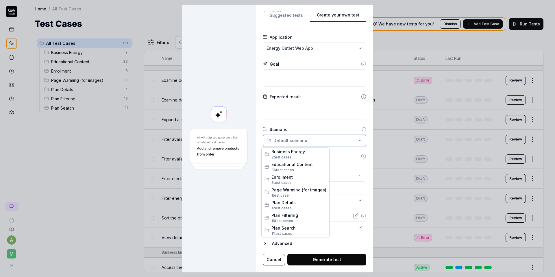
click at [296, 139] on div "**********" at bounding box center [277, 138] width 555 height 277
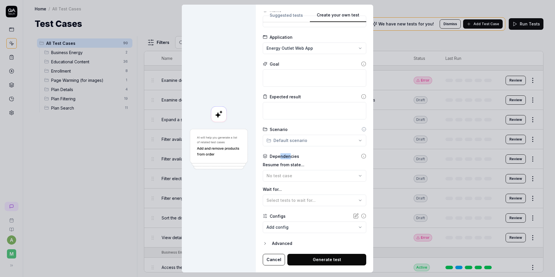
drag, startPoint x: 277, startPoint y: 156, endPoint x: 288, endPoint y: 155, distance: 11.0
click at [288, 155] on div "Dependencies" at bounding box center [284, 156] width 29 height 6
drag, startPoint x: 275, startPoint y: 175, endPoint x: 279, endPoint y: 171, distance: 5.5
click at [275, 175] on span "No test case" at bounding box center [280, 175] width 26 height 5
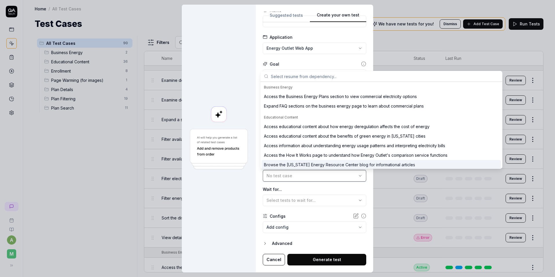
click at [283, 174] on span "No test case" at bounding box center [280, 175] width 26 height 5
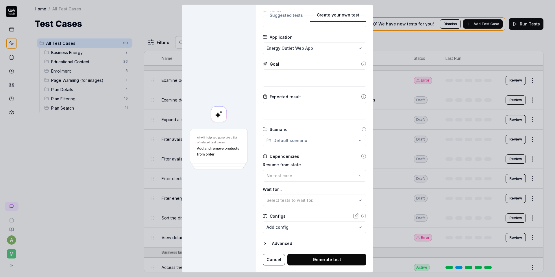
click at [297, 226] on body "a M Home / All Test Cases Home / All Test Cases Test Cases We have new tests fo…" at bounding box center [277, 138] width 555 height 277
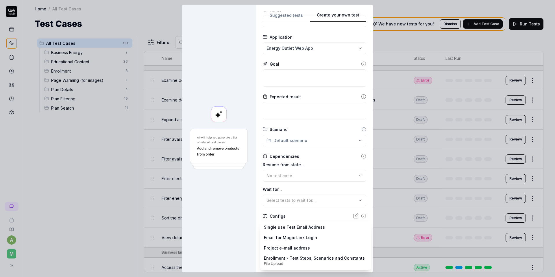
drag, startPoint x: 281, startPoint y: 215, endPoint x: 285, endPoint y: 213, distance: 4.0
click at [281, 214] on div "**********" at bounding box center [277, 138] width 555 height 277
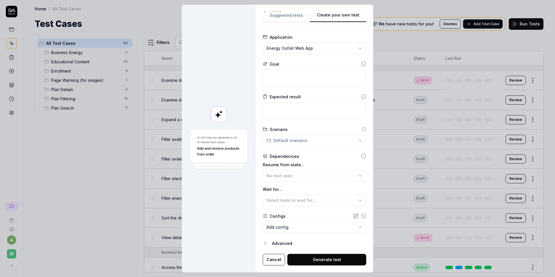
click at [266, 244] on button "Advanced" at bounding box center [315, 243] width 104 height 7
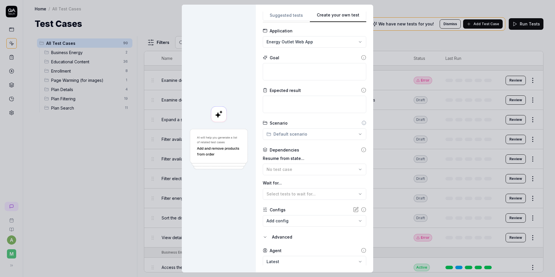
scroll to position [49, 0]
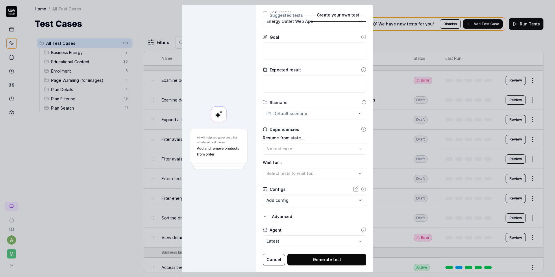
click at [290, 237] on body "a M Home / All Test Cases Home / All Test Cases Test Cases We have new tests fo…" at bounding box center [277, 138] width 555 height 277
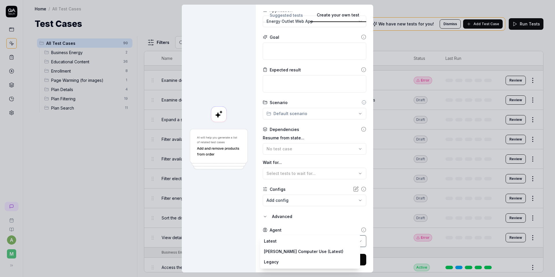
click at [279, 226] on div "**********" at bounding box center [277, 138] width 555 height 277
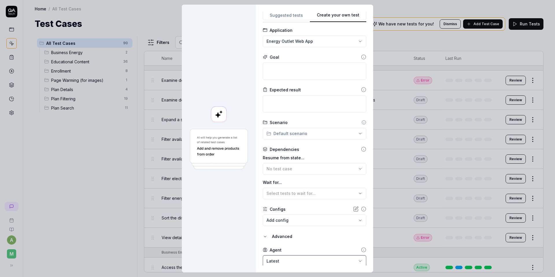
scroll to position [0, 0]
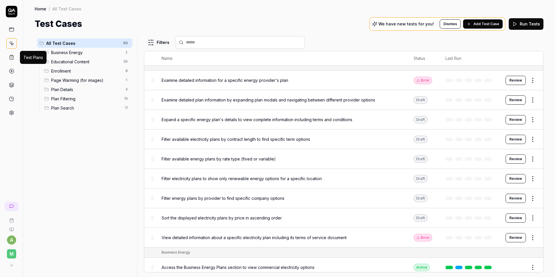
click at [14, 58] on icon at bounding box center [11, 57] width 5 height 5
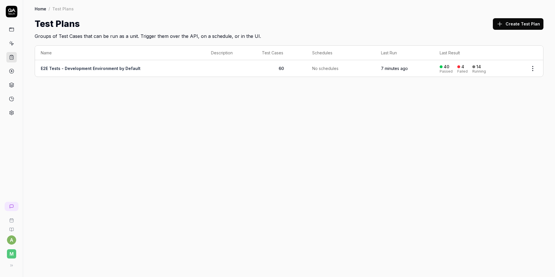
click at [169, 65] on td "E2E Tests - Development Environment by Default" at bounding box center [120, 68] width 170 height 16
click at [124, 68] on link "E2E Tests - Development Environment by Default" at bounding box center [91, 68] width 100 height 5
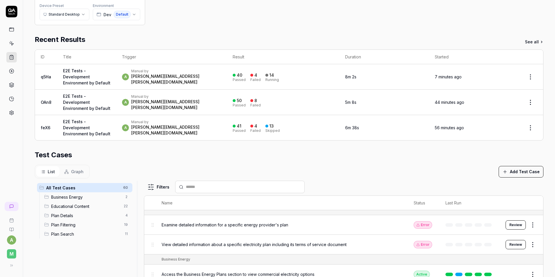
scroll to position [73, 0]
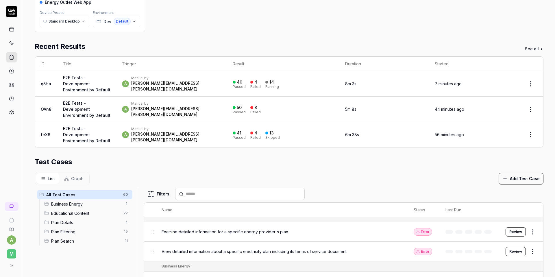
click at [7, 180] on div "a M" at bounding box center [11, 138] width 23 height 277
click at [12, 112] on icon at bounding box center [11, 112] width 5 height 5
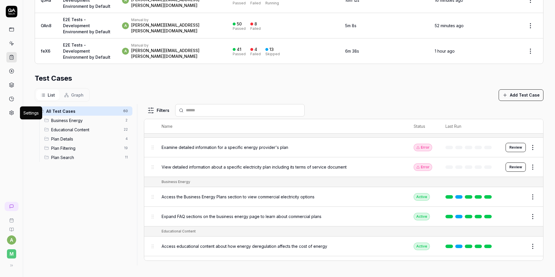
scroll to position [1, 0]
click at [510, 148] on button "Review" at bounding box center [516, 147] width 20 height 9
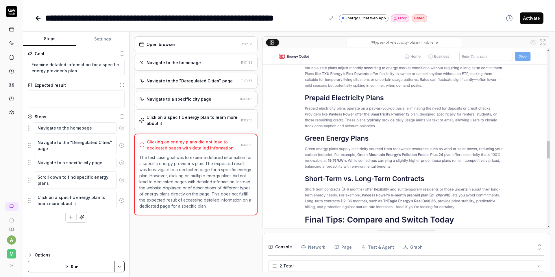
type textarea "*"
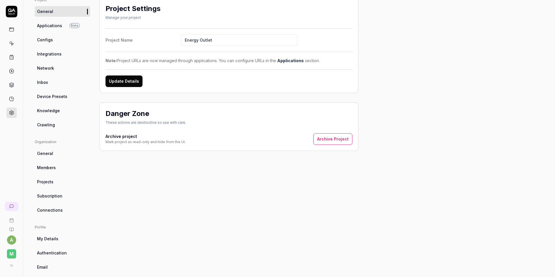
scroll to position [45, 0]
click at [64, 208] on link "Connections" at bounding box center [63, 209] width 56 height 11
